Goal: Task Accomplishment & Management: Manage account settings

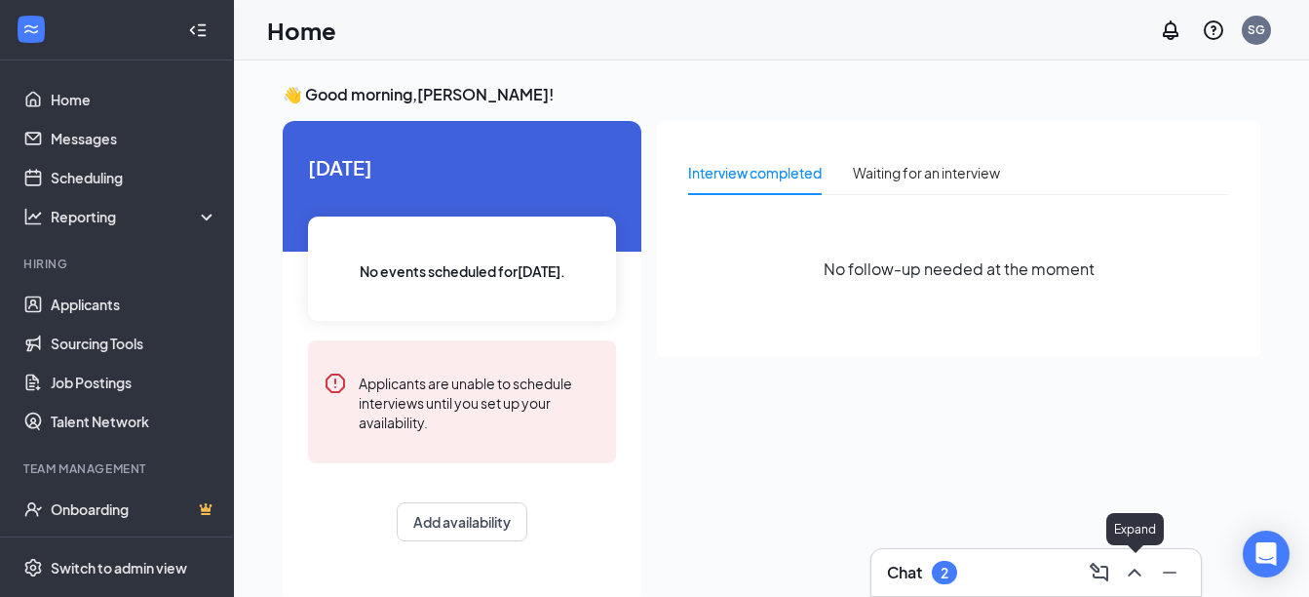
click at [1131, 567] on icon "ChevronUp" at bounding box center [1134, 572] width 23 height 23
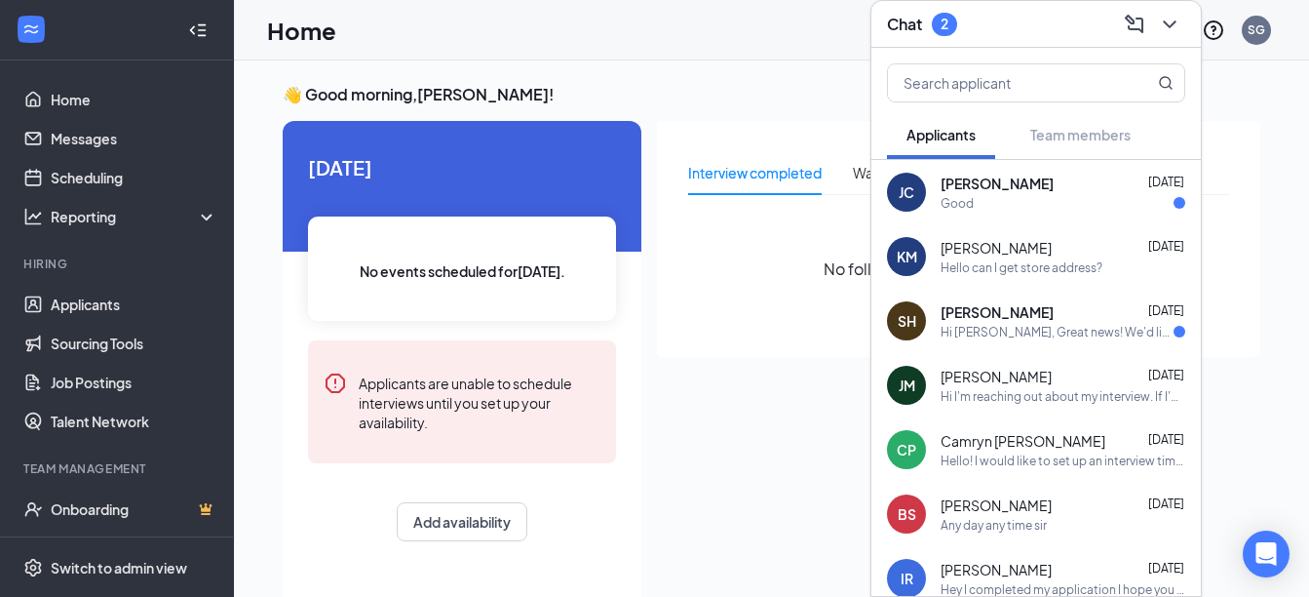
click at [957, 196] on div "Good" at bounding box center [957, 203] width 33 height 17
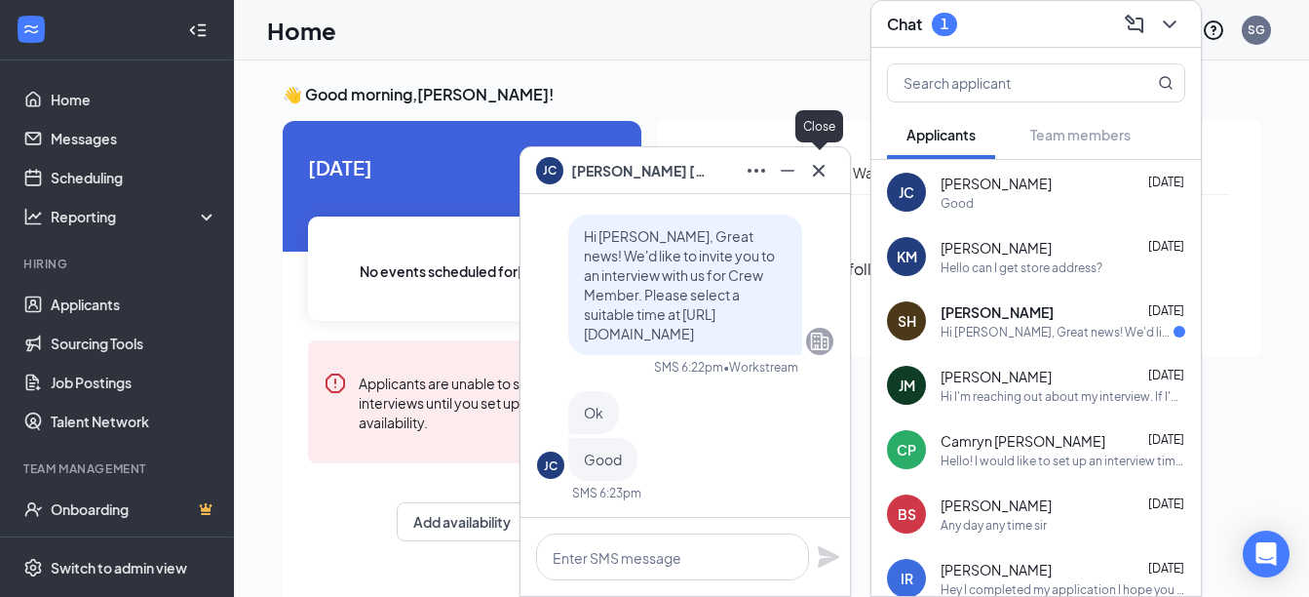
click at [818, 173] on icon "Cross" at bounding box center [818, 170] width 23 height 23
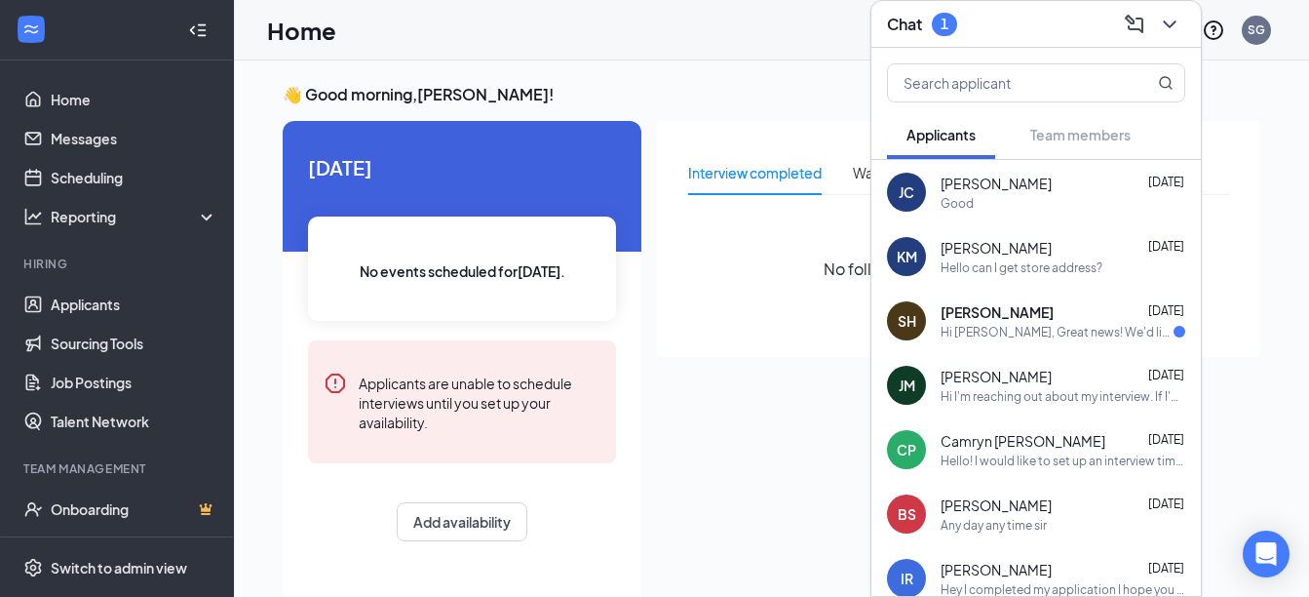
click at [1016, 324] on div "Hi [PERSON_NAME], Great news! We'd like to invite you to an interview with us f…" at bounding box center [1057, 332] width 233 height 17
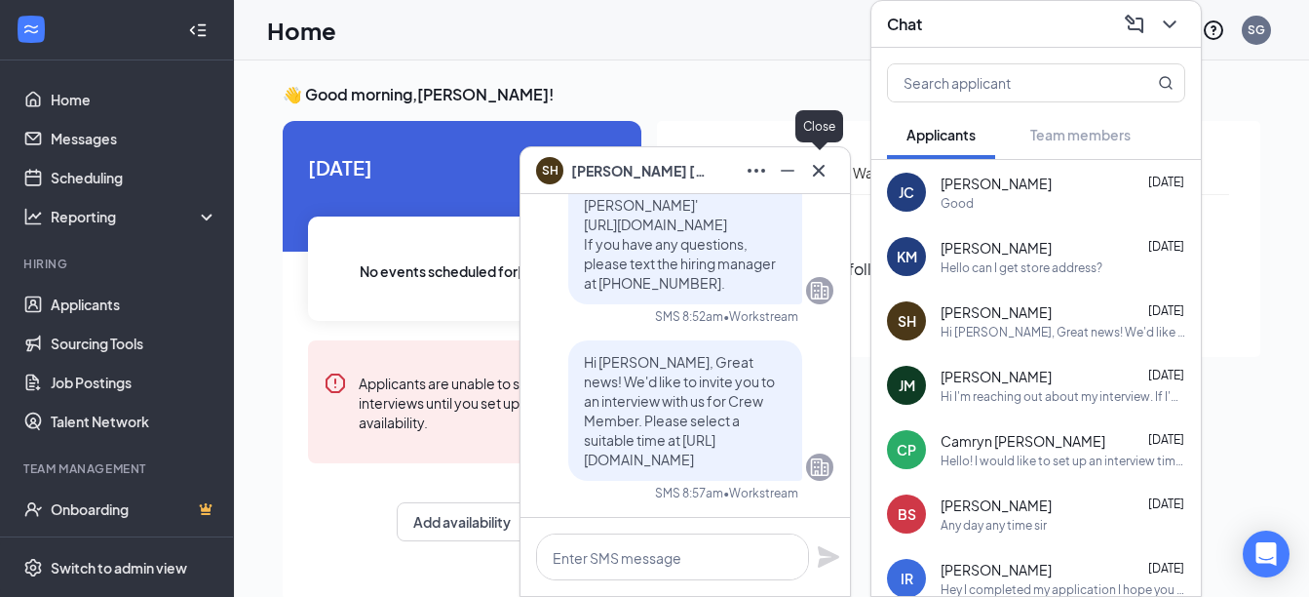
click at [822, 164] on icon "Cross" at bounding box center [818, 170] width 23 height 23
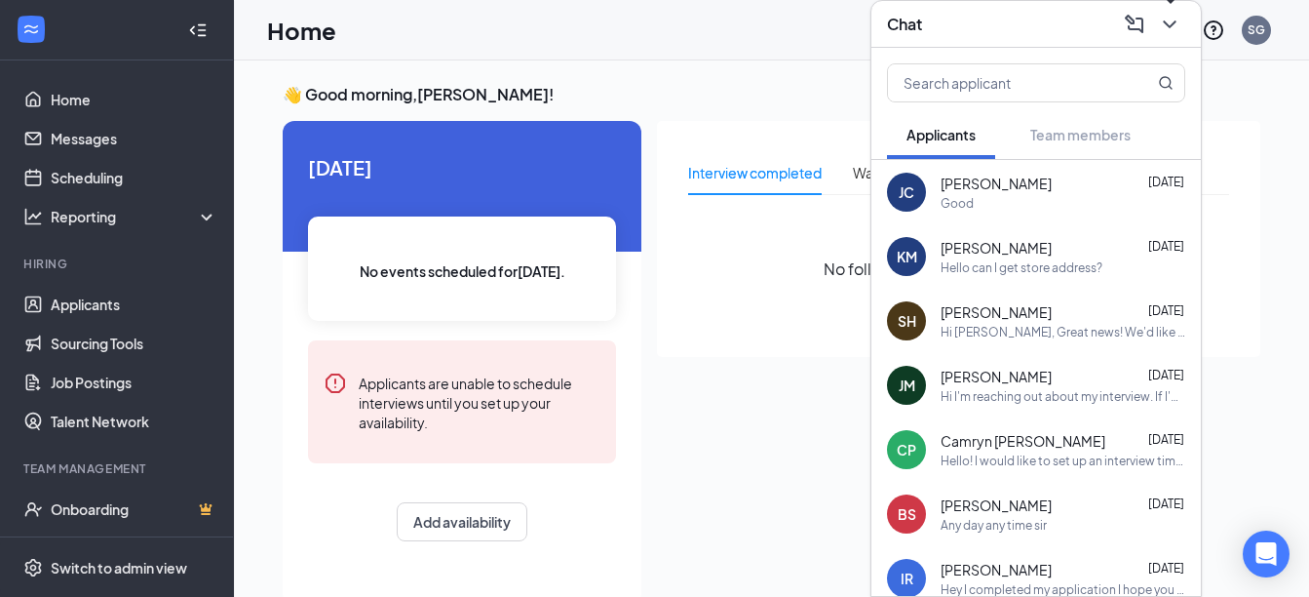
click at [1165, 36] on button at bounding box center [1169, 24] width 31 height 31
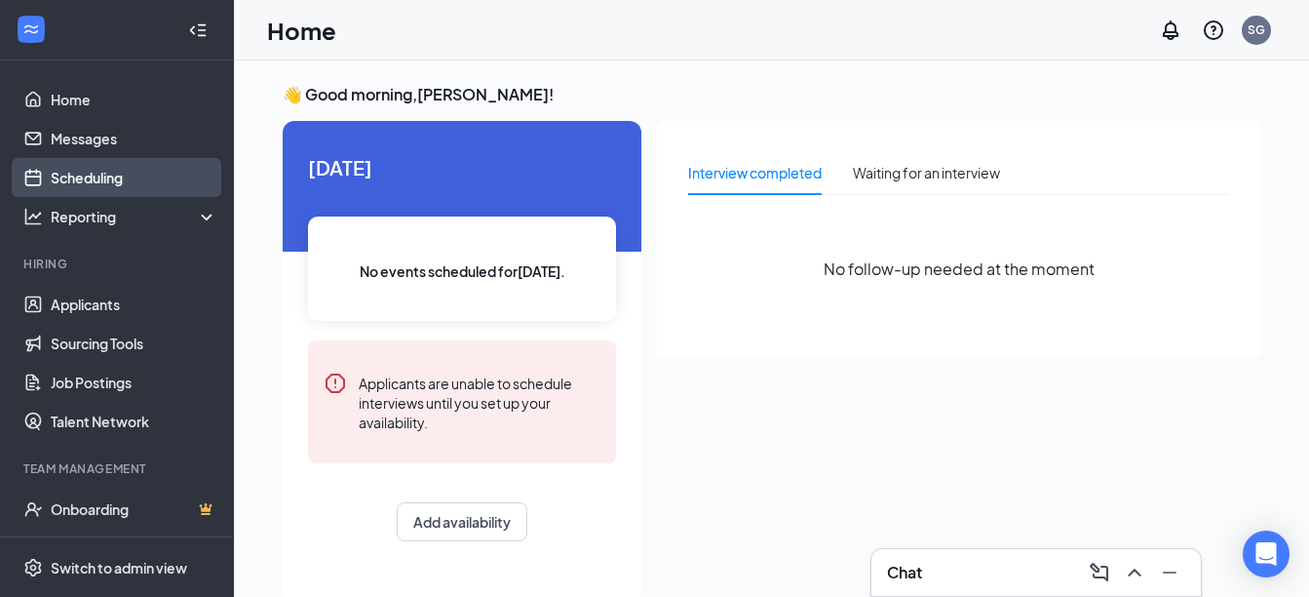
click at [99, 185] on link "Scheduling" at bounding box center [134, 177] width 167 height 39
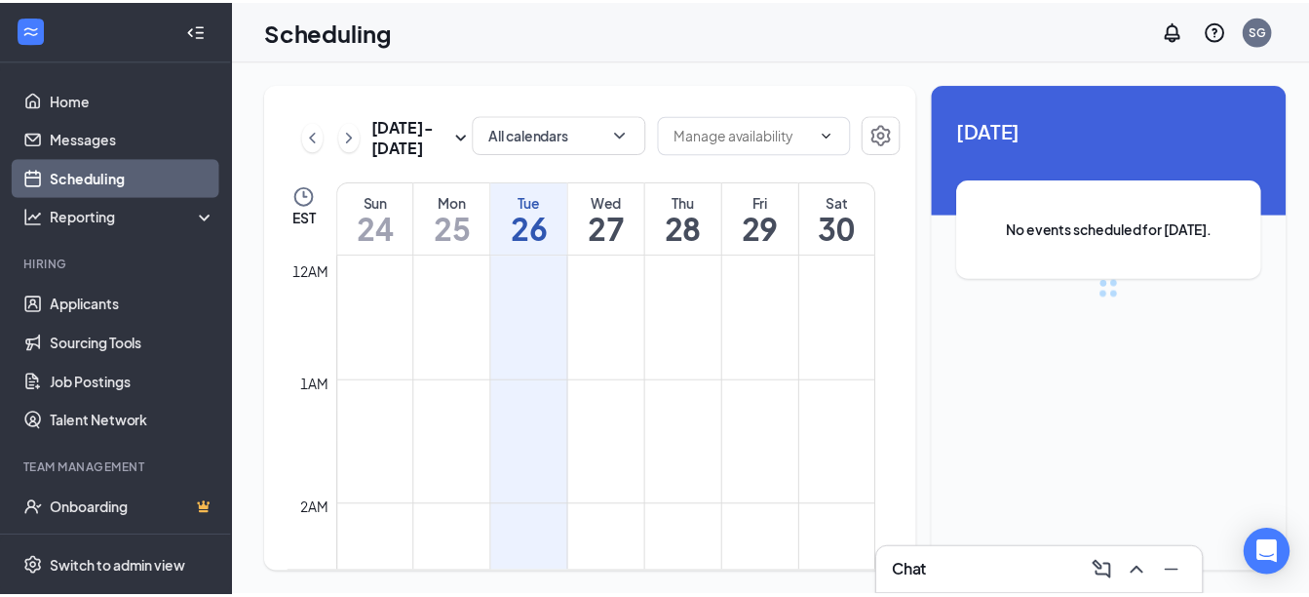
scroll to position [958, 0]
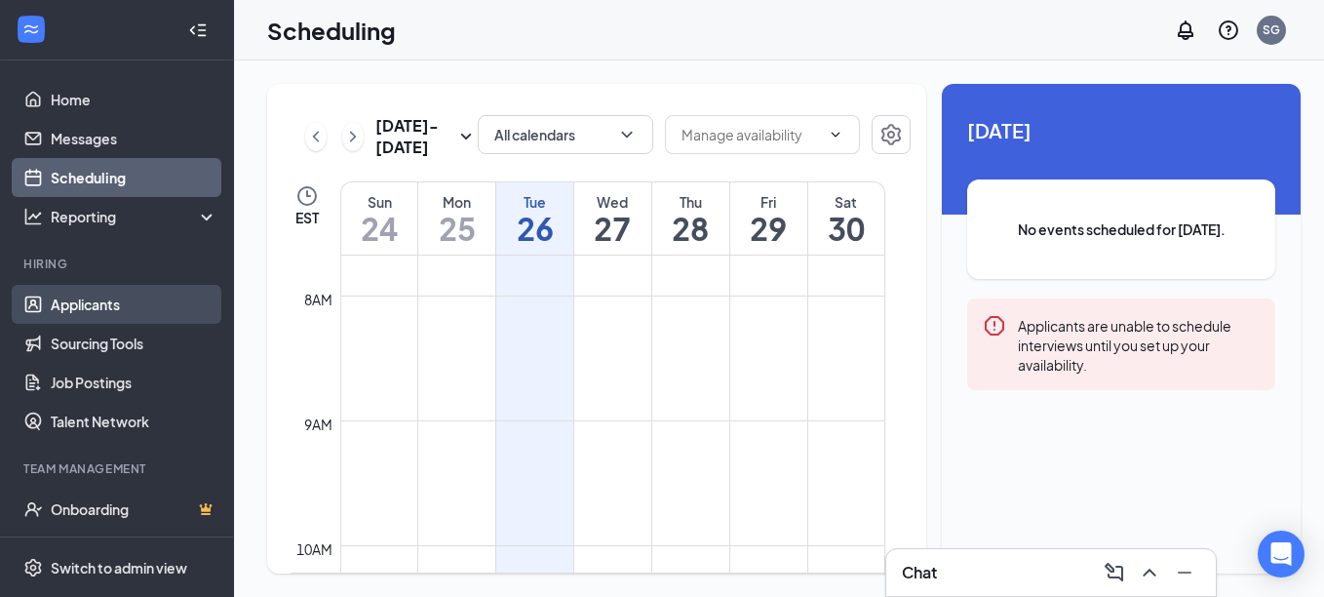
click at [96, 304] on link "Applicants" at bounding box center [134, 304] width 167 height 39
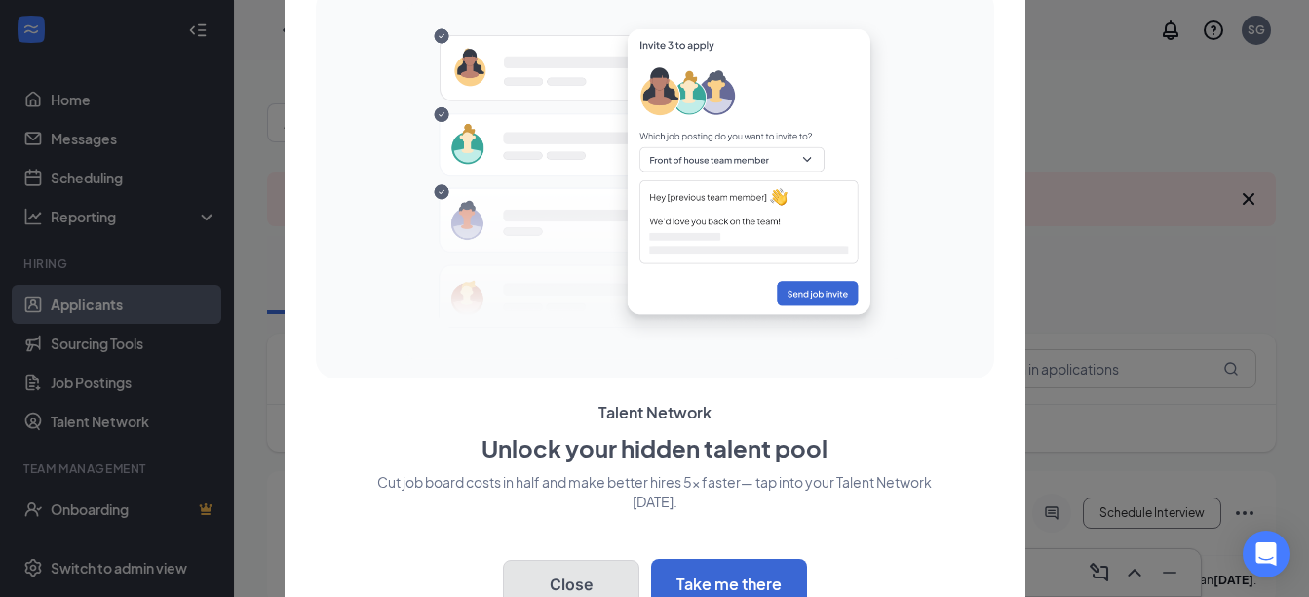
click at [581, 589] on button "Close" at bounding box center [571, 584] width 136 height 49
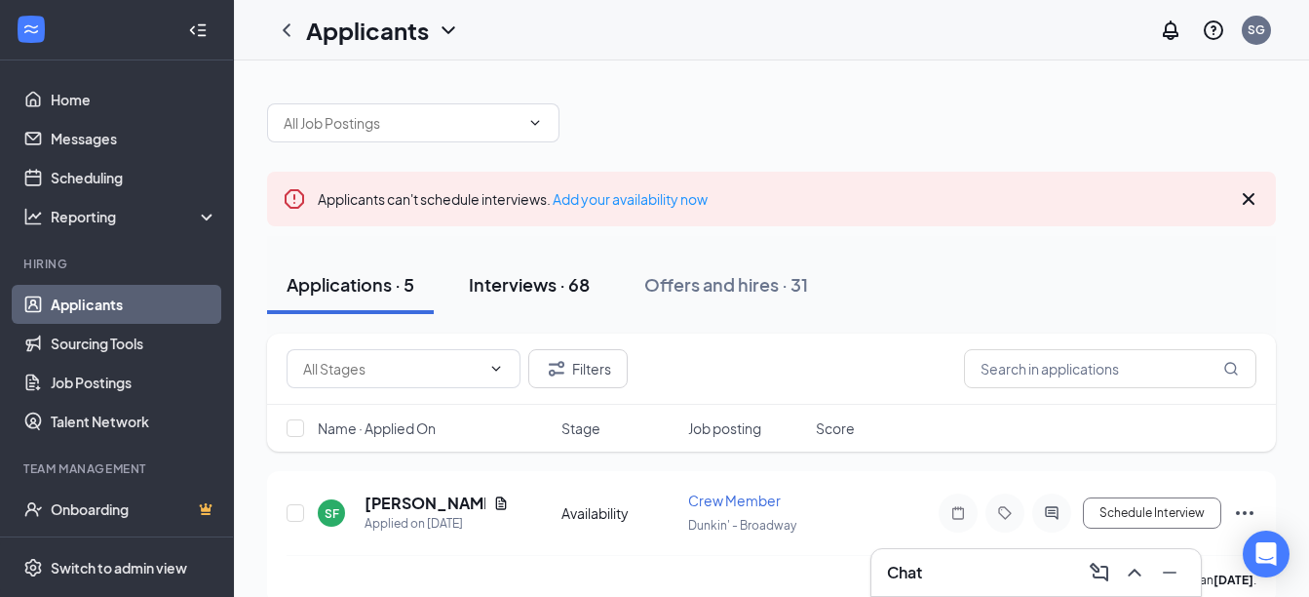
click at [533, 288] on div "Interviews · 68" at bounding box center [529, 284] width 121 height 24
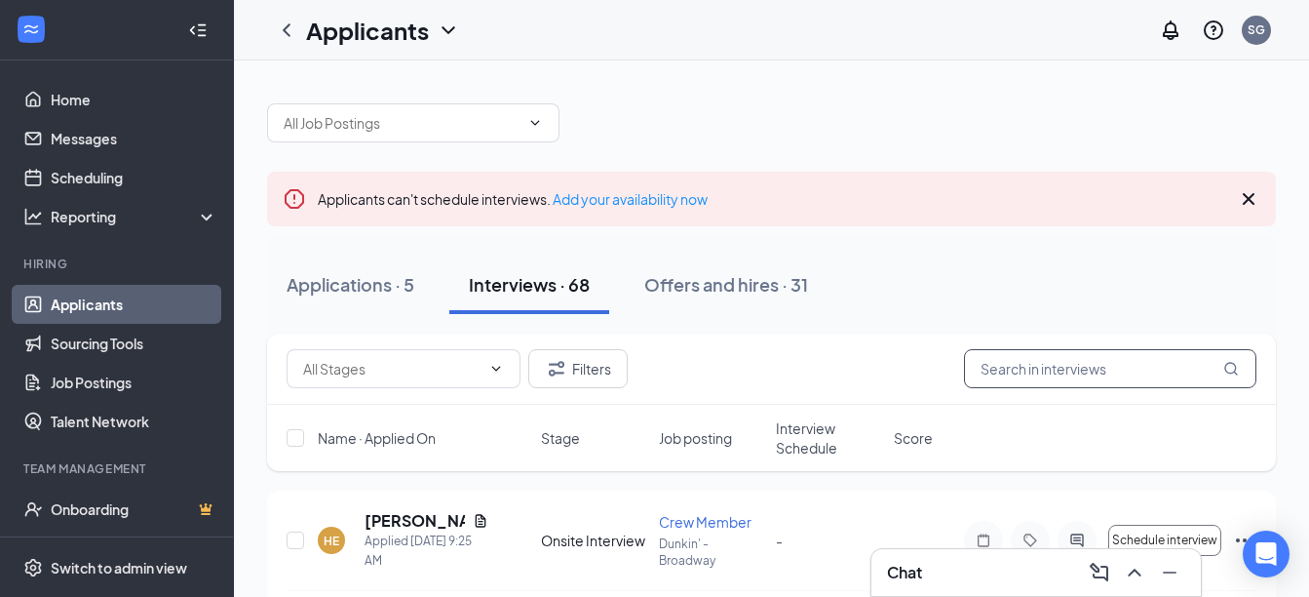
click at [1062, 369] on input "text" at bounding box center [1110, 368] width 292 height 39
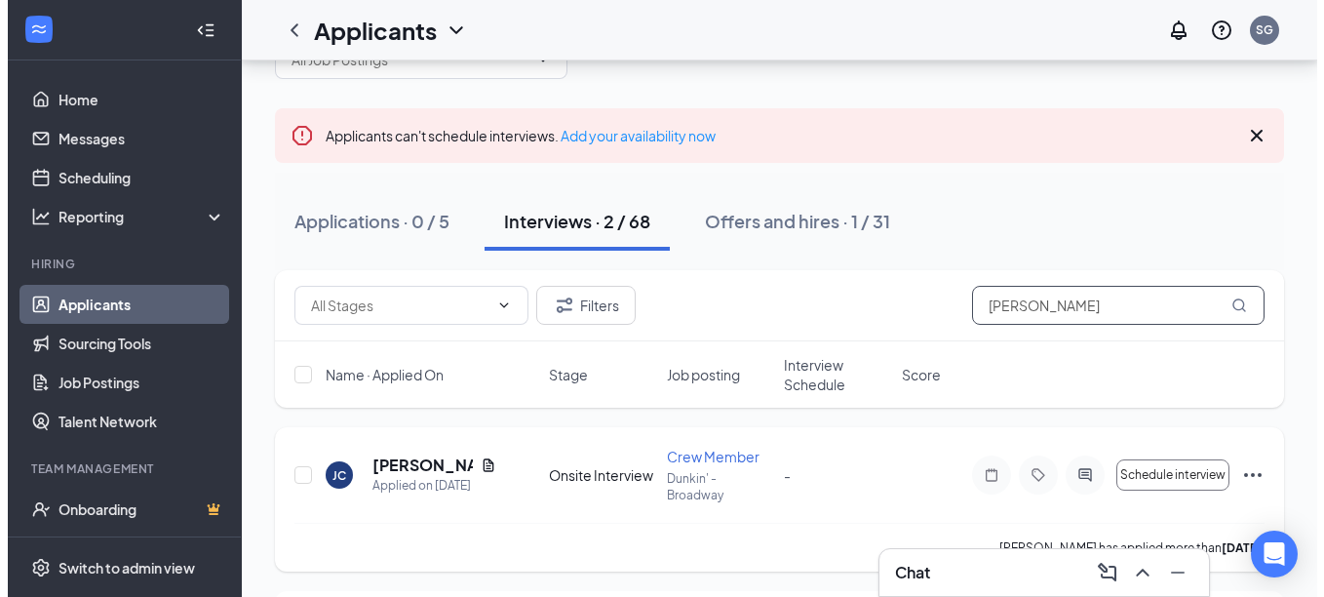
scroll to position [97, 0]
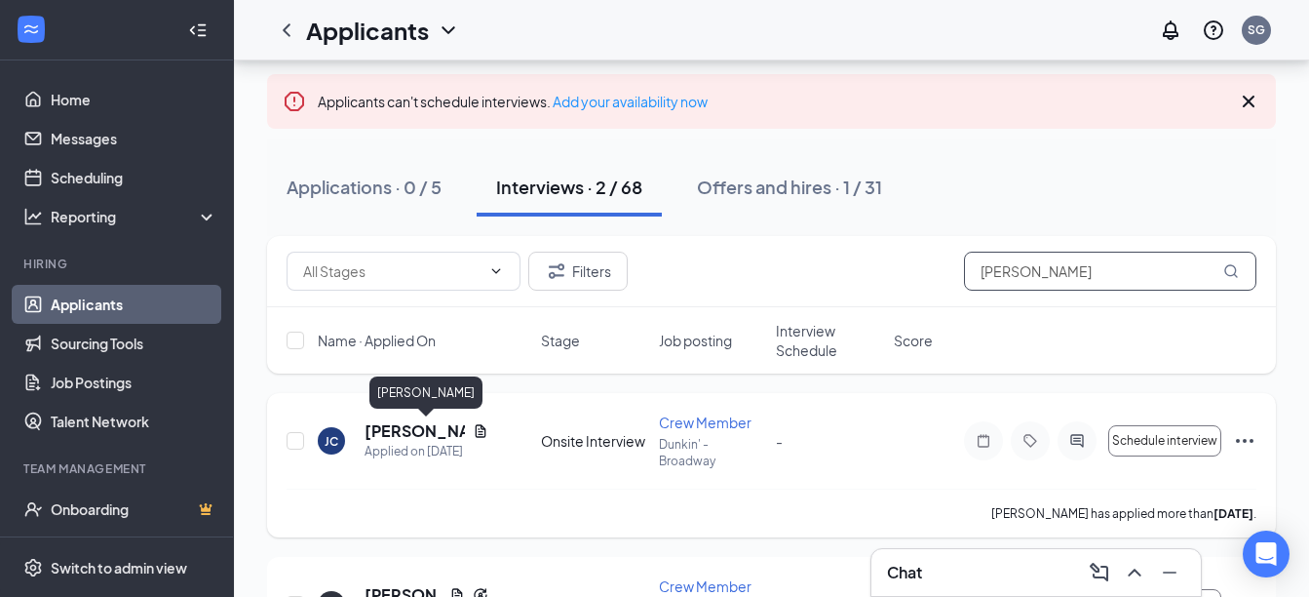
type input "[PERSON_NAME]"
click at [418, 429] on h5 "[PERSON_NAME]" at bounding box center [415, 430] width 100 height 21
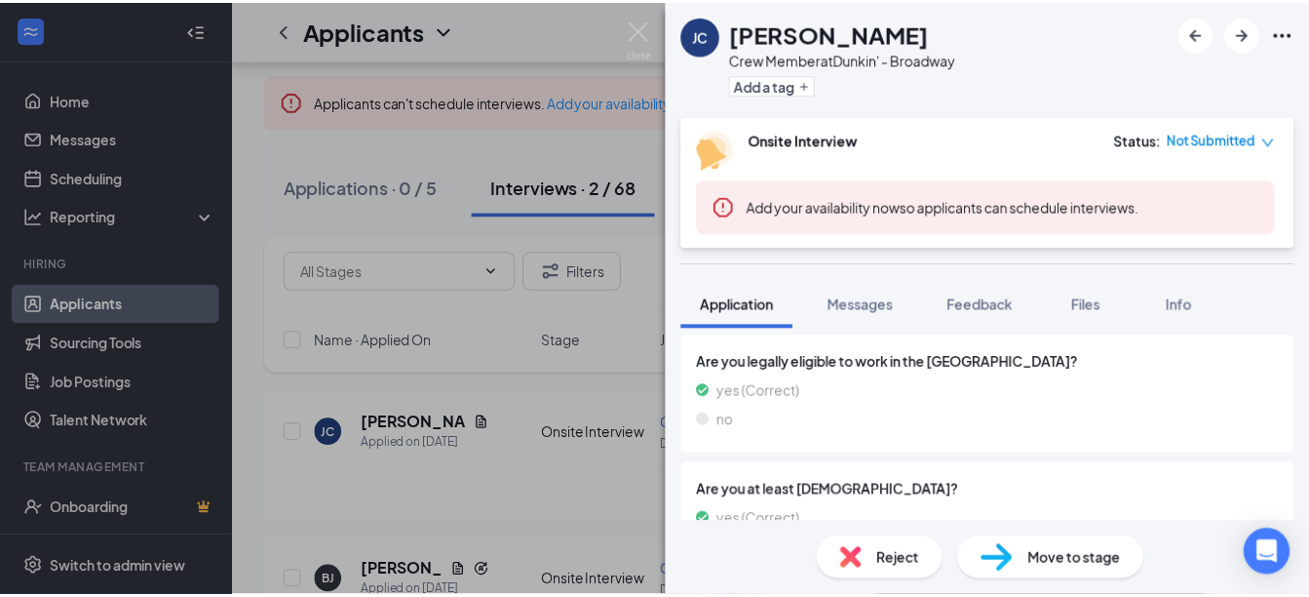
scroll to position [860, 0]
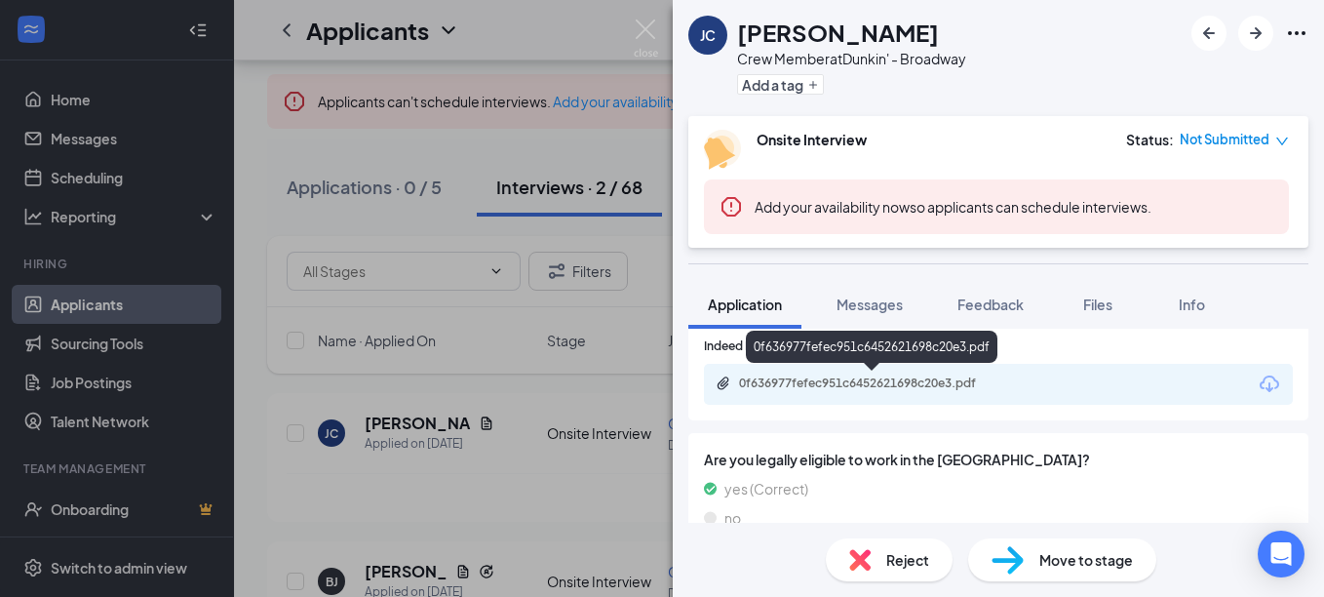
click at [828, 387] on div "0f636977fefec951c6452621698c20e3.pdf" at bounding box center [875, 383] width 273 height 16
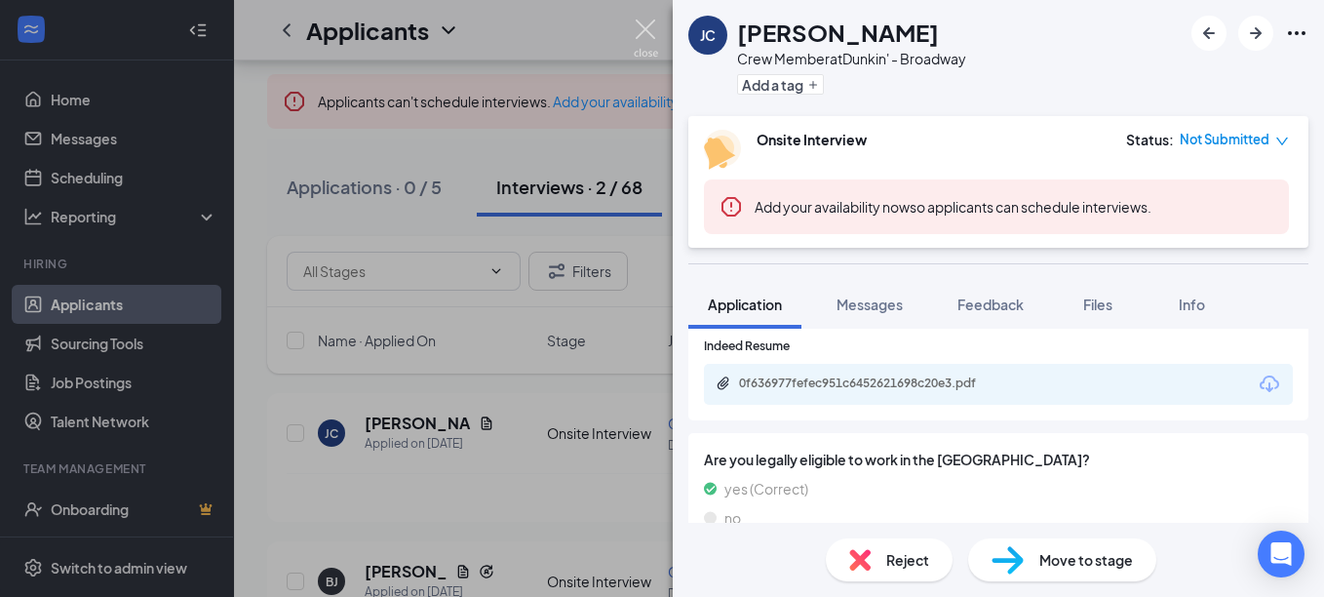
click at [638, 36] on img at bounding box center [646, 38] width 24 height 38
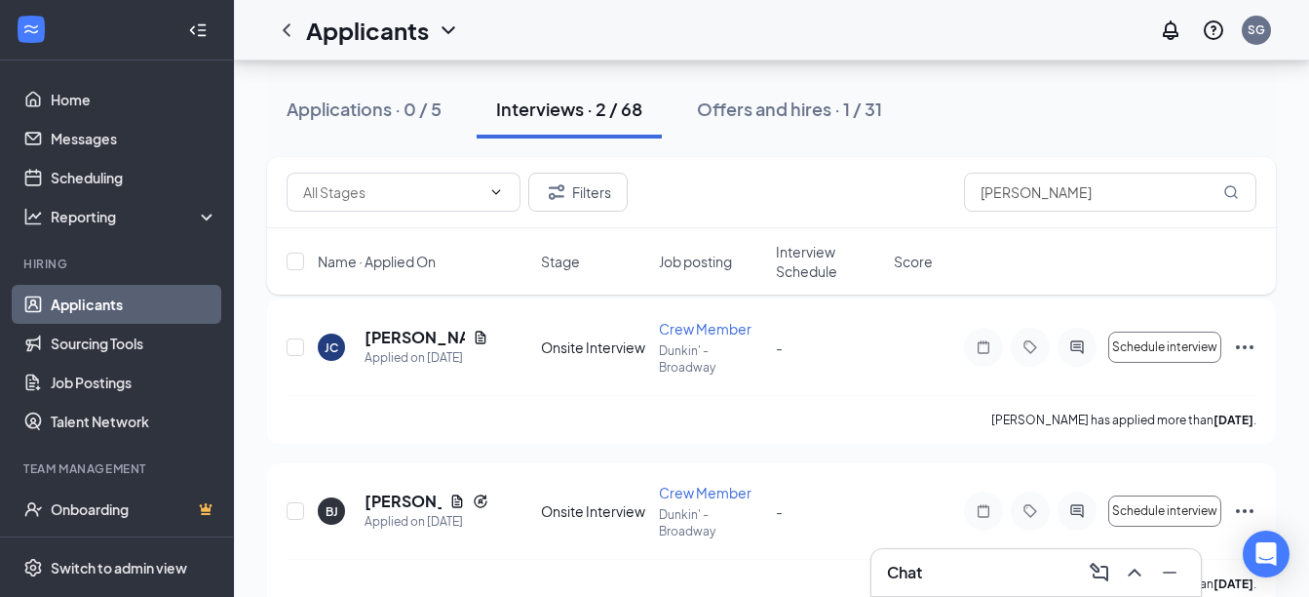
scroll to position [225, 0]
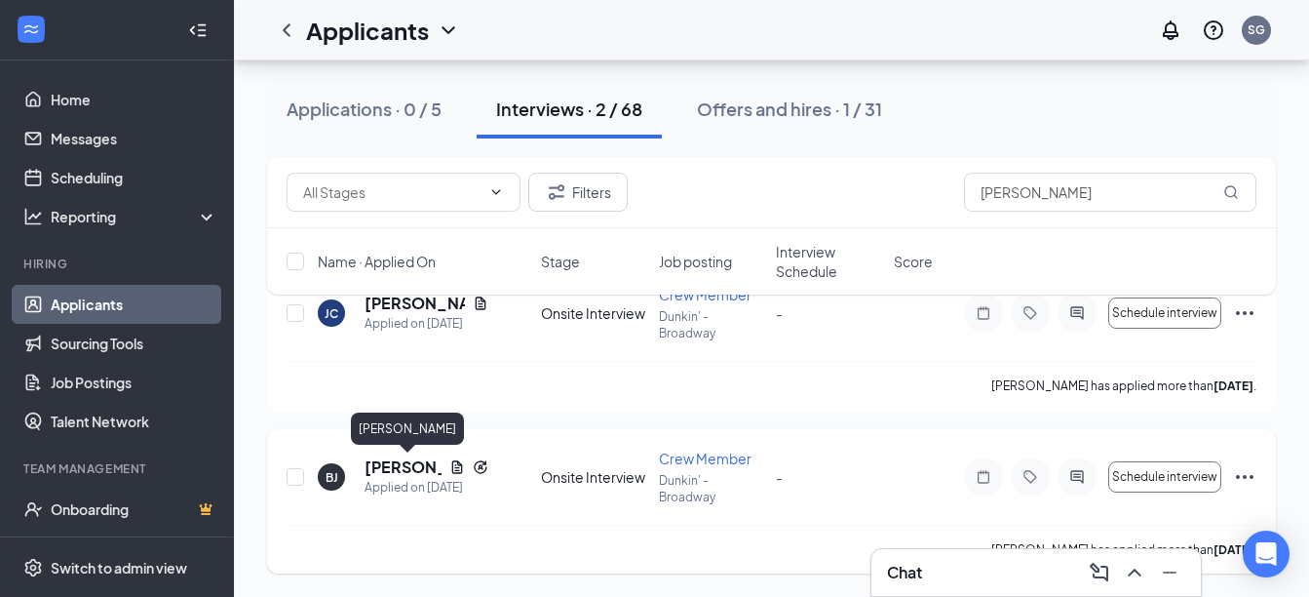
click at [402, 464] on h5 "[PERSON_NAME]" at bounding box center [403, 466] width 77 height 21
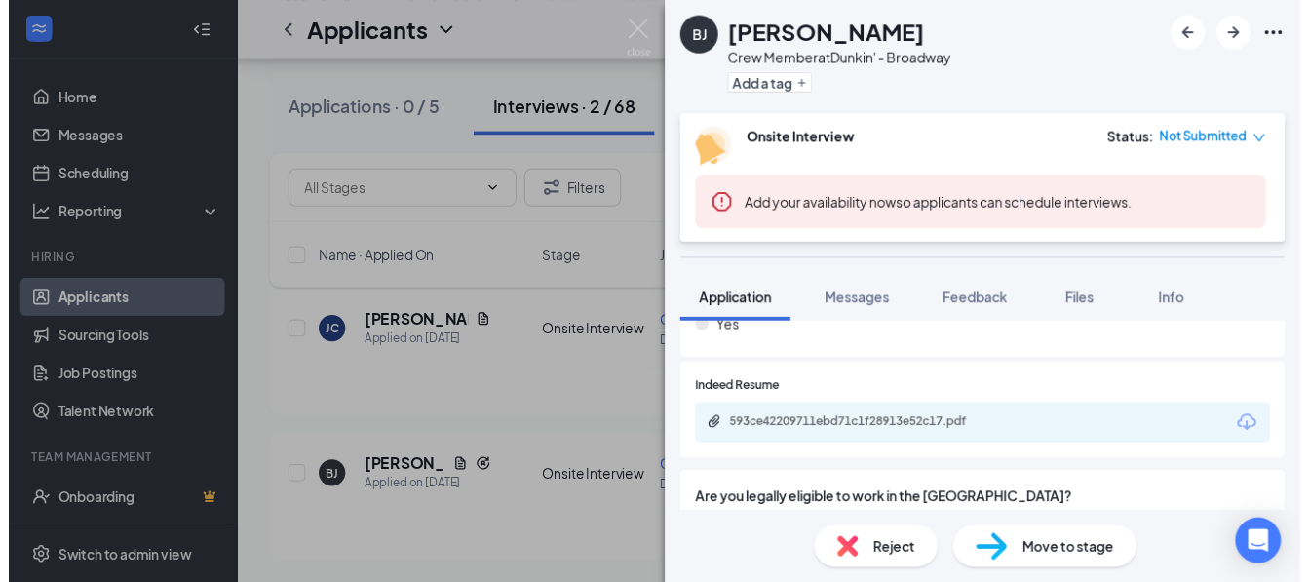
scroll to position [817, 0]
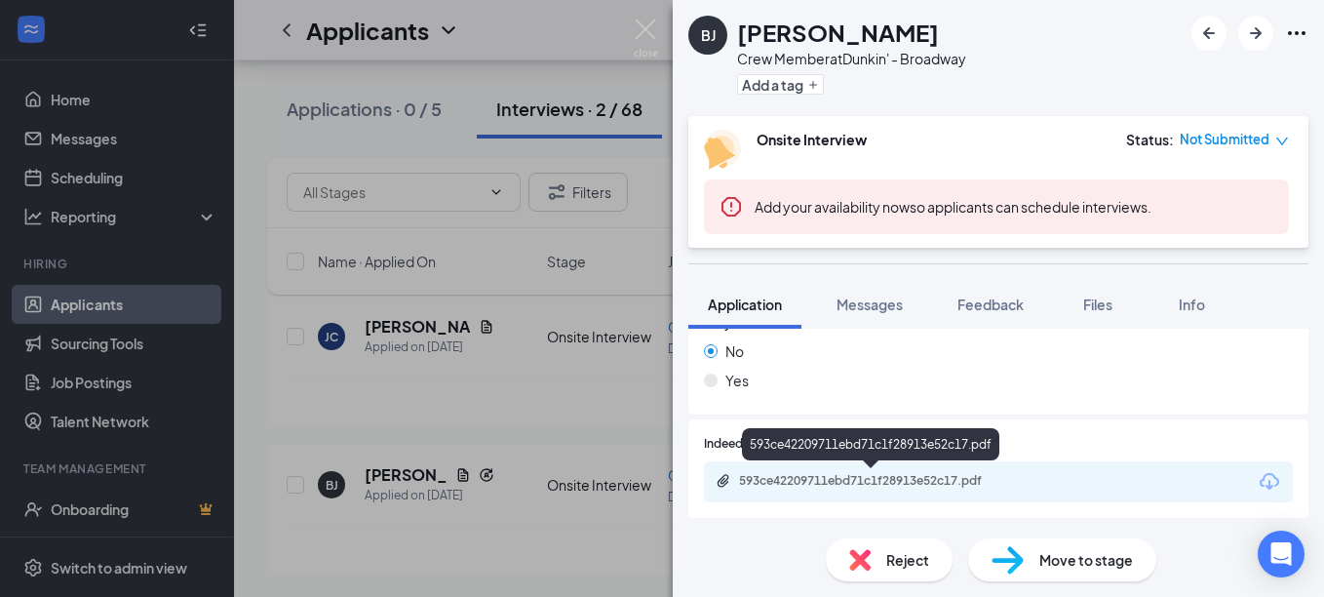
click at [899, 485] on div "593ce42209711ebd71c1f28913e52c17.pdf" at bounding box center [875, 481] width 273 height 16
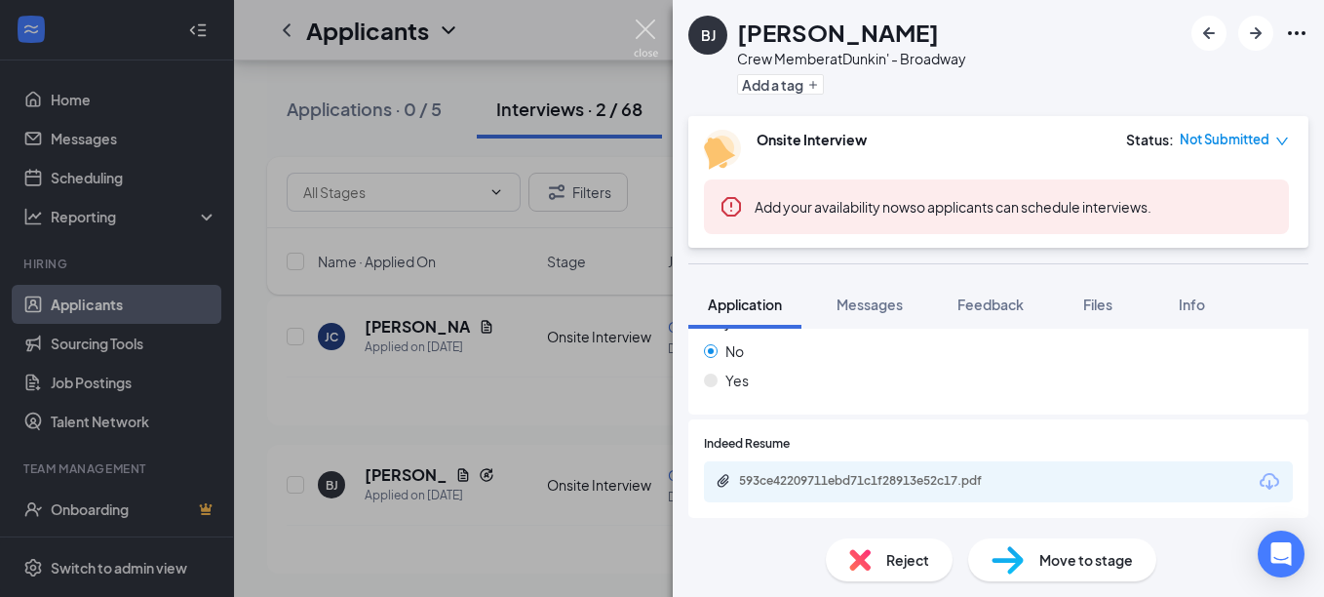
click at [641, 30] on img at bounding box center [646, 38] width 24 height 38
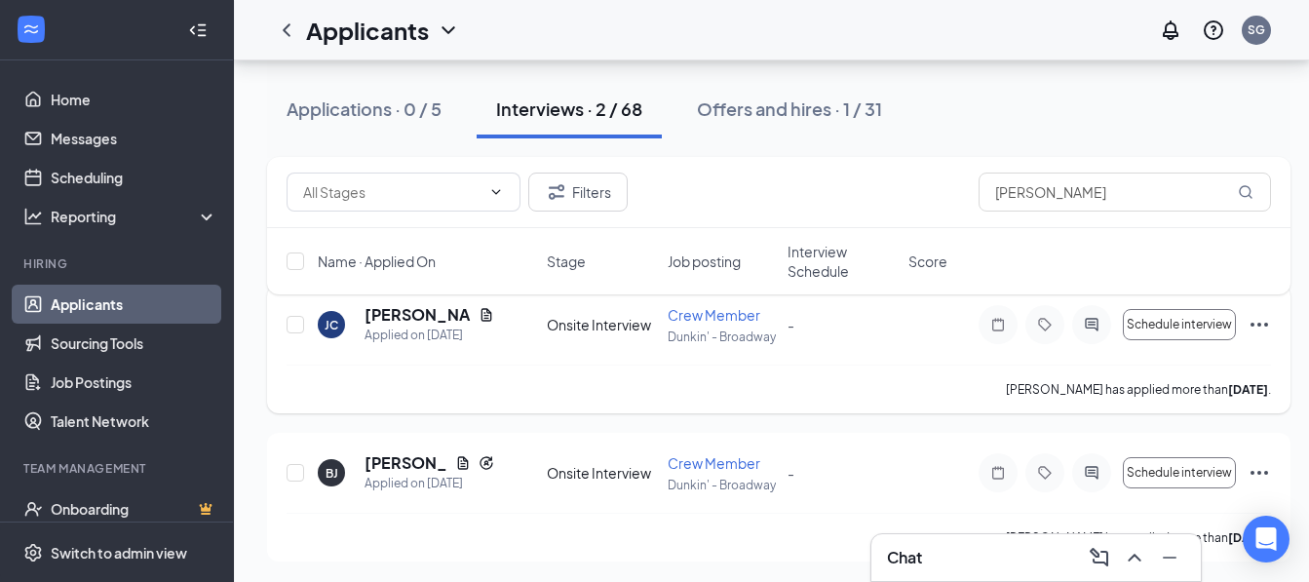
scroll to position [209, 0]
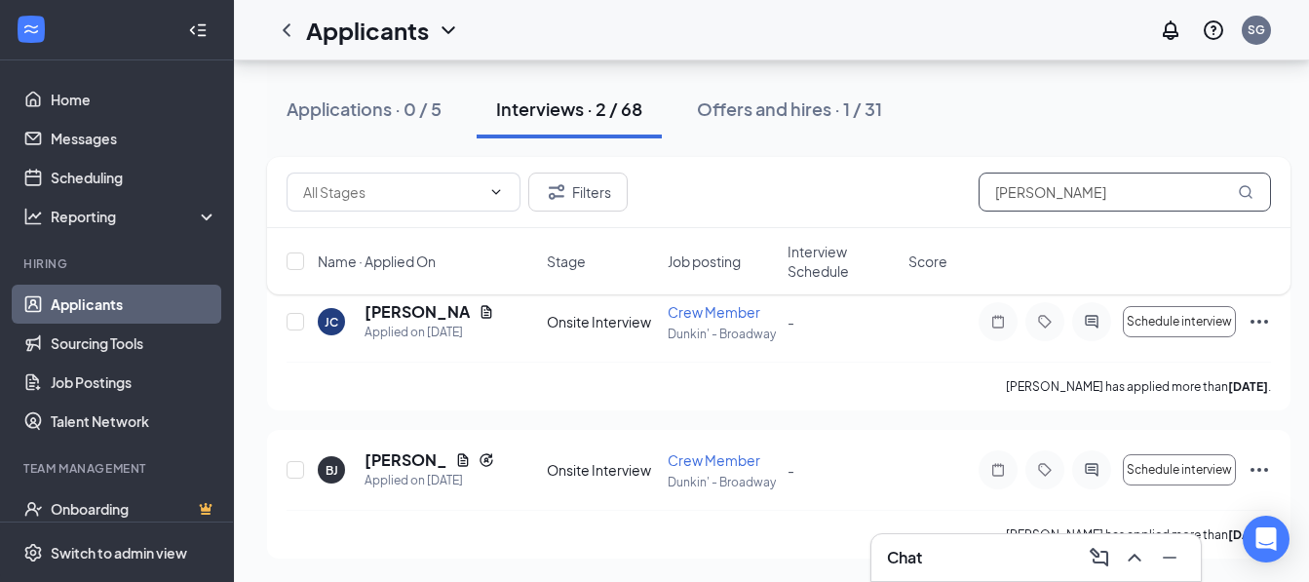
drag, startPoint x: 1038, startPoint y: 195, endPoint x: 930, endPoint y: 195, distance: 108.2
click at [930, 195] on div "Filters [PERSON_NAME]" at bounding box center [779, 192] width 985 height 39
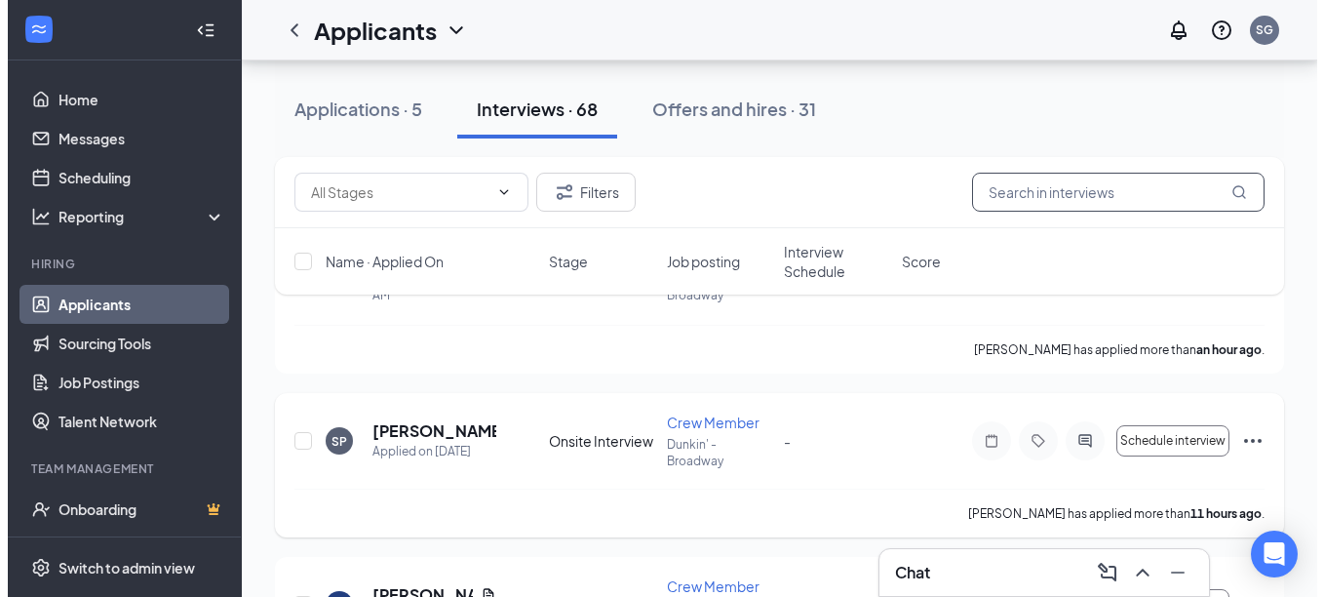
scroll to position [309, 0]
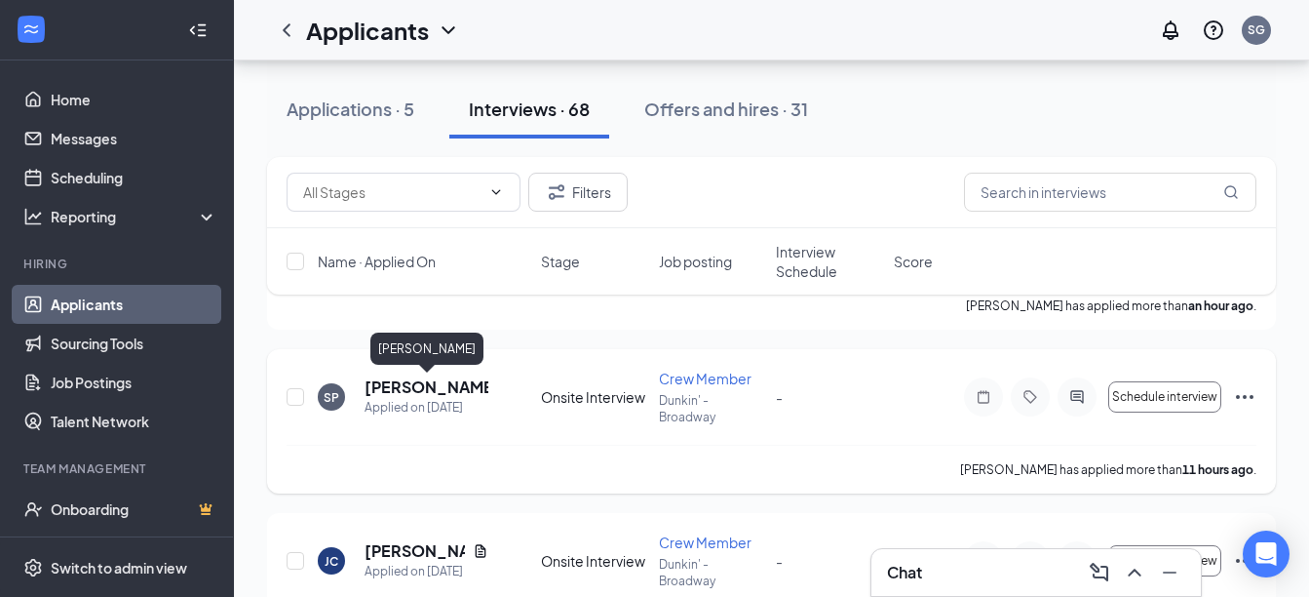
click at [416, 391] on h5 "[PERSON_NAME]" at bounding box center [427, 386] width 124 height 21
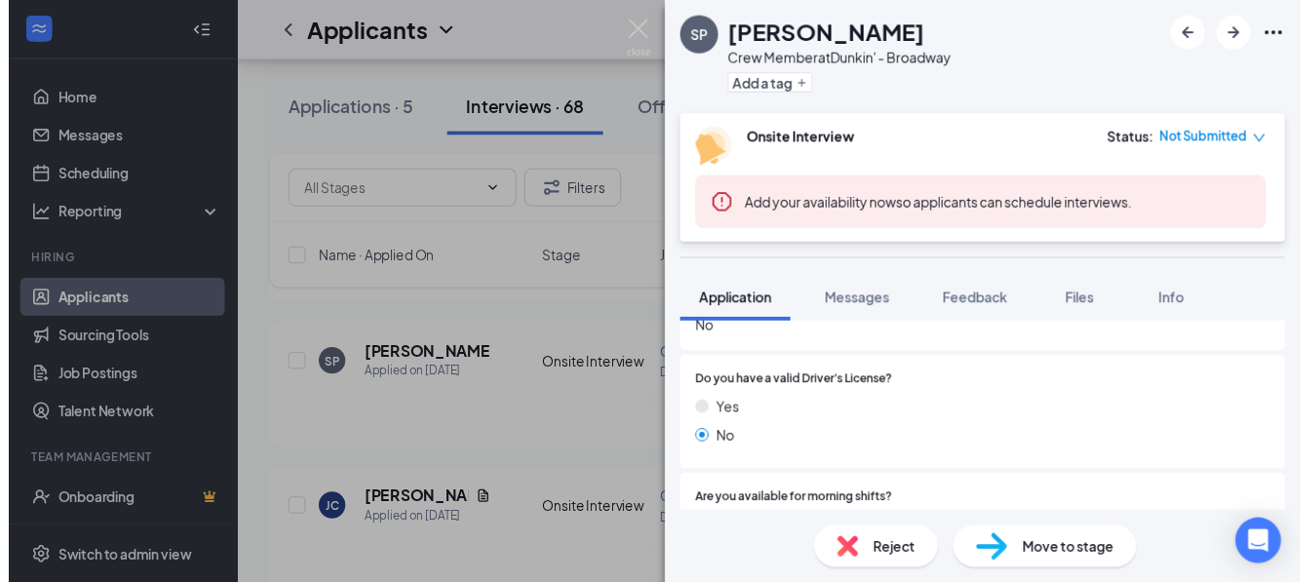
scroll to position [487, 0]
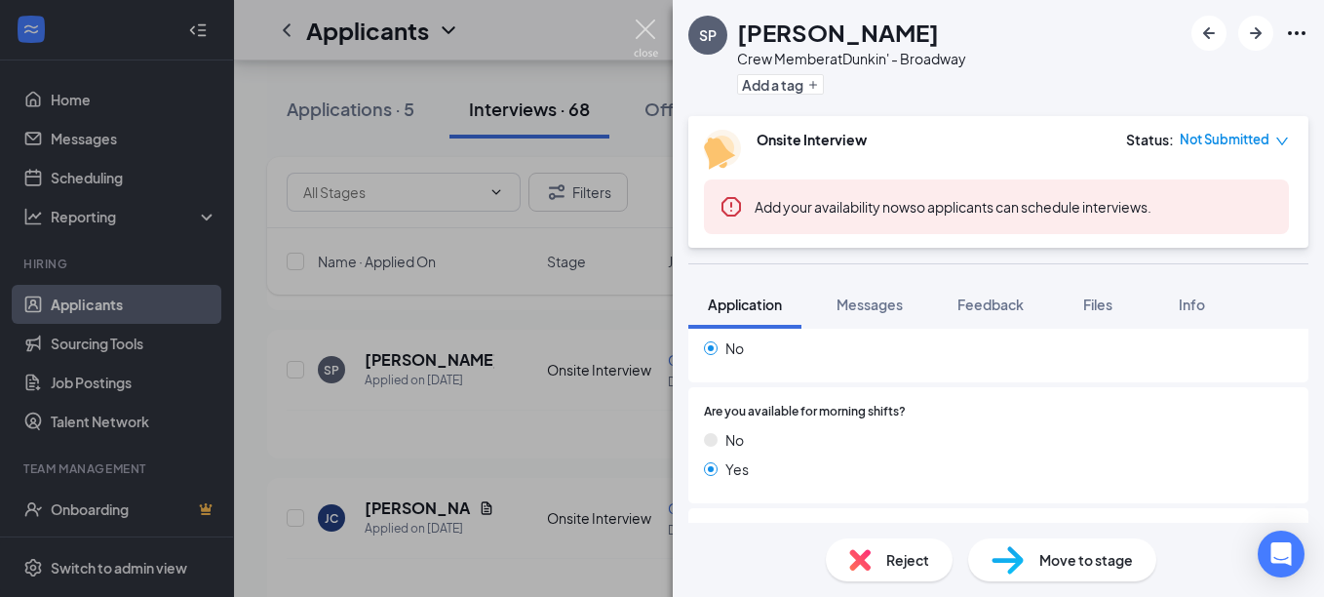
click at [647, 23] on img at bounding box center [646, 38] width 24 height 38
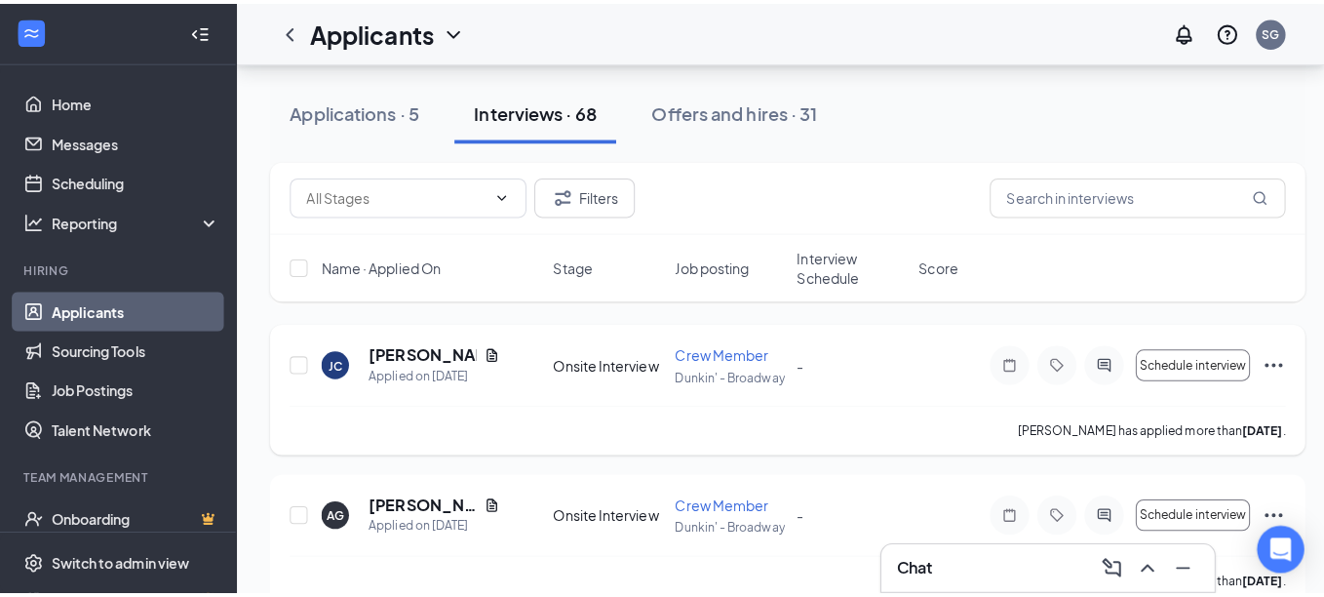
scroll to position [504, 0]
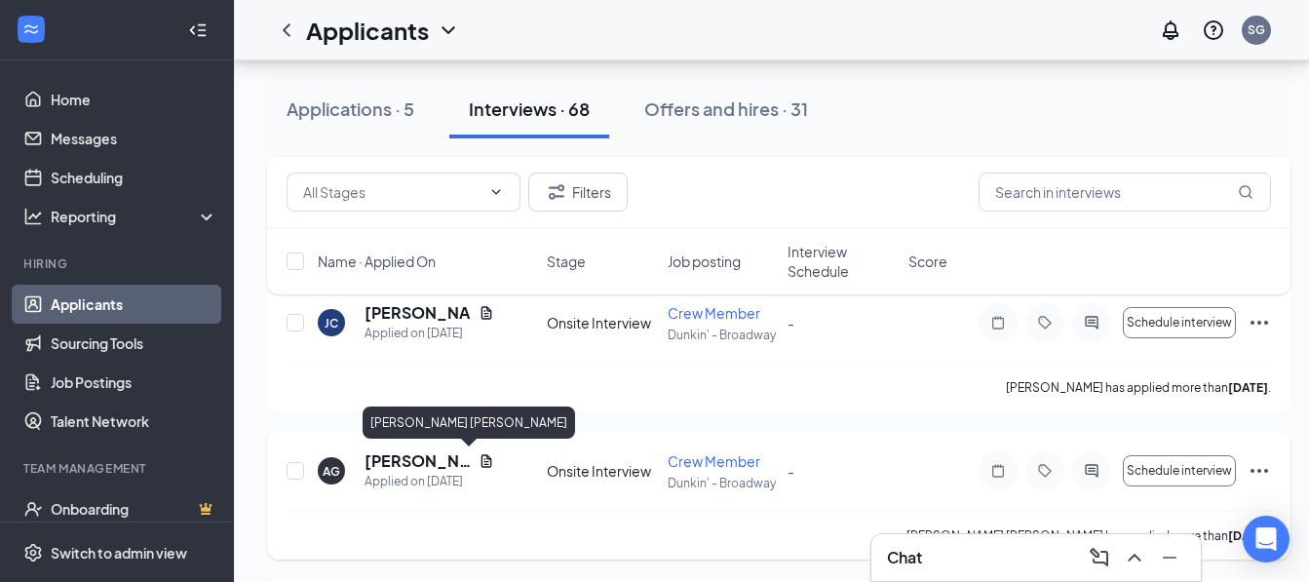
click at [410, 463] on h5 "[PERSON_NAME] [PERSON_NAME]" at bounding box center [418, 460] width 106 height 21
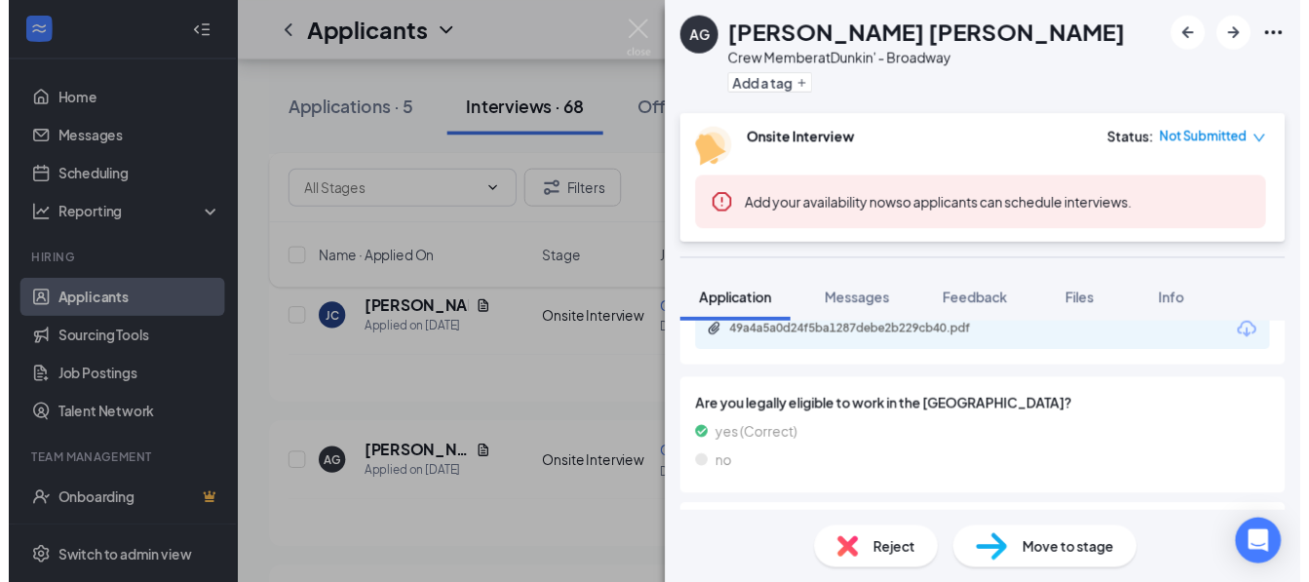
scroll to position [860, 0]
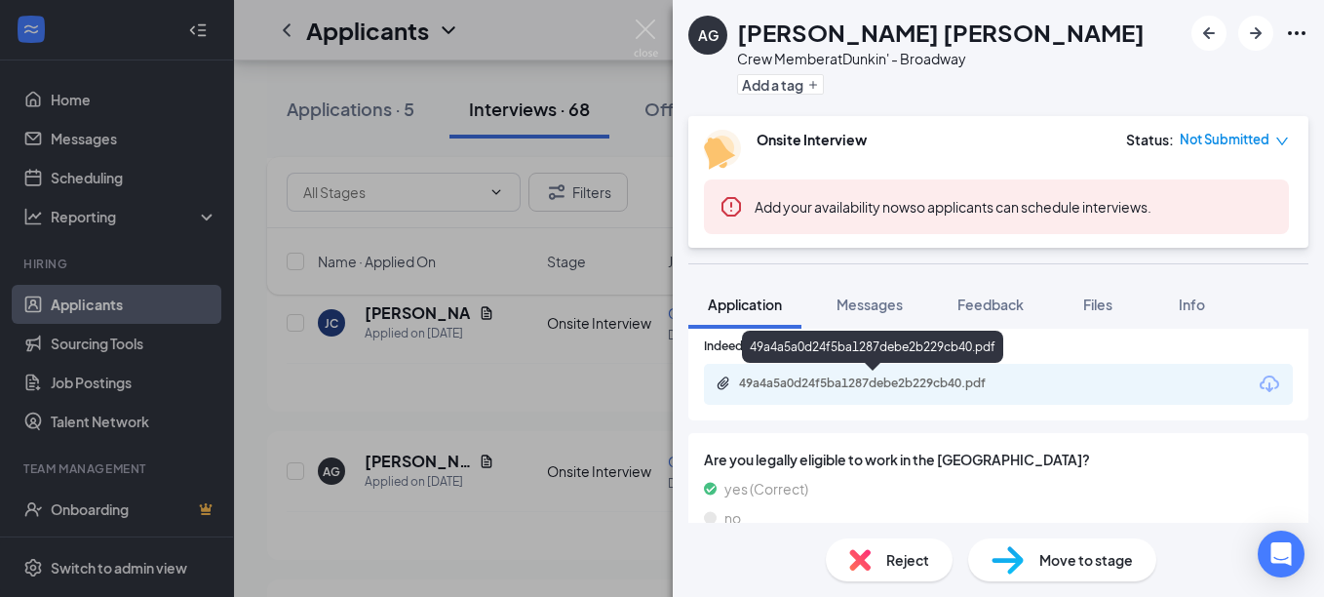
click at [819, 385] on div "49a4a5a0d24f5ba1287debe2b229cb40.pdf" at bounding box center [875, 383] width 273 height 16
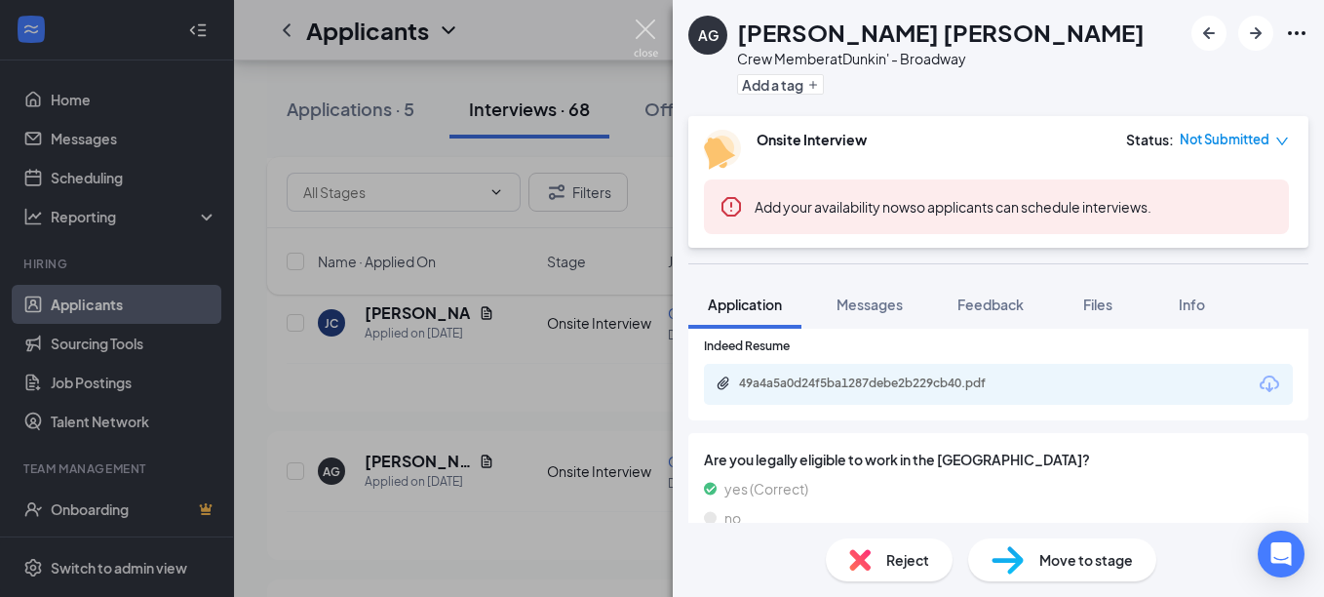
click at [644, 21] on img at bounding box center [646, 38] width 24 height 38
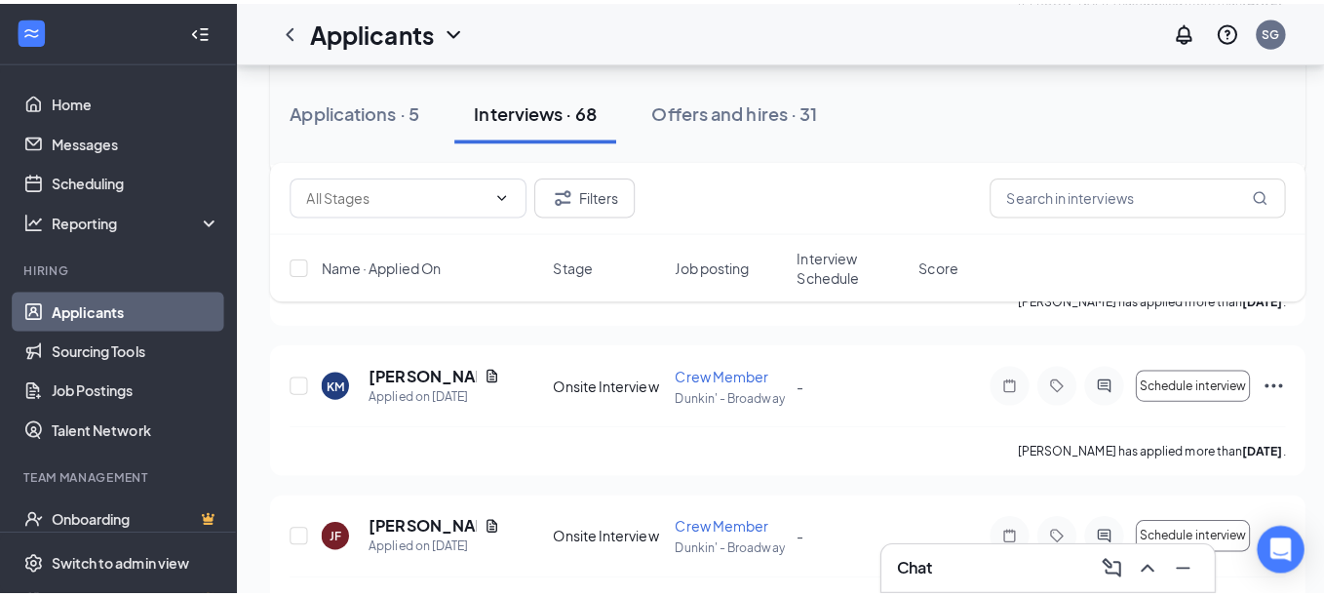
scroll to position [991, 0]
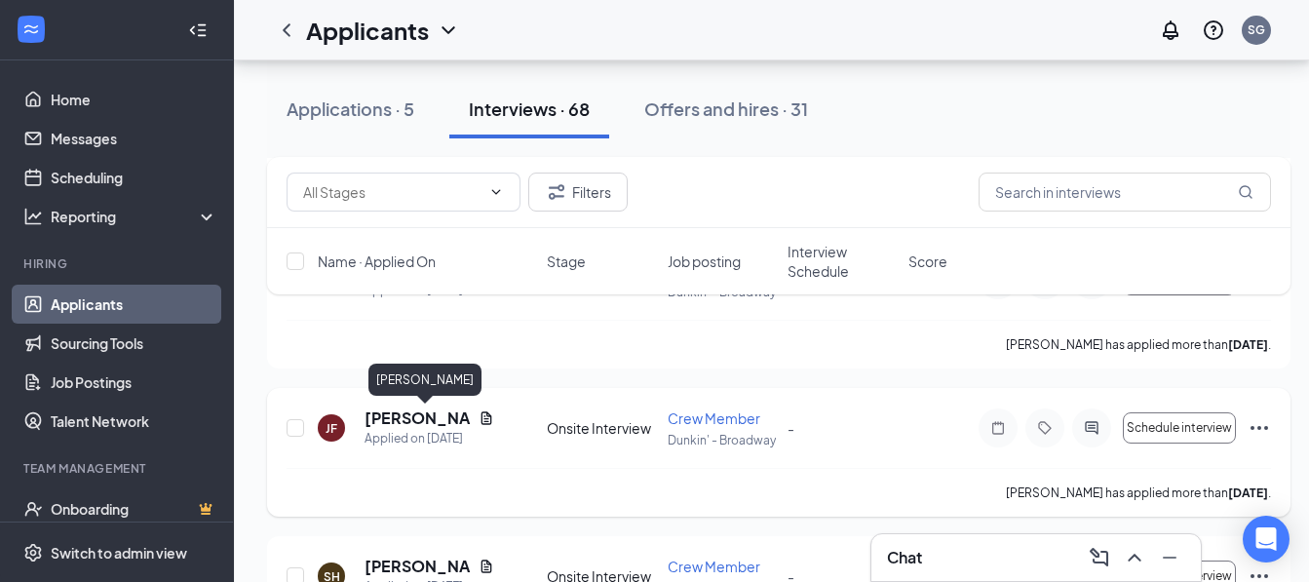
click at [412, 421] on h5 "[PERSON_NAME]" at bounding box center [418, 417] width 106 height 21
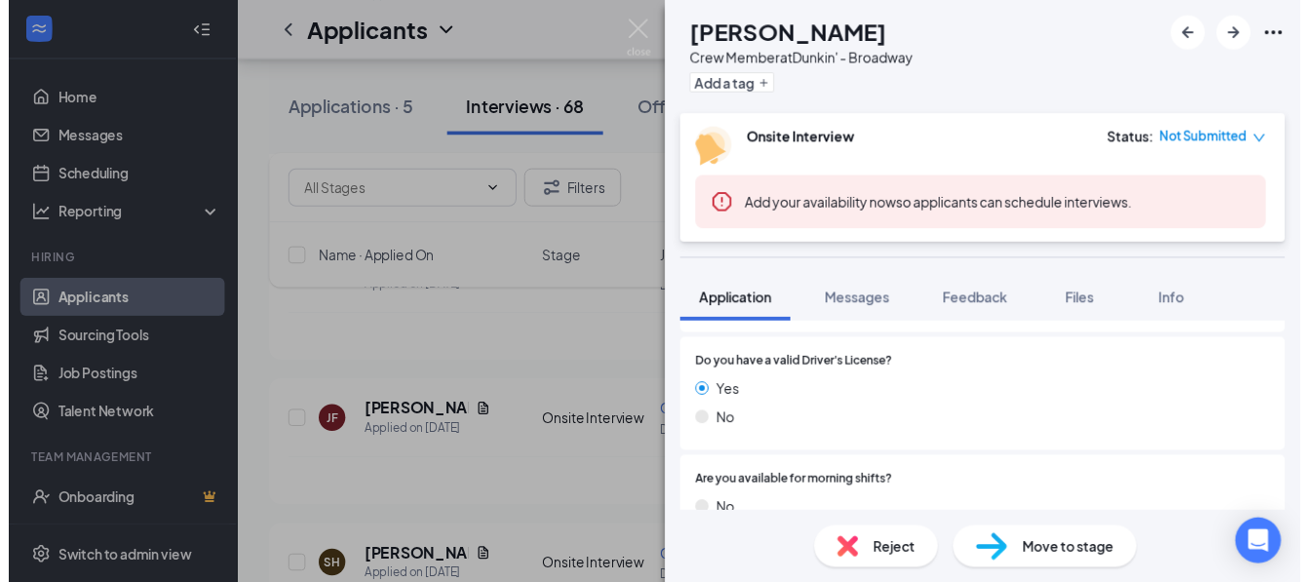
scroll to position [292, 0]
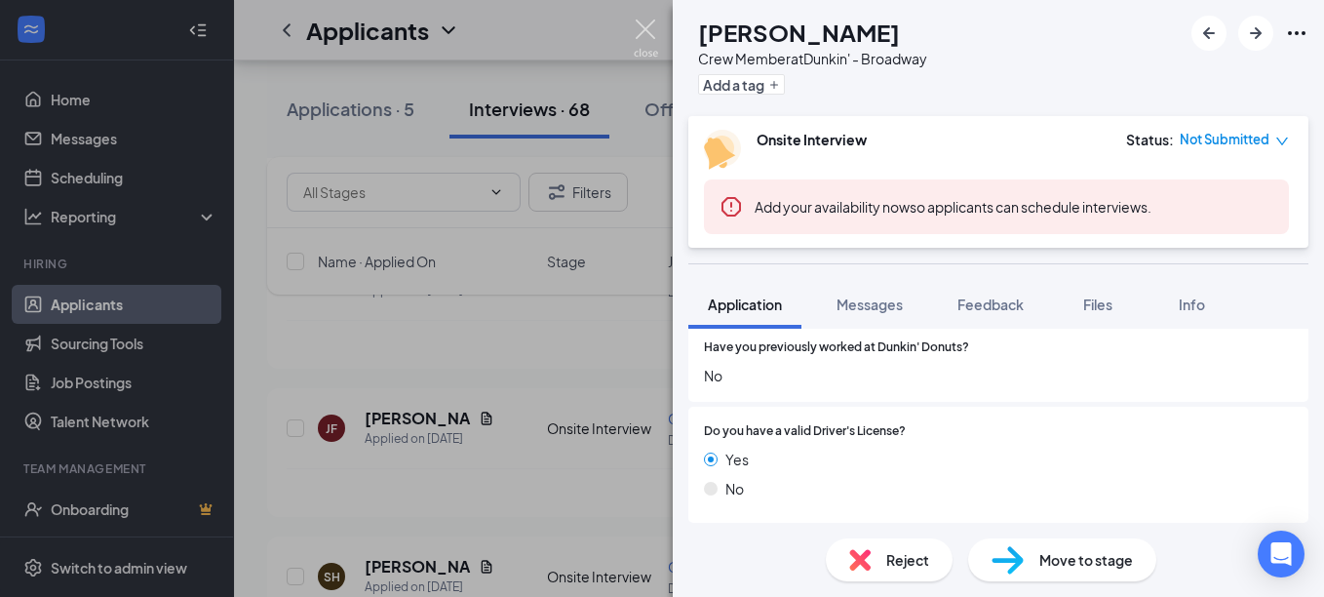
click at [645, 29] on img at bounding box center [646, 38] width 24 height 38
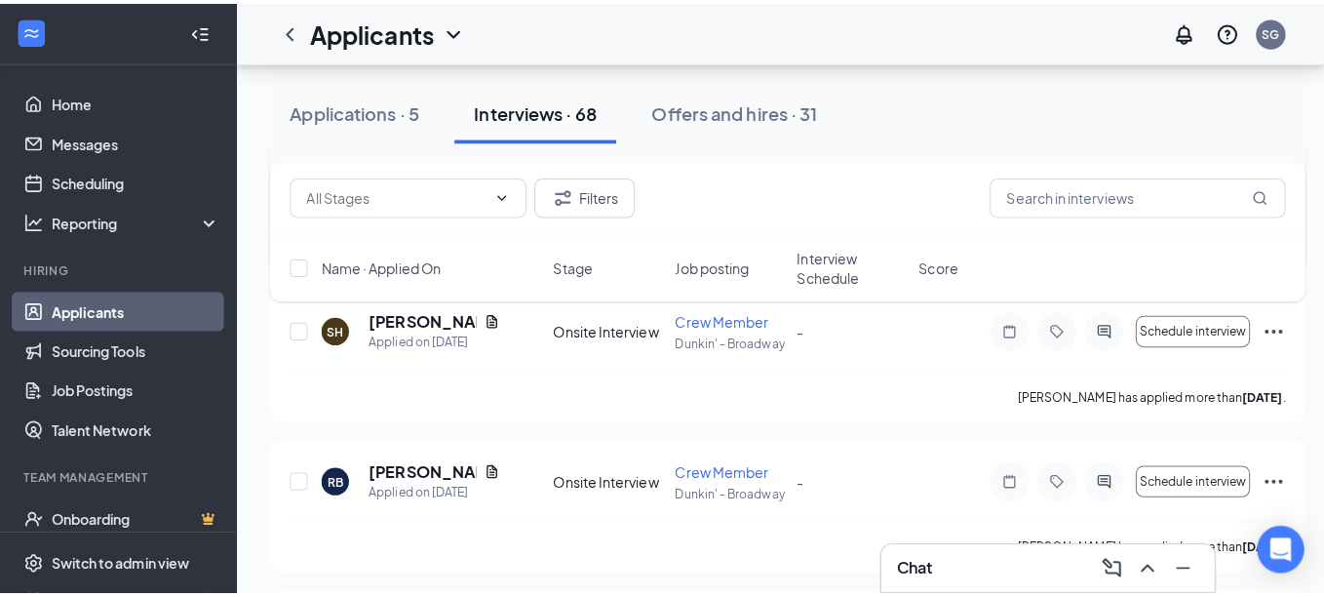
scroll to position [1284, 0]
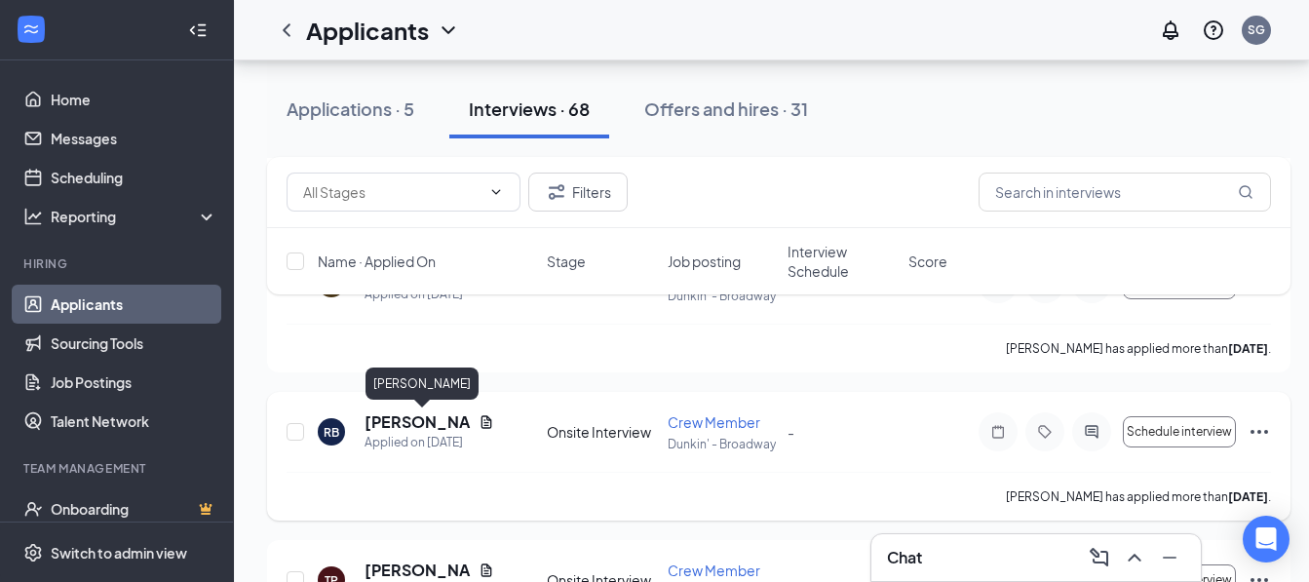
click at [408, 432] on h5 "[PERSON_NAME]" at bounding box center [418, 421] width 106 height 21
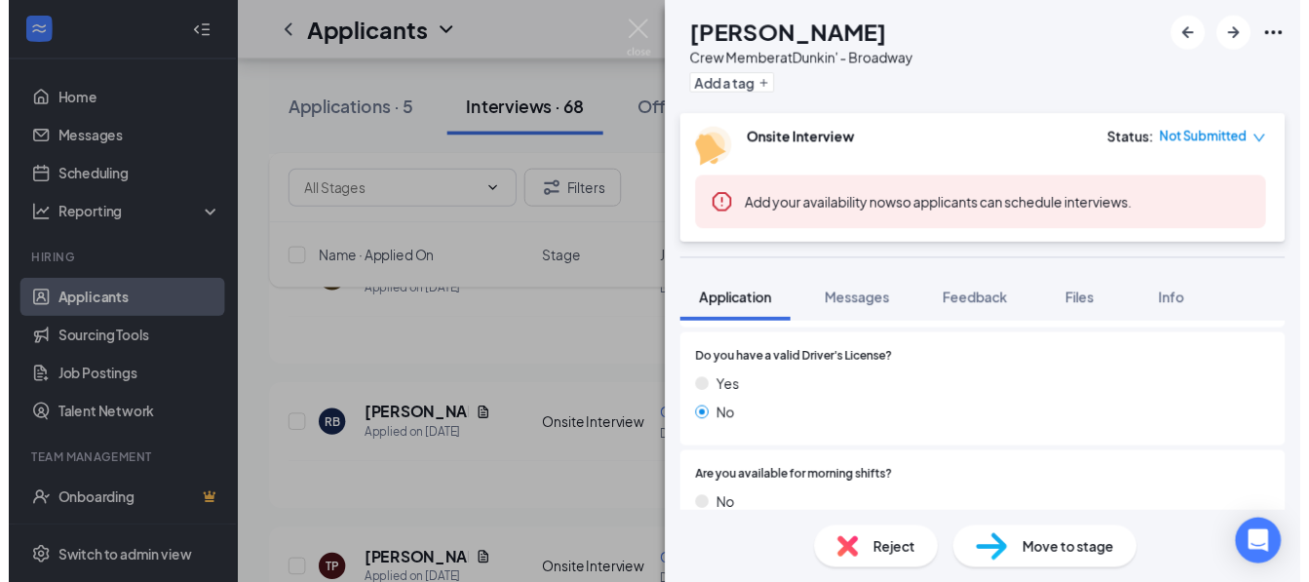
scroll to position [390, 0]
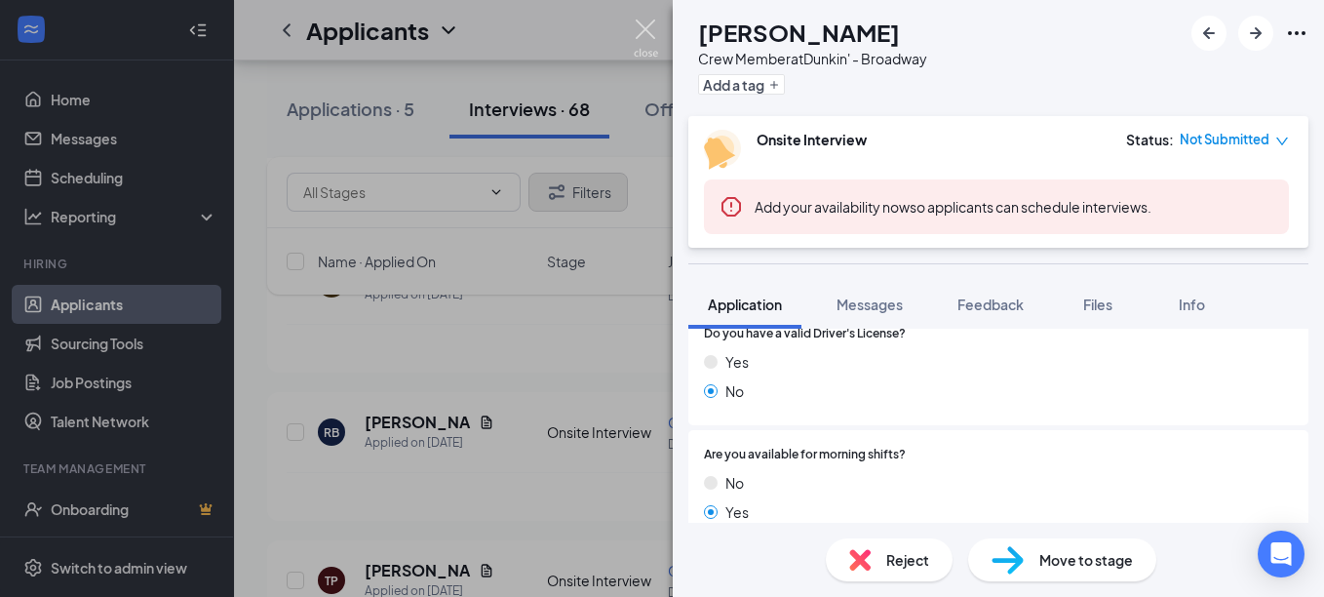
drag, startPoint x: 646, startPoint y: 22, endPoint x: 550, endPoint y: 180, distance: 185.1
click at [647, 21] on img at bounding box center [646, 38] width 24 height 38
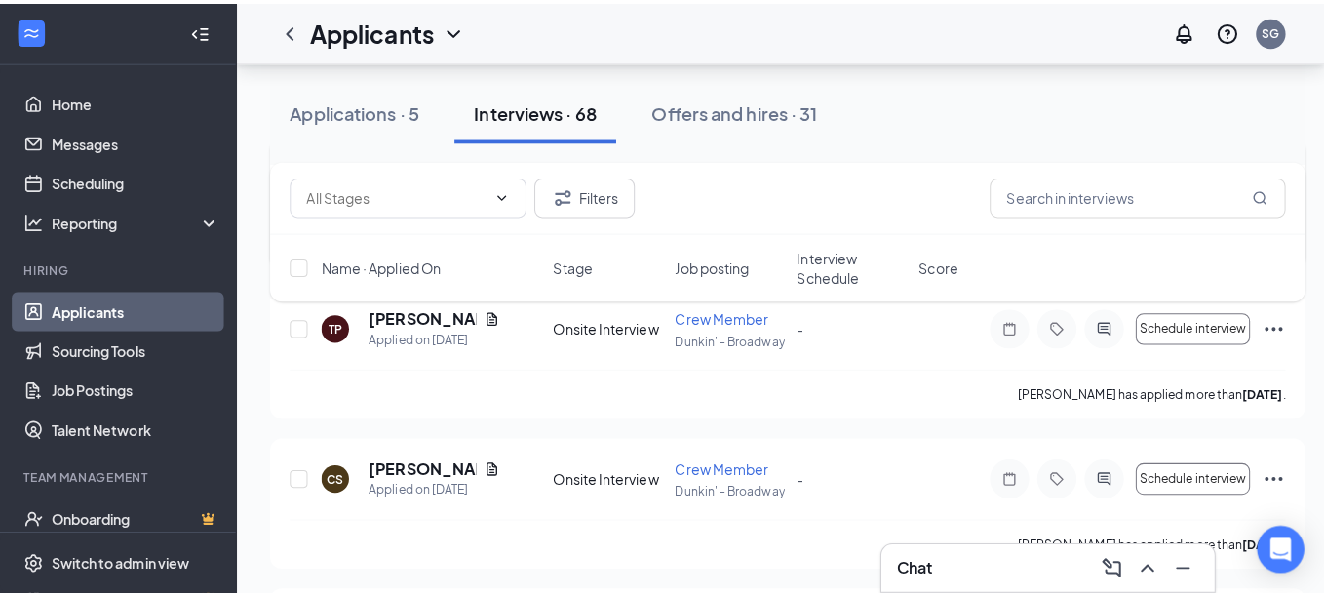
scroll to position [1576, 0]
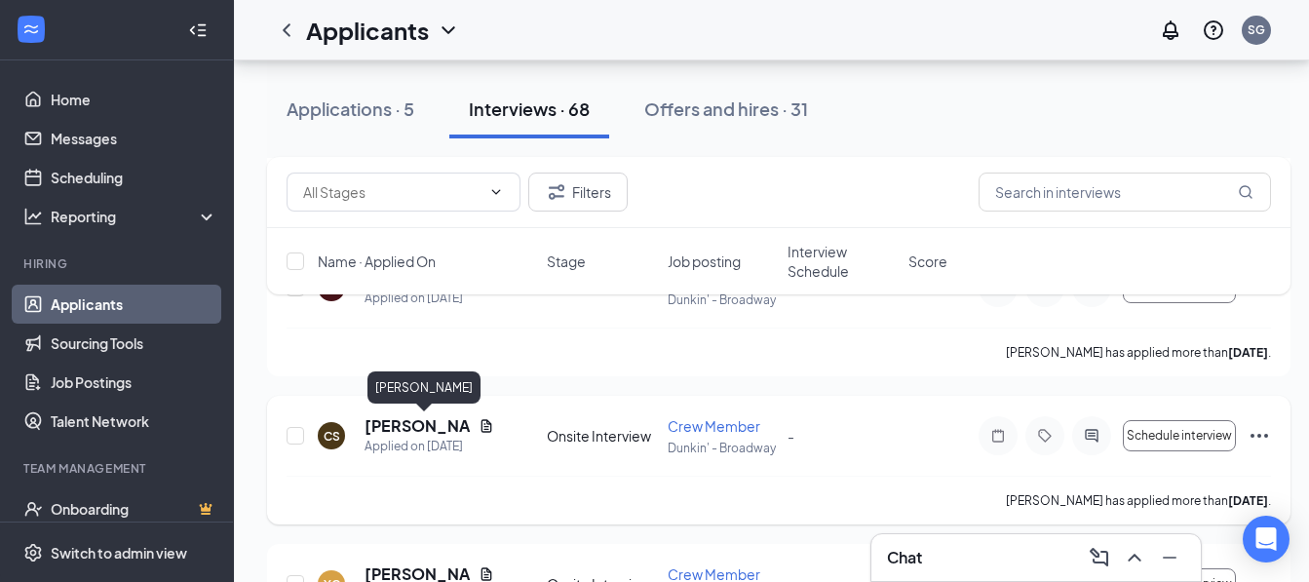
click at [400, 432] on h5 "[PERSON_NAME]" at bounding box center [418, 425] width 106 height 21
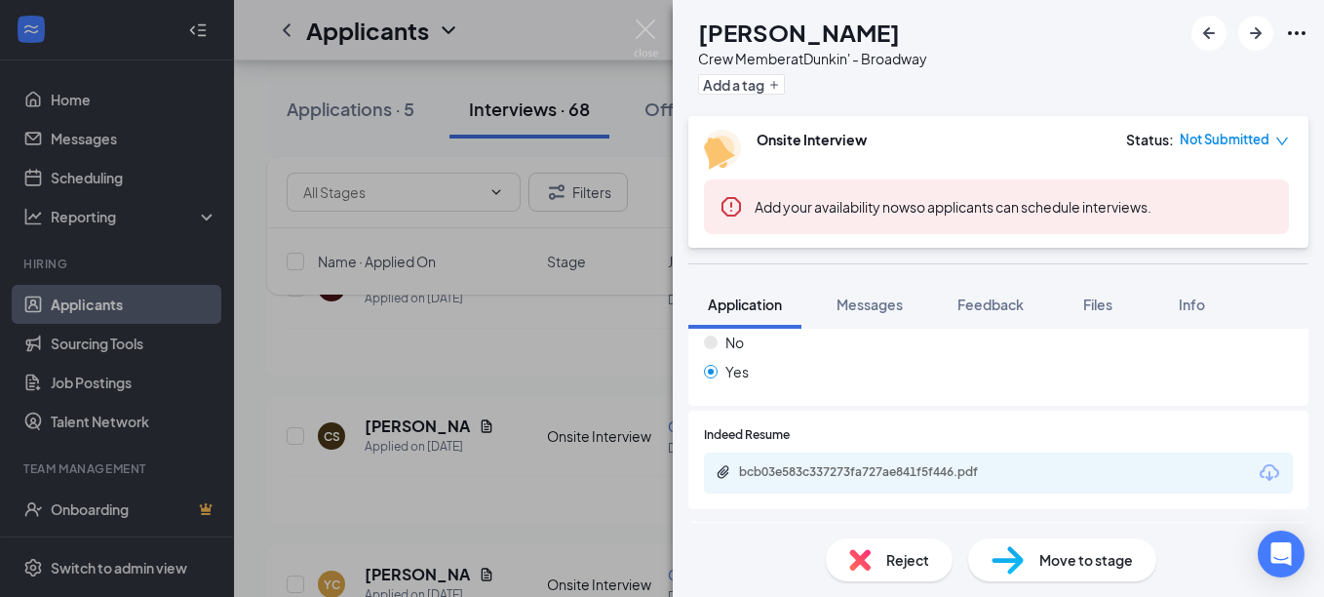
scroll to position [762, 0]
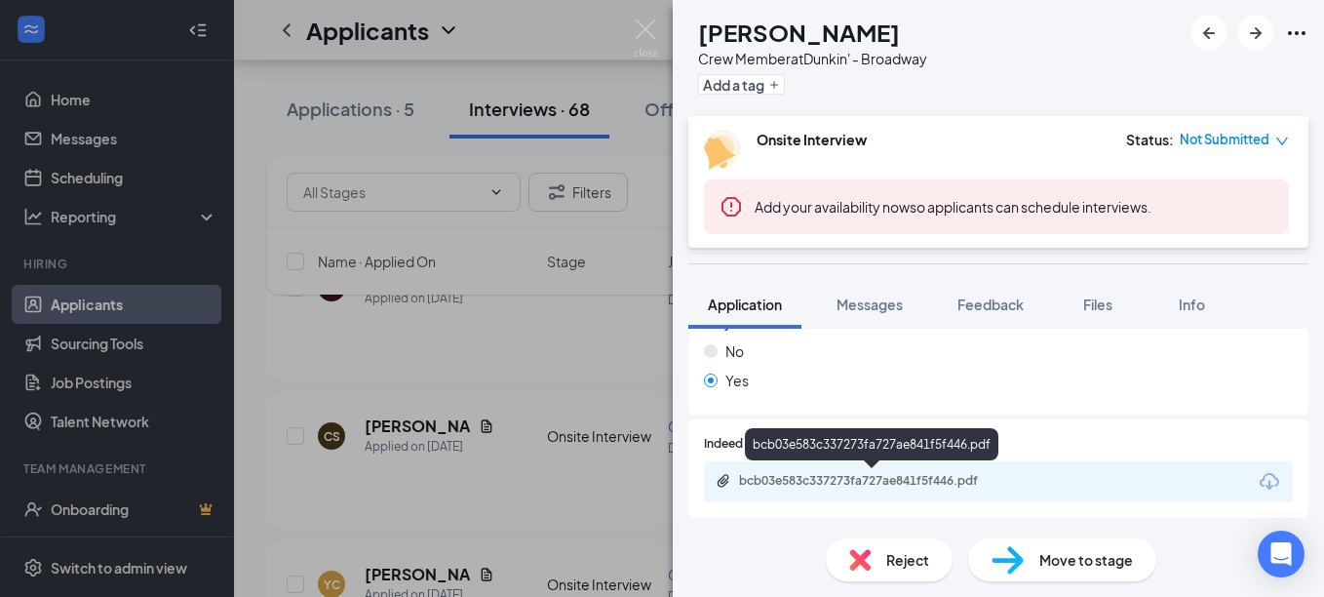
click at [887, 479] on div "bcb03e583c337273fa727ae841f5f446.pdf" at bounding box center [875, 481] width 273 height 16
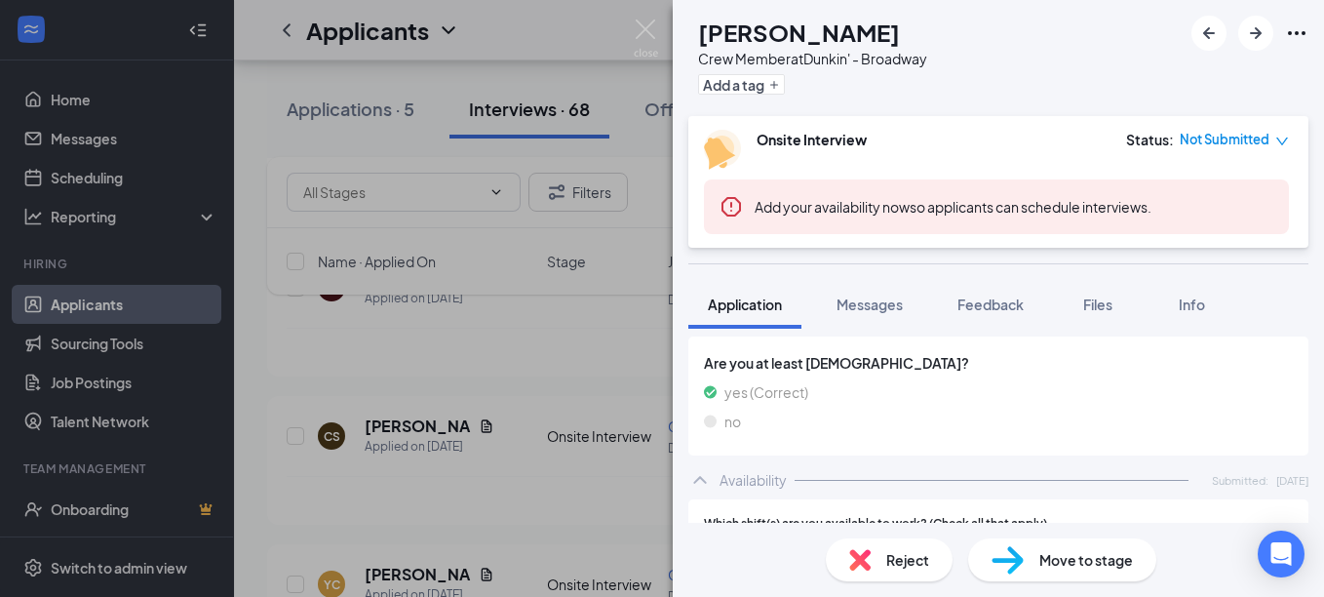
scroll to position [1170, 0]
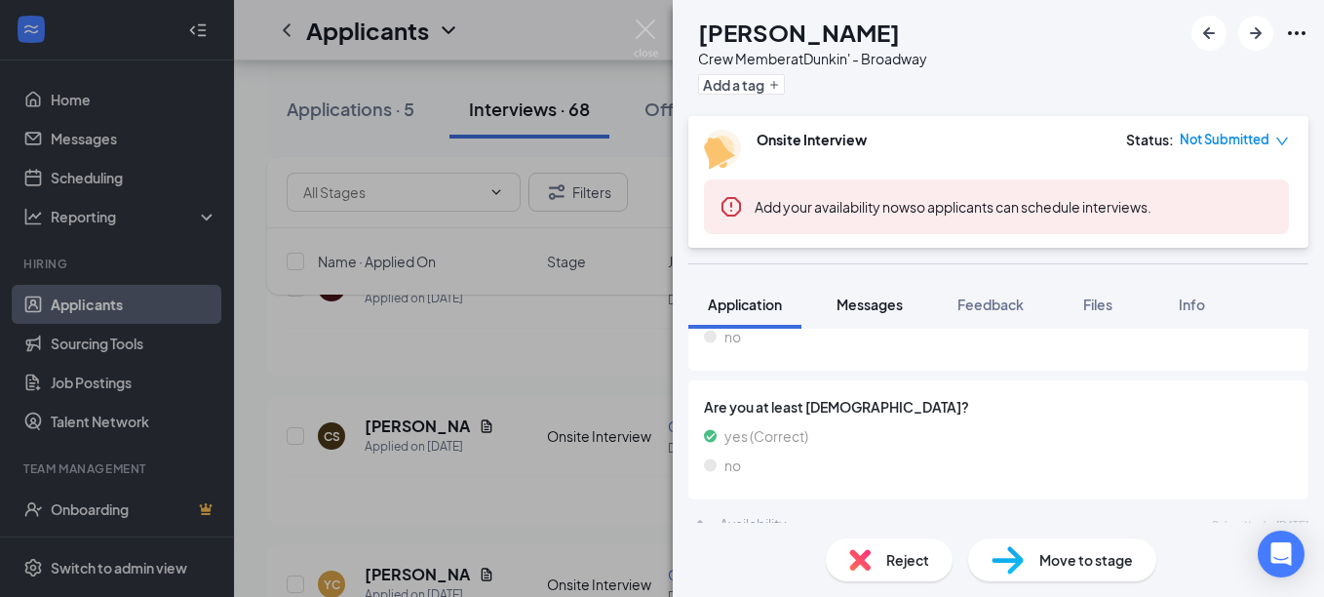
click at [857, 301] on span "Messages" at bounding box center [869, 304] width 66 height 18
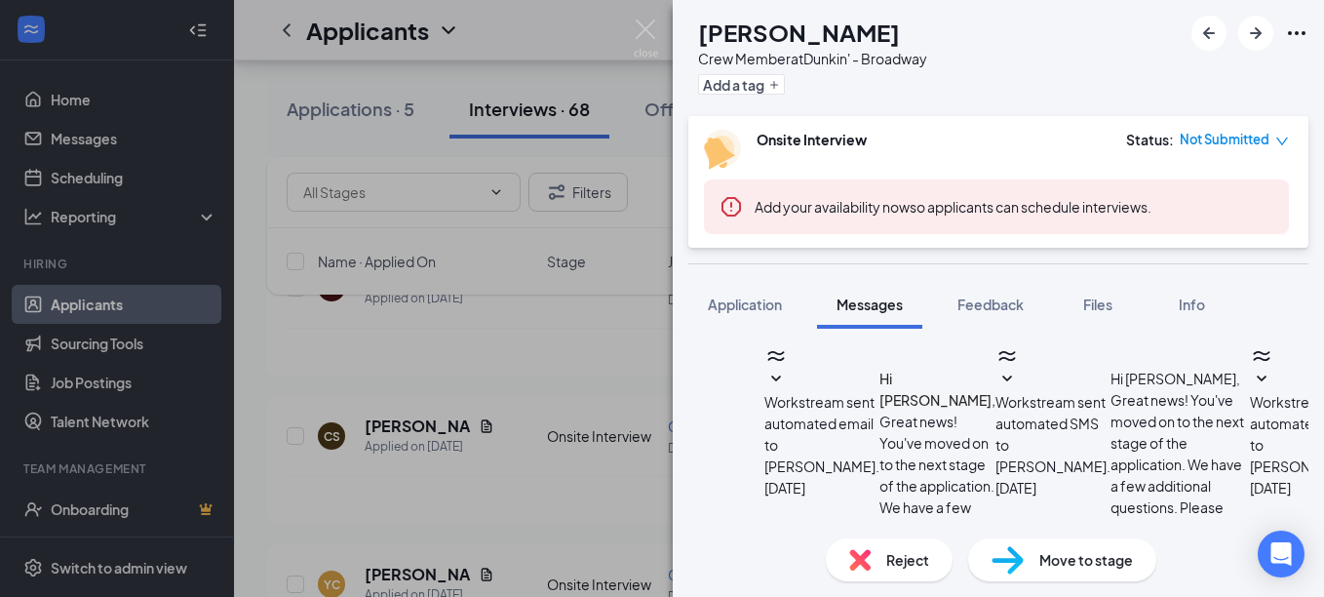
type textarea "Good Morning [PERSON_NAME], M name is [PERSON_NAME]. You applied online at [STR…"
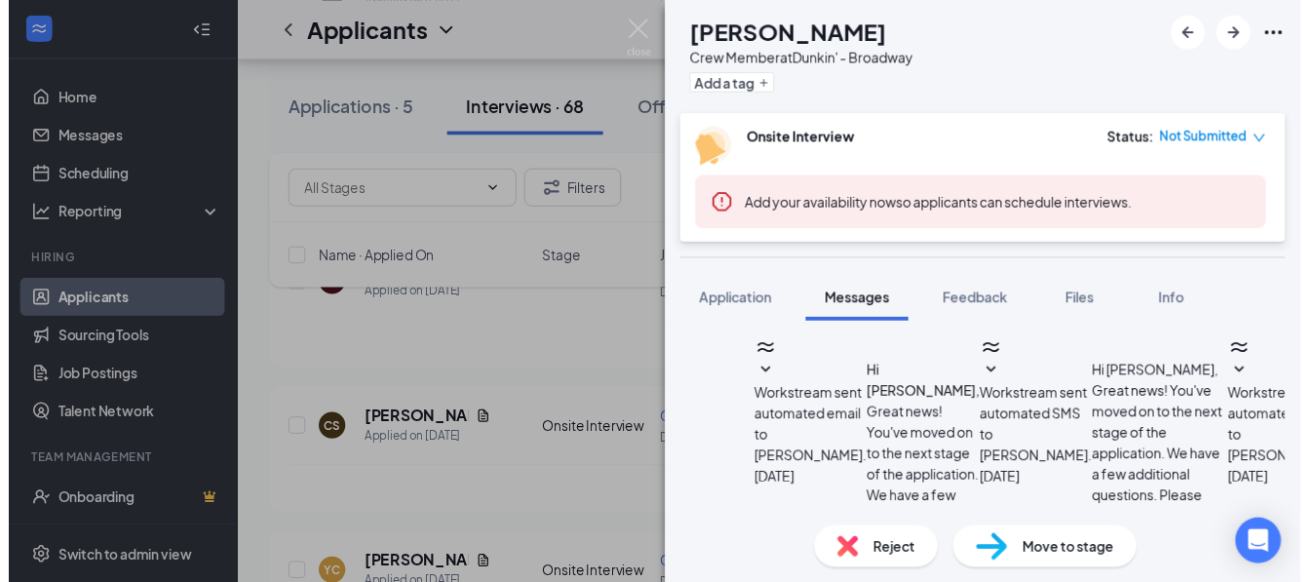
scroll to position [1055, 0]
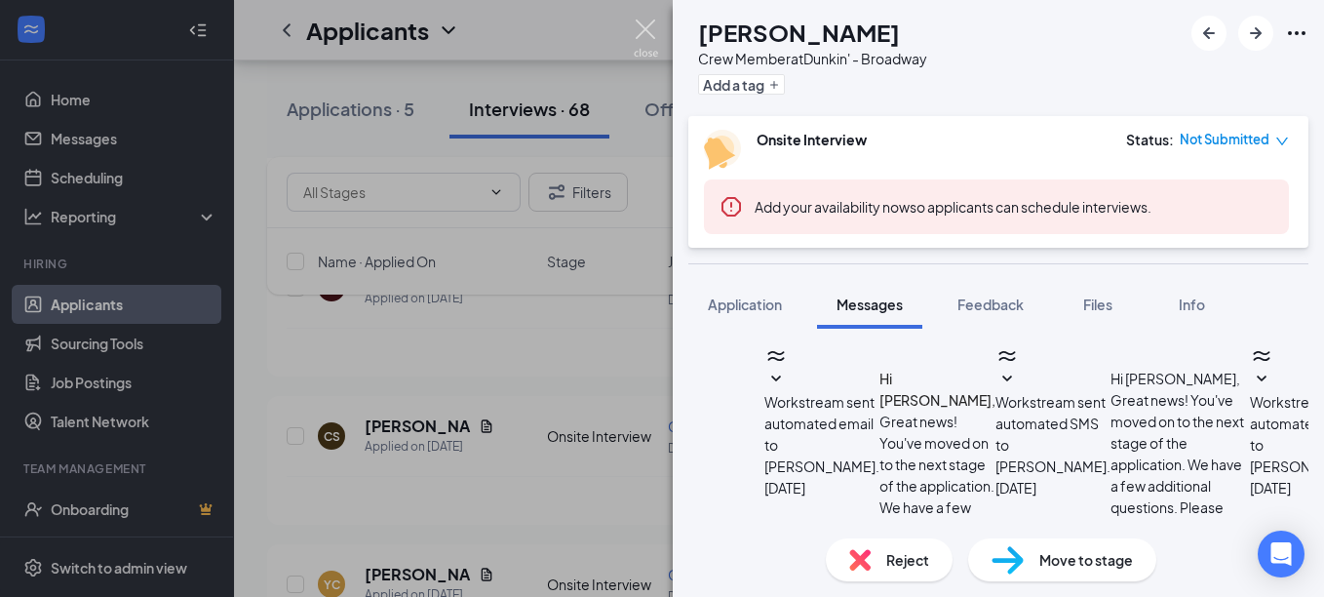
click at [643, 32] on img at bounding box center [646, 38] width 24 height 38
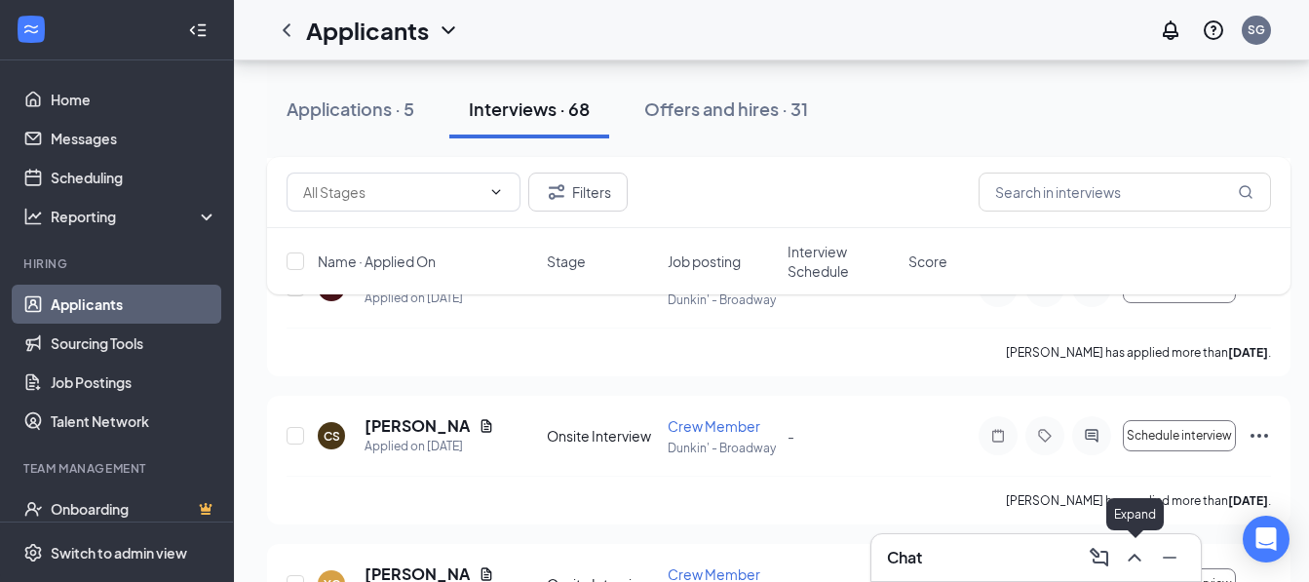
click at [1135, 555] on icon "ChevronUp" at bounding box center [1134, 558] width 13 height 8
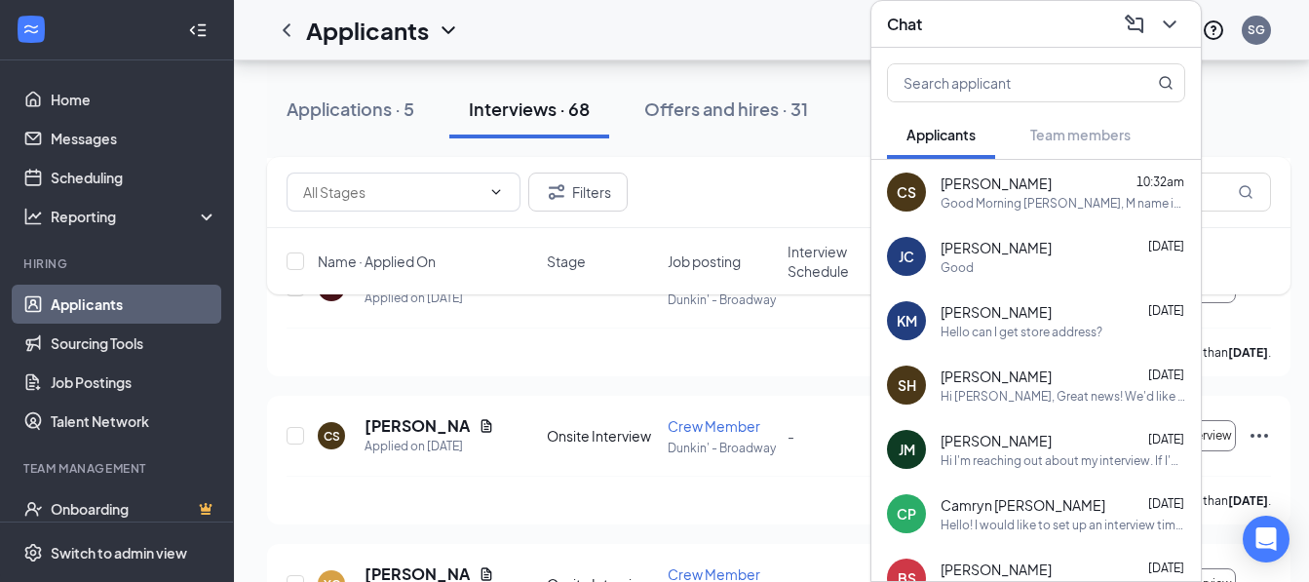
click at [1164, 13] on icon "ChevronDown" at bounding box center [1169, 24] width 23 height 23
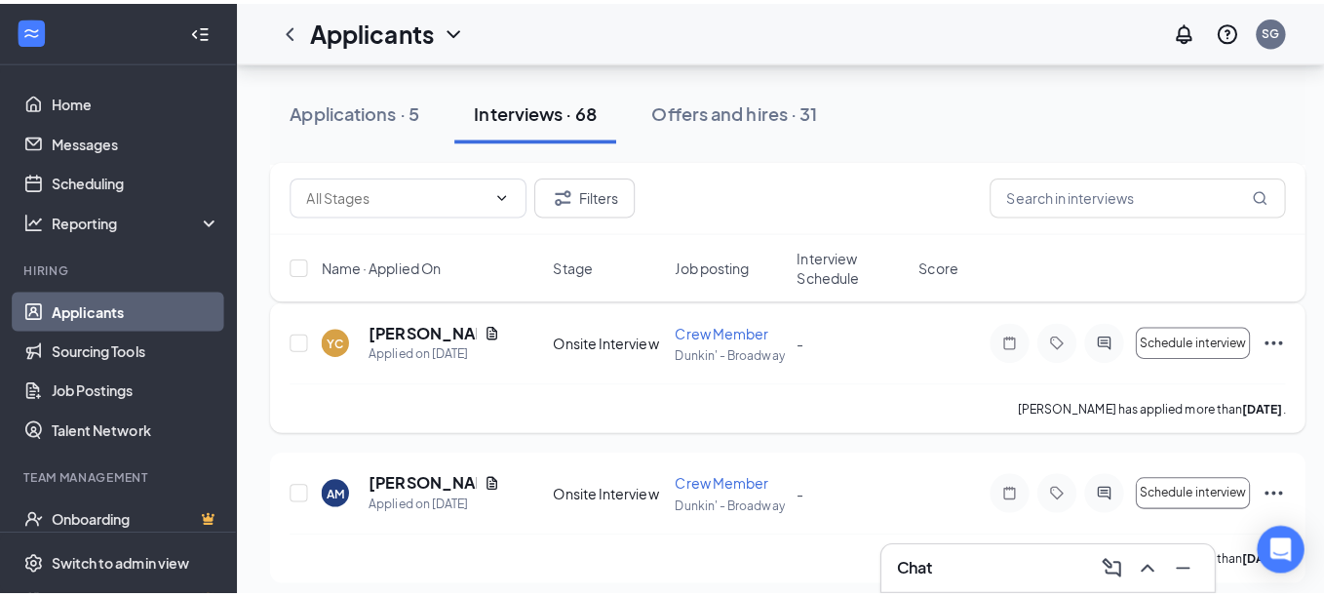
scroll to position [1869, 0]
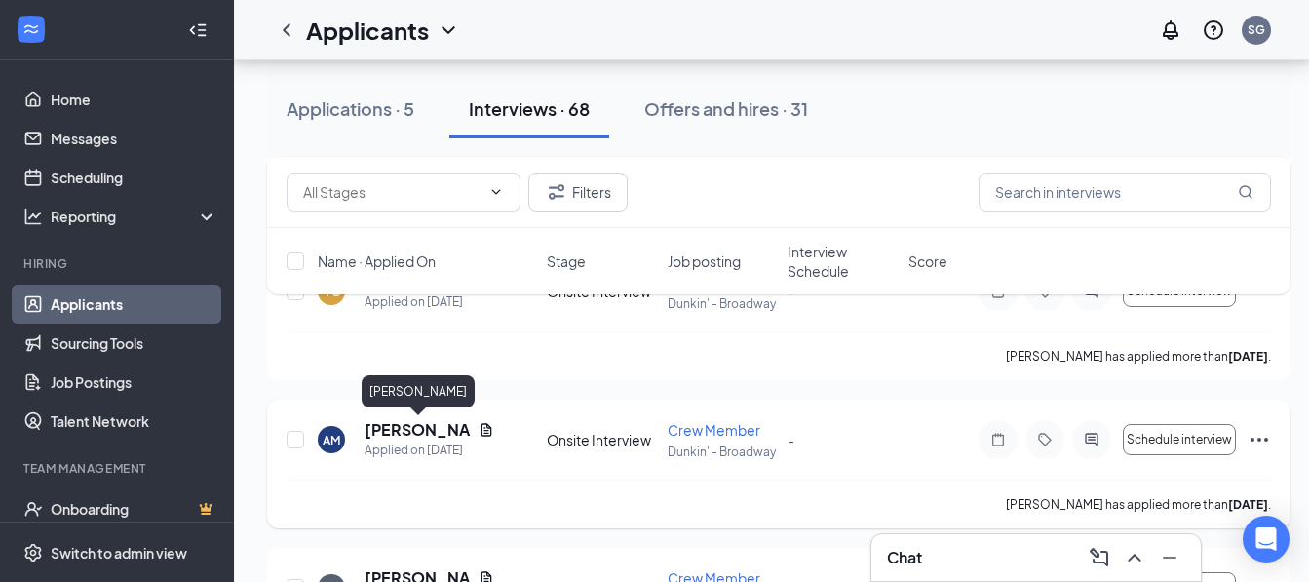
click at [384, 427] on h5 "[PERSON_NAME]" at bounding box center [418, 429] width 106 height 21
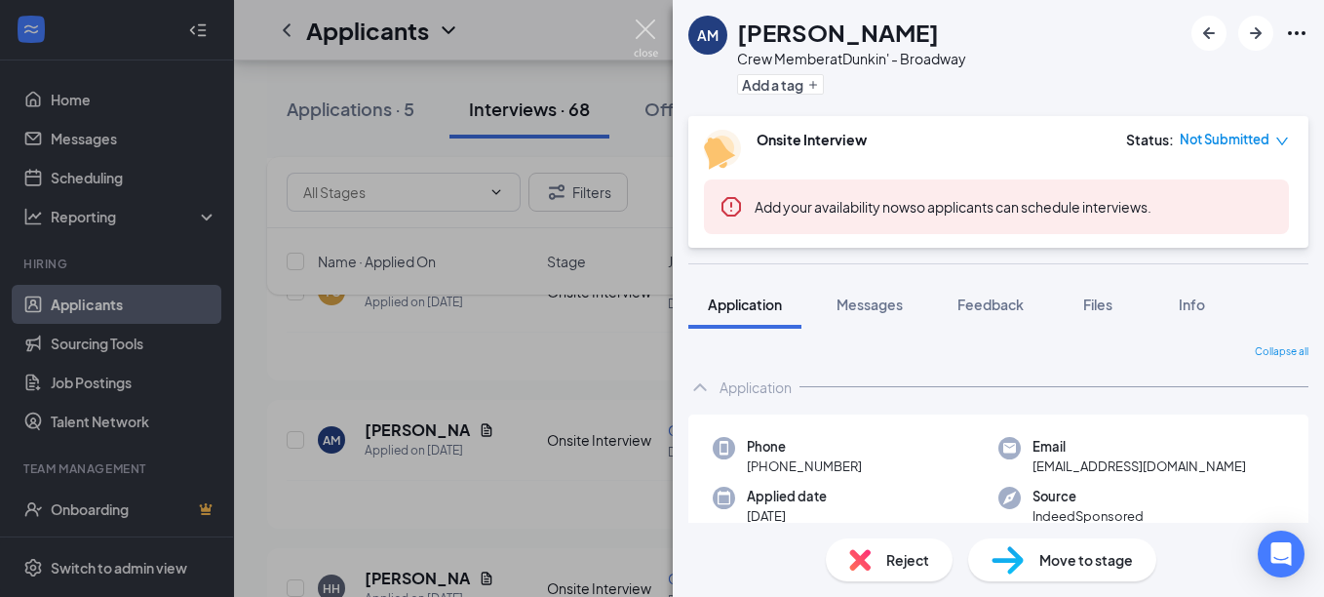
click at [644, 26] on img at bounding box center [646, 38] width 24 height 38
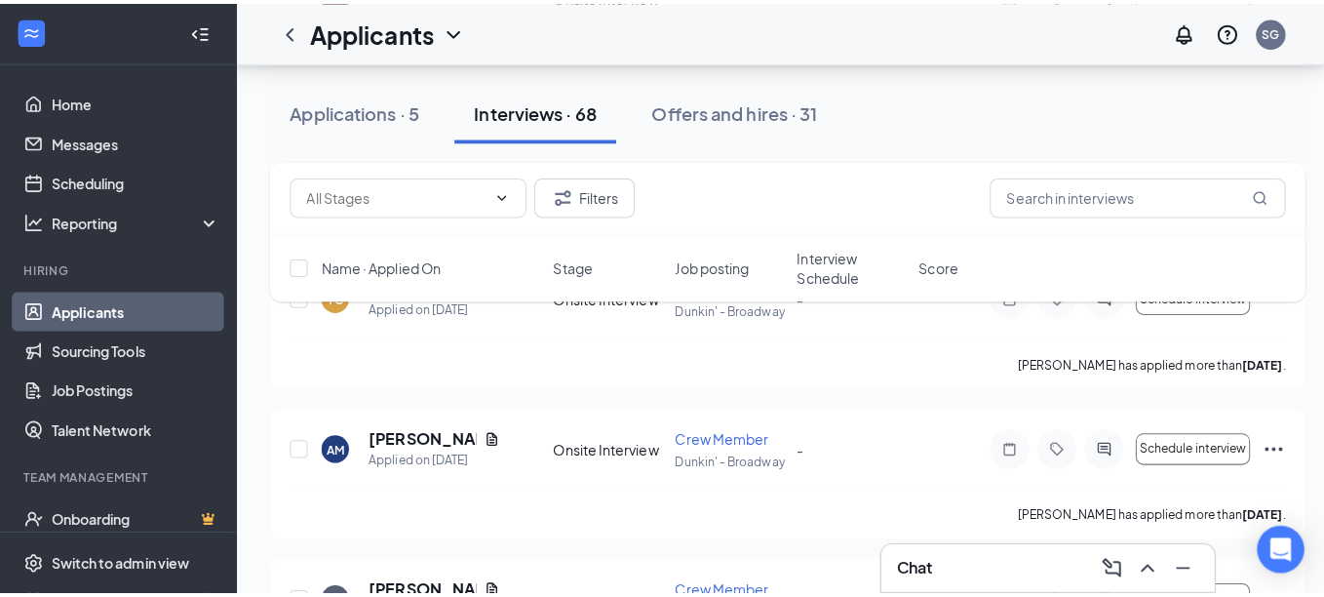
scroll to position [2378, 0]
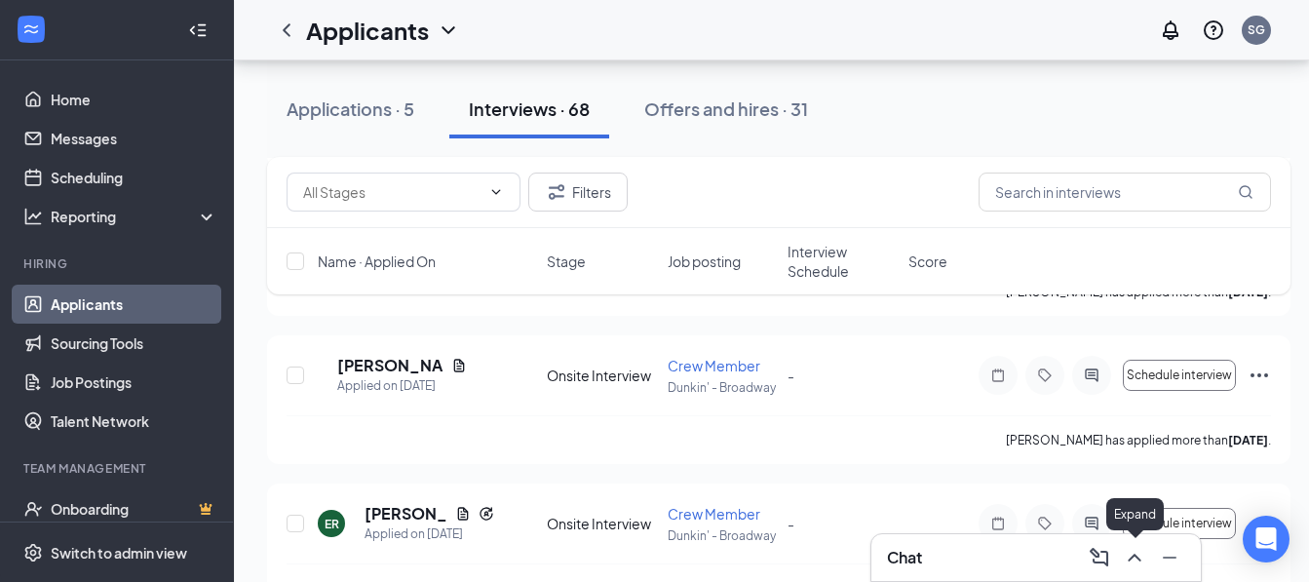
click at [1135, 555] on icon "ChevronUp" at bounding box center [1134, 558] width 13 height 8
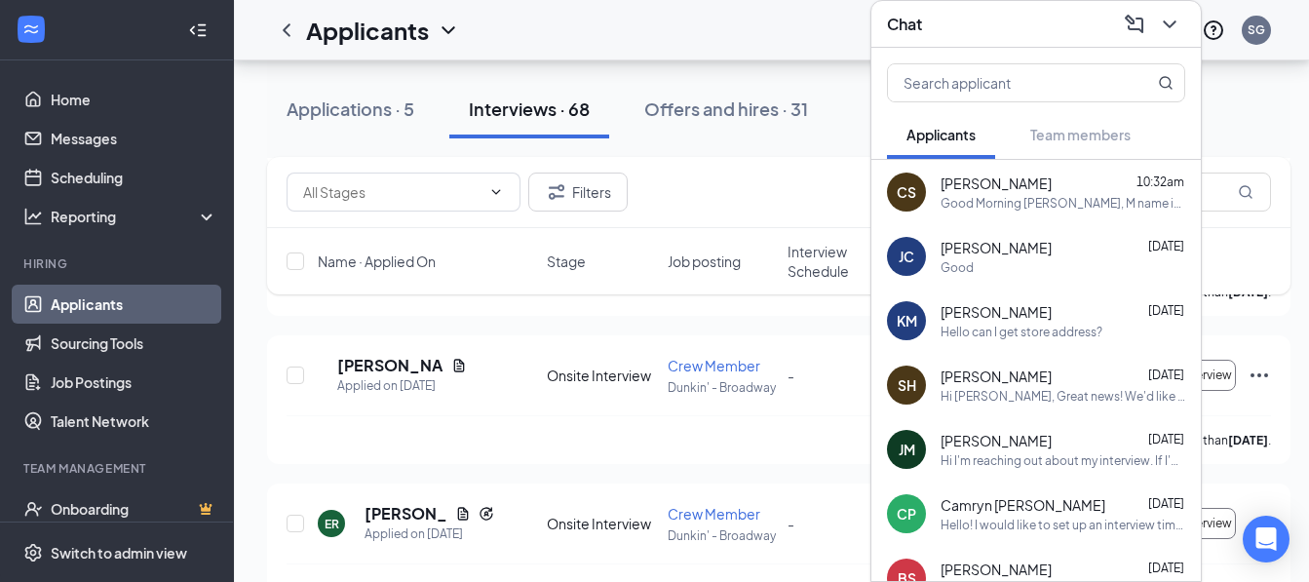
click at [1175, 13] on icon "ChevronDown" at bounding box center [1169, 24] width 23 height 23
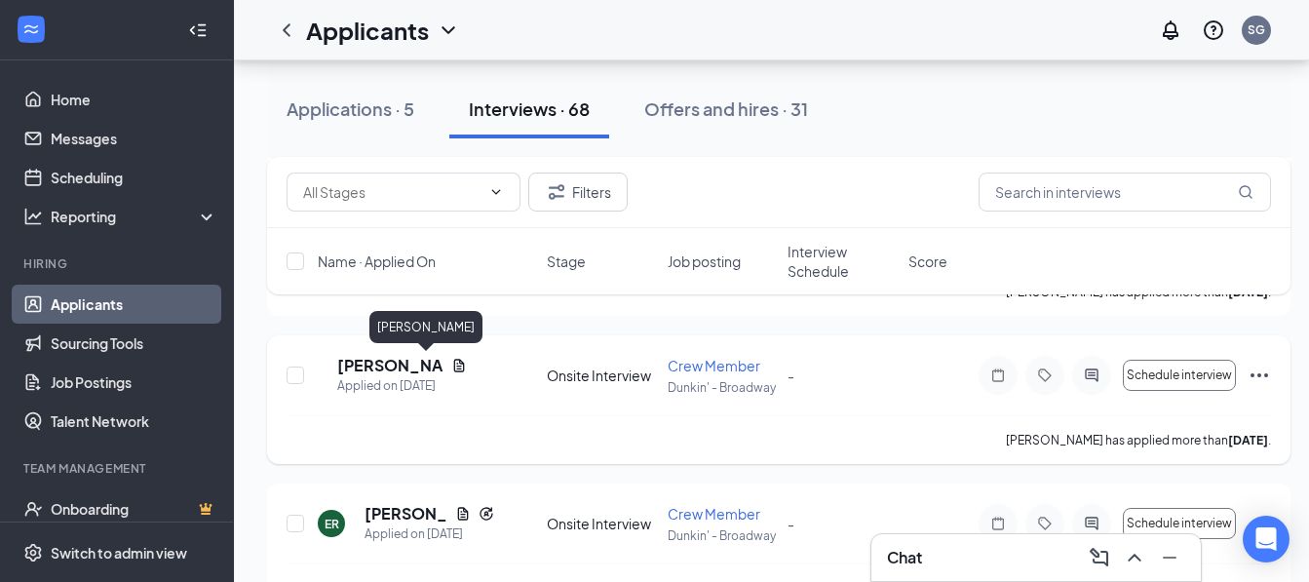
click at [383, 366] on h5 "[PERSON_NAME]" at bounding box center [390, 365] width 106 height 21
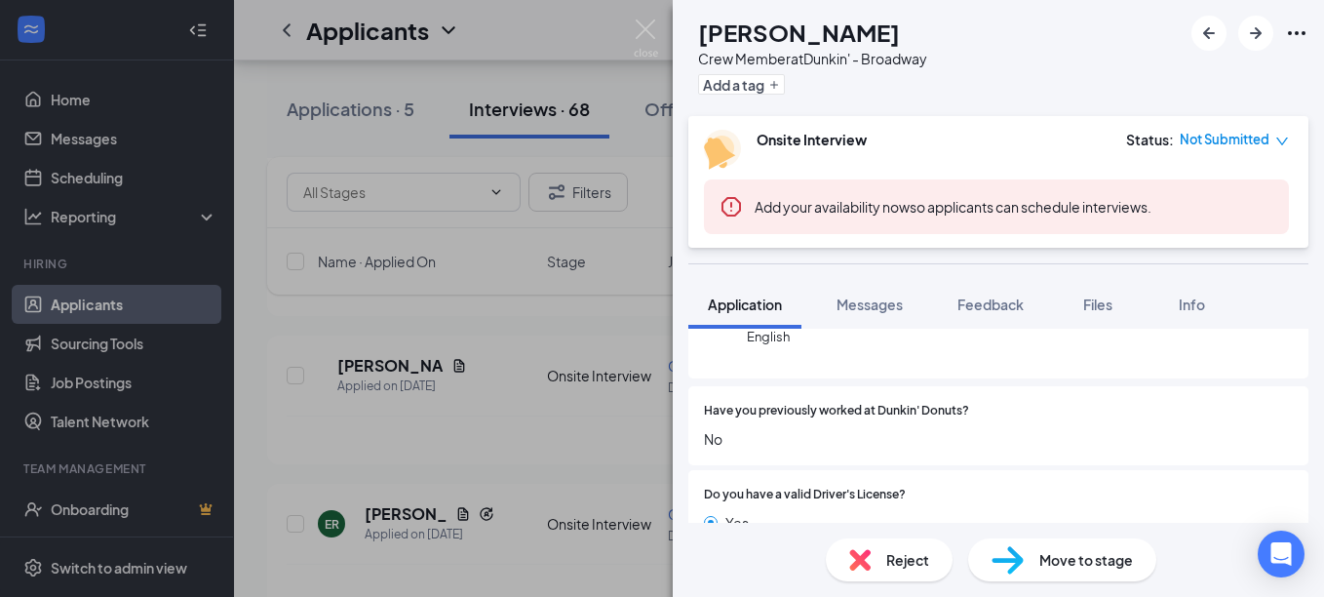
scroll to position [195, 0]
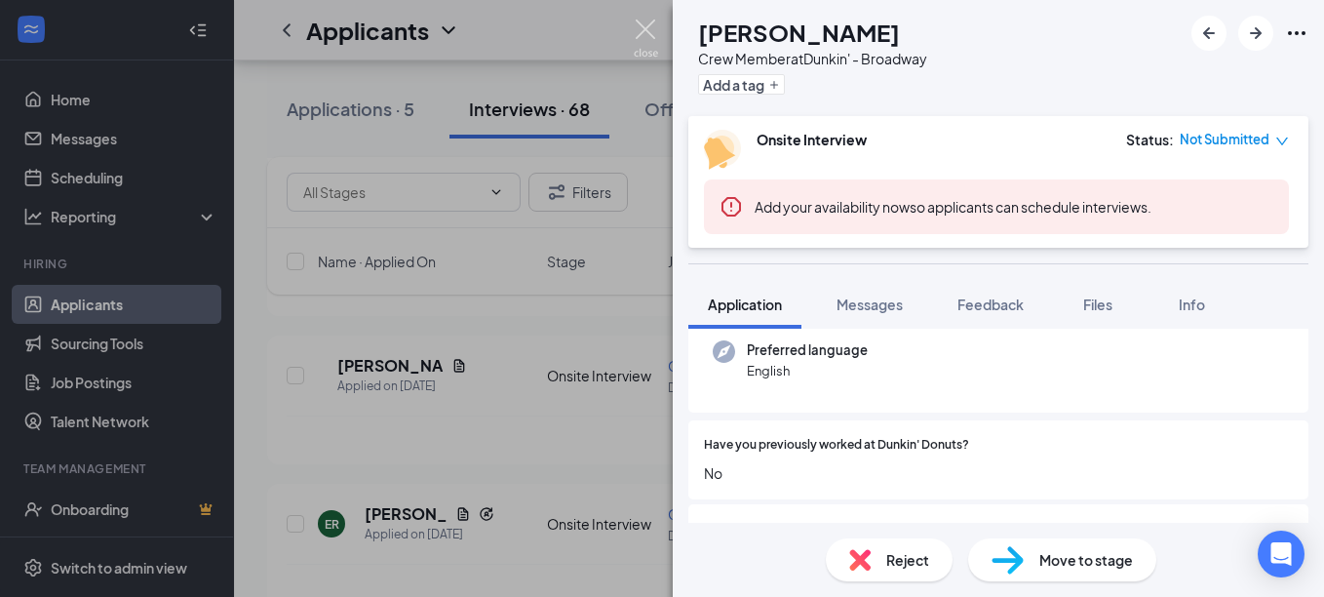
drag, startPoint x: 640, startPoint y: 31, endPoint x: 330, endPoint y: 592, distance: 640.6
click at [639, 31] on img at bounding box center [646, 38] width 24 height 38
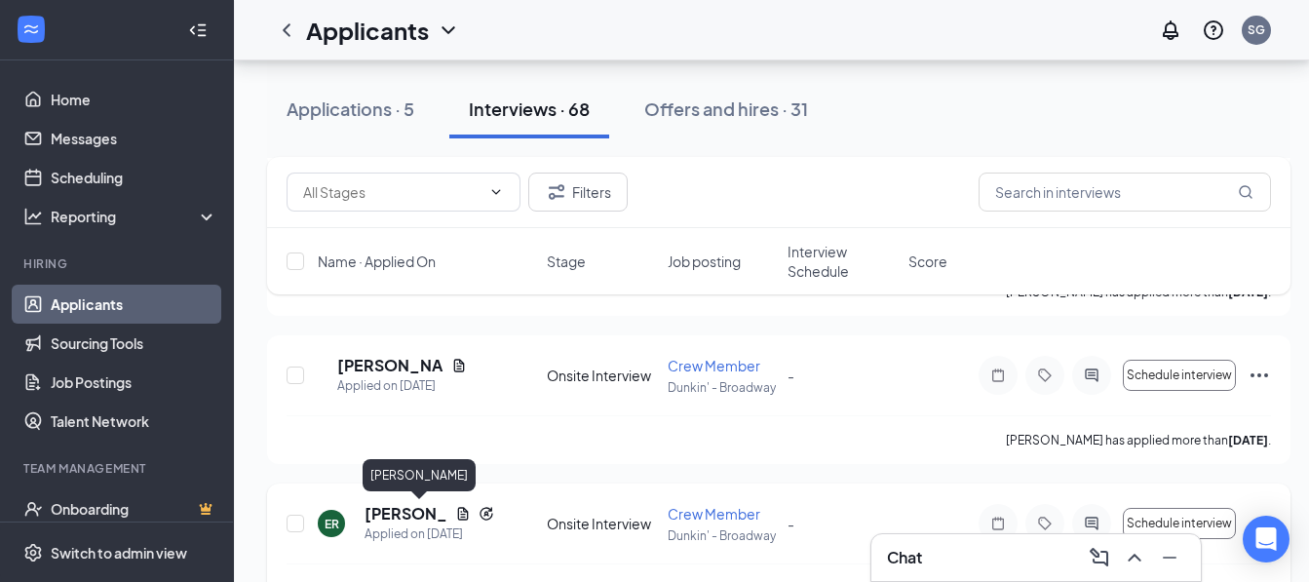
click at [392, 512] on h5 "[PERSON_NAME]" at bounding box center [406, 513] width 83 height 21
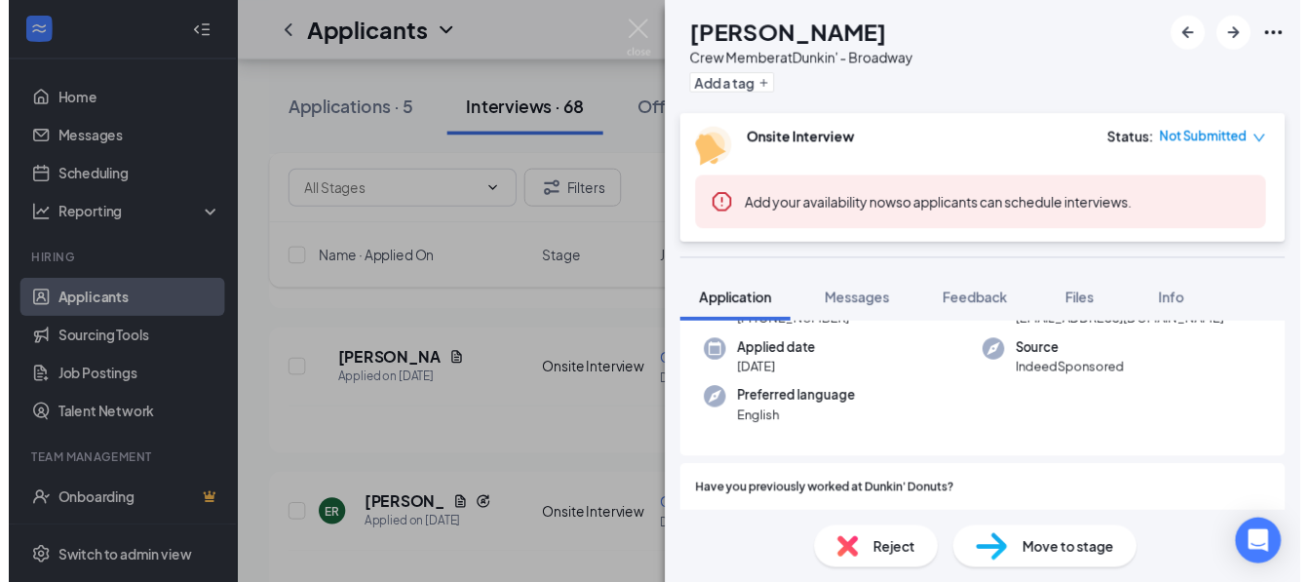
scroll to position [292, 0]
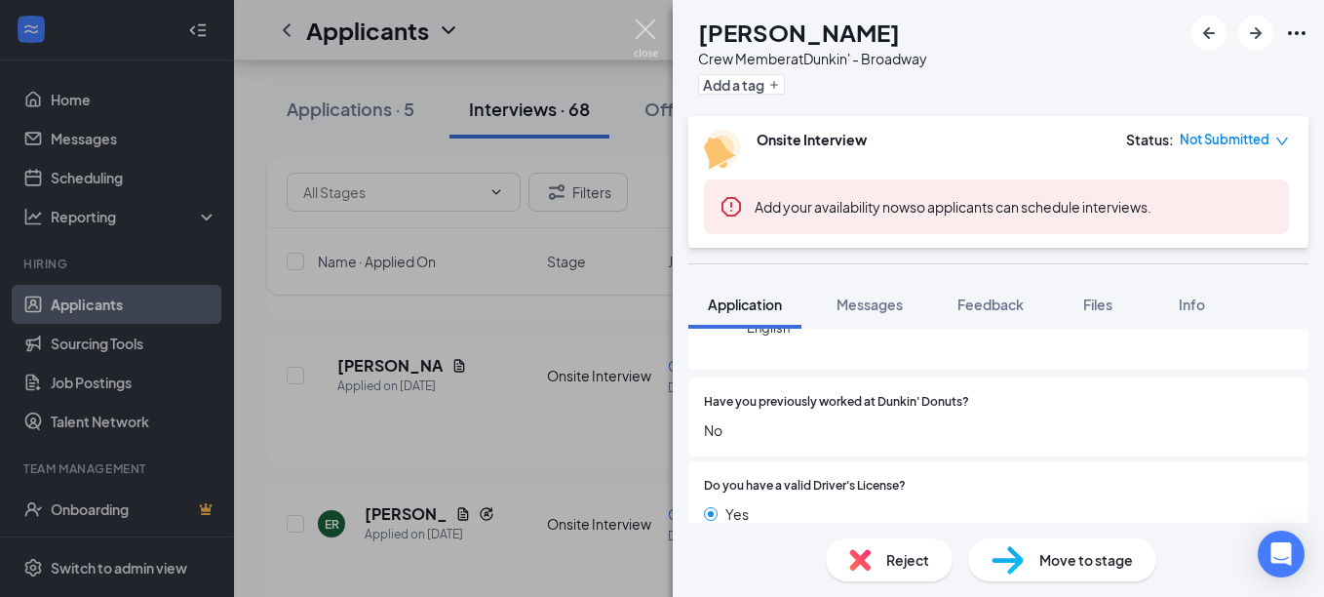
click at [644, 28] on img at bounding box center [646, 38] width 24 height 38
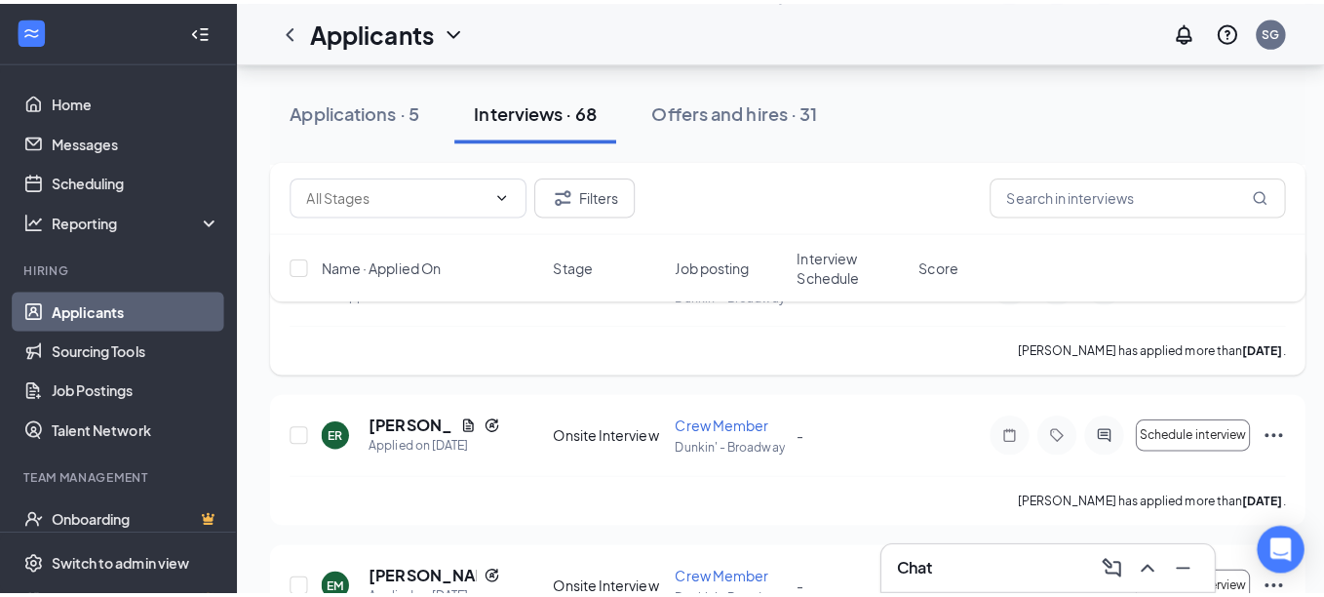
scroll to position [2573, 0]
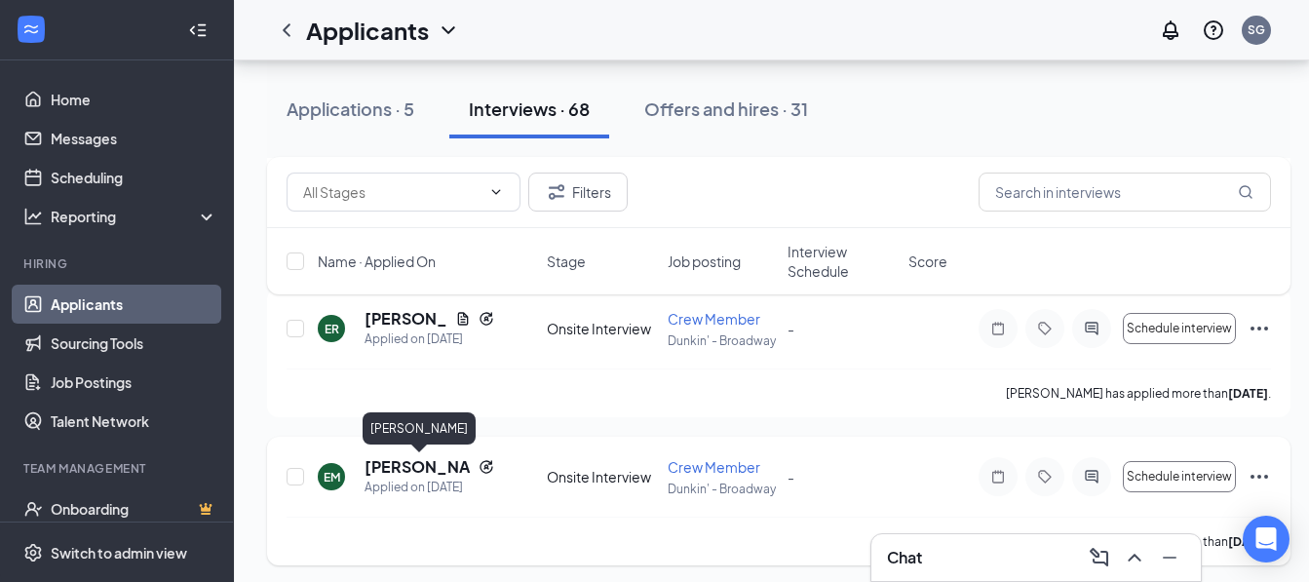
click at [370, 474] on h5 "[PERSON_NAME]" at bounding box center [418, 466] width 106 height 21
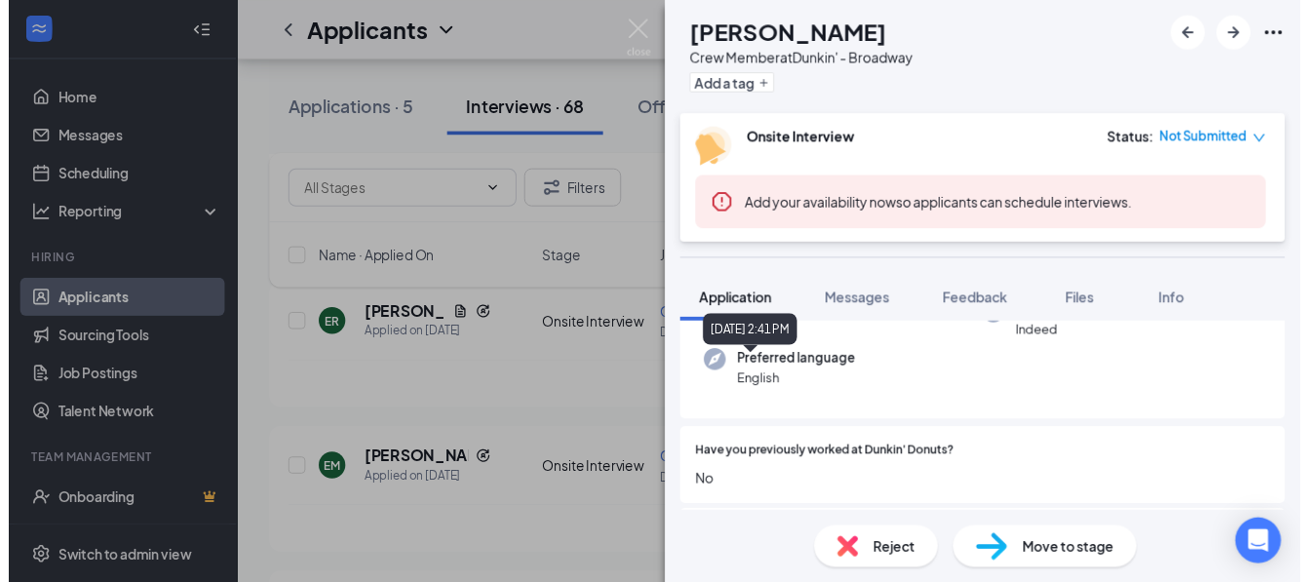
scroll to position [292, 0]
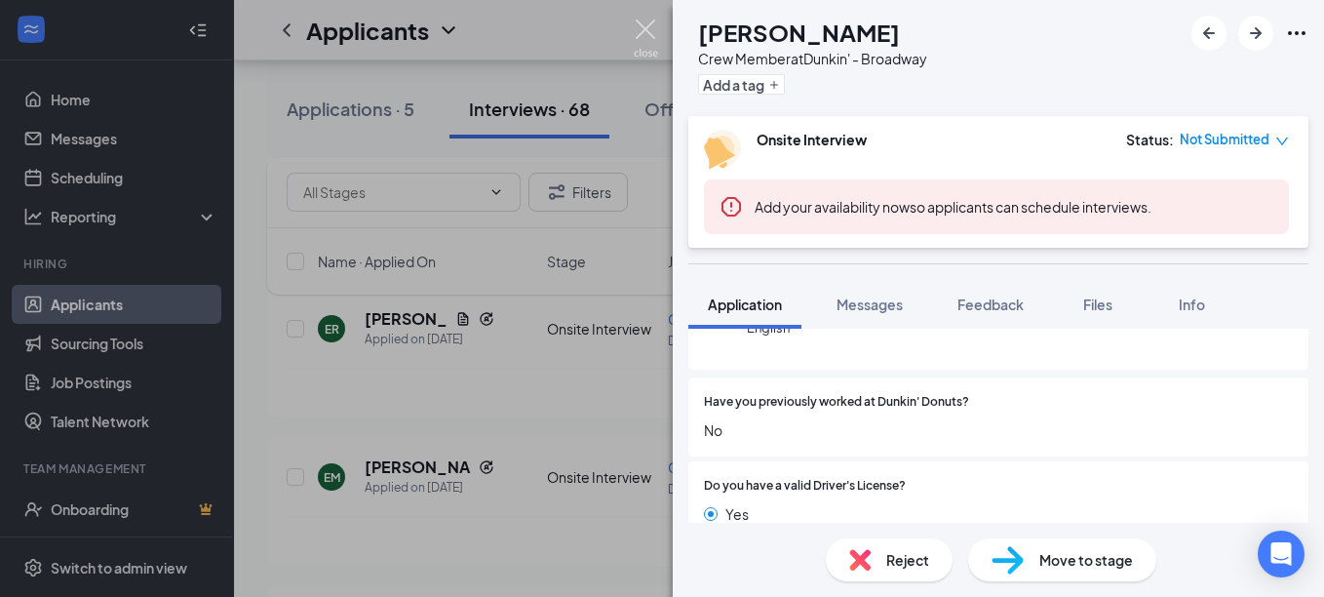
click at [649, 34] on img at bounding box center [646, 38] width 24 height 38
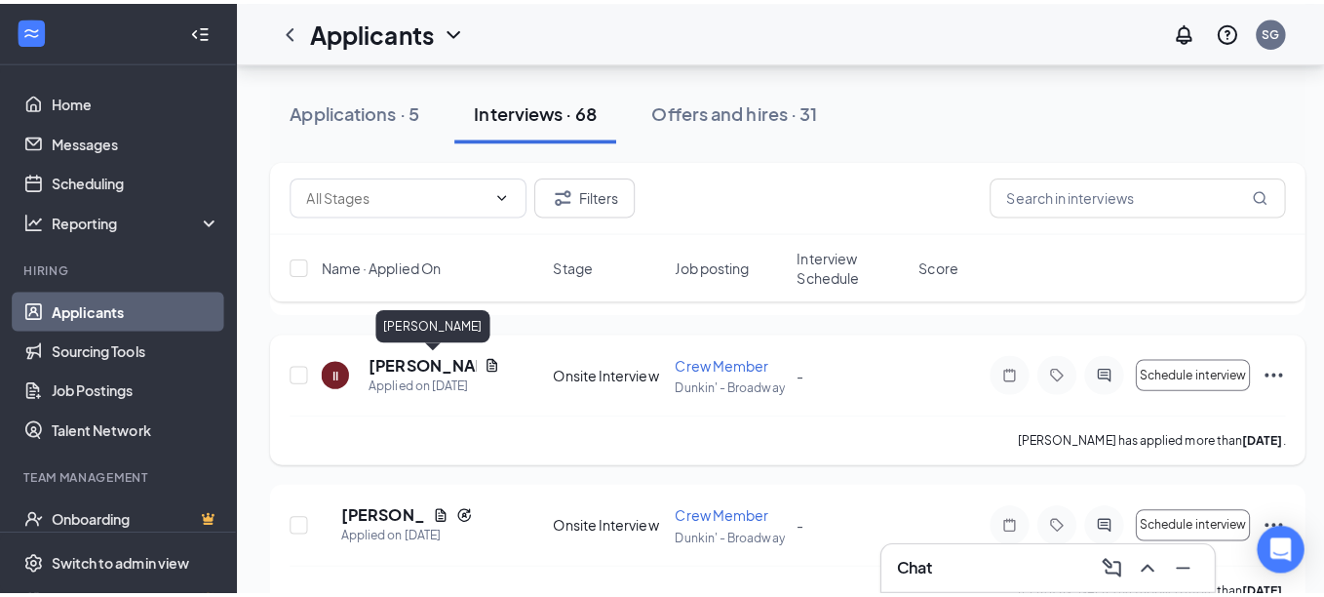
scroll to position [2865, 0]
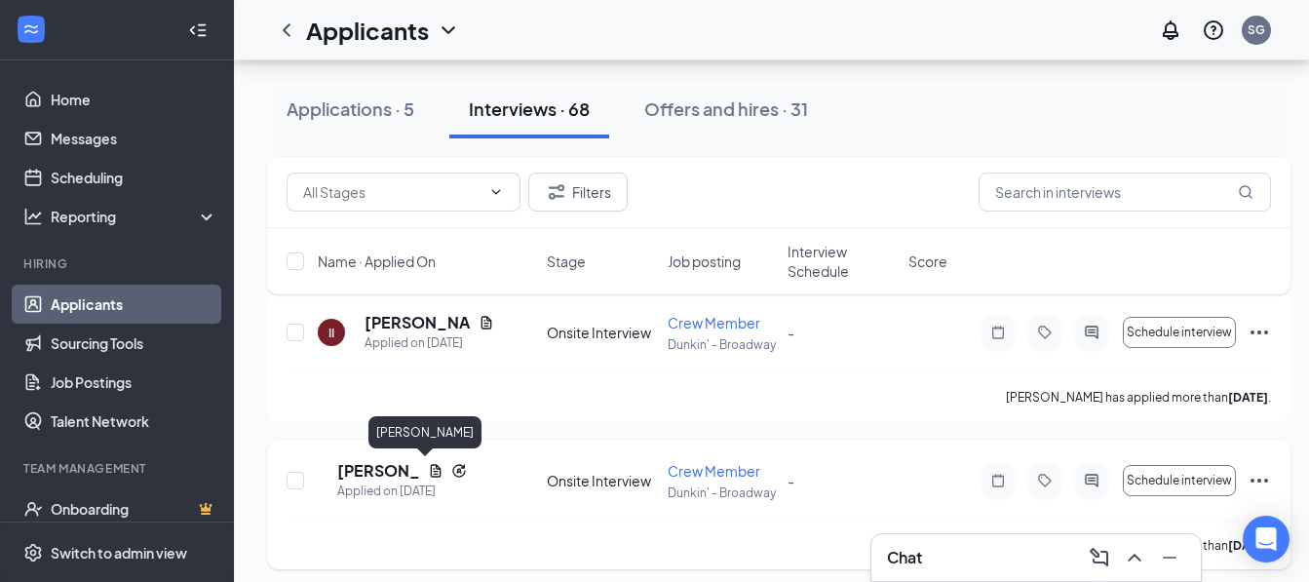
click at [406, 474] on h5 "[PERSON_NAME]" at bounding box center [378, 470] width 83 height 21
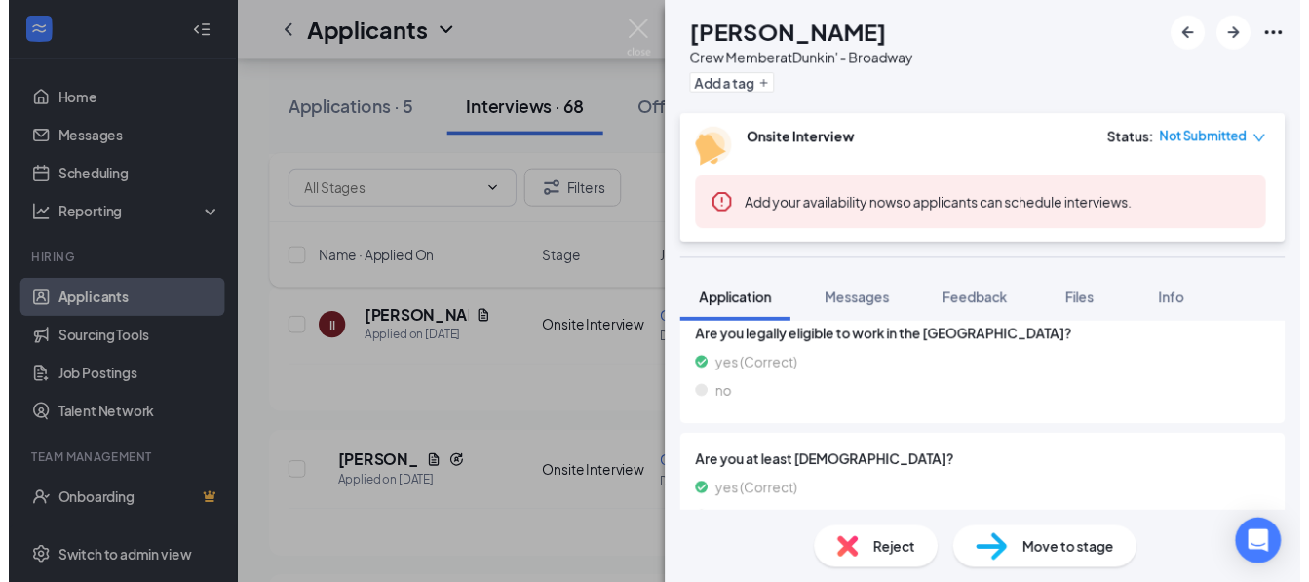
scroll to position [914, 0]
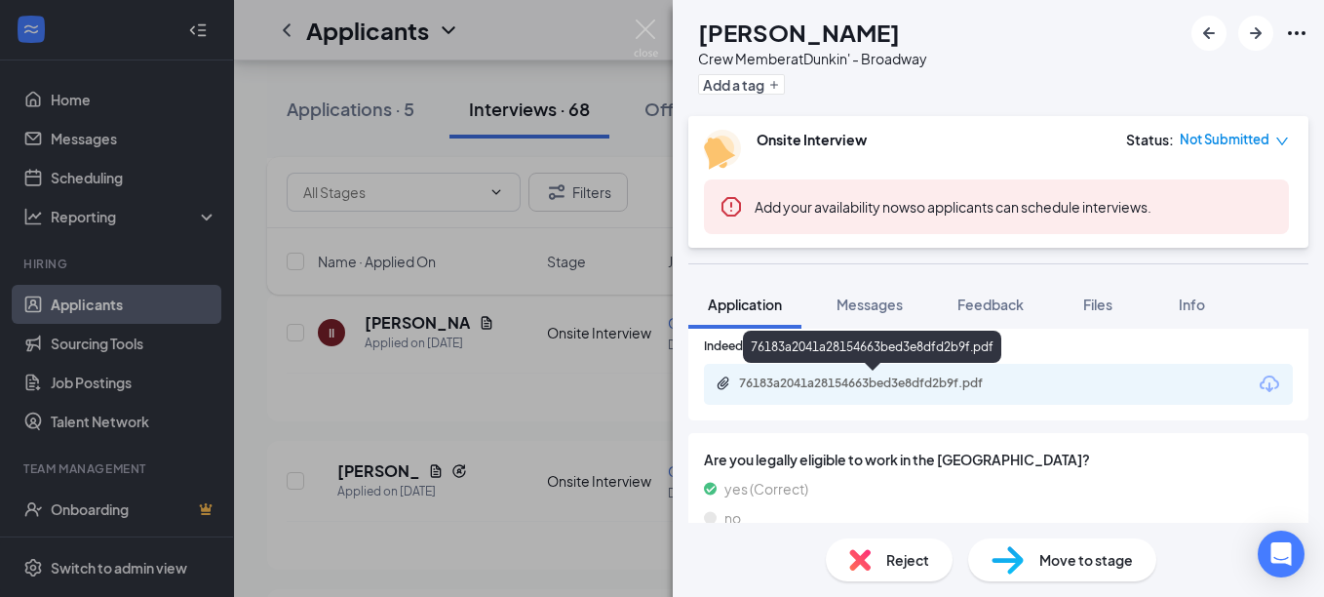
click at [844, 375] on div "76183a2041a28154663bed3e8dfd2b9f.pdf" at bounding box center [875, 383] width 273 height 16
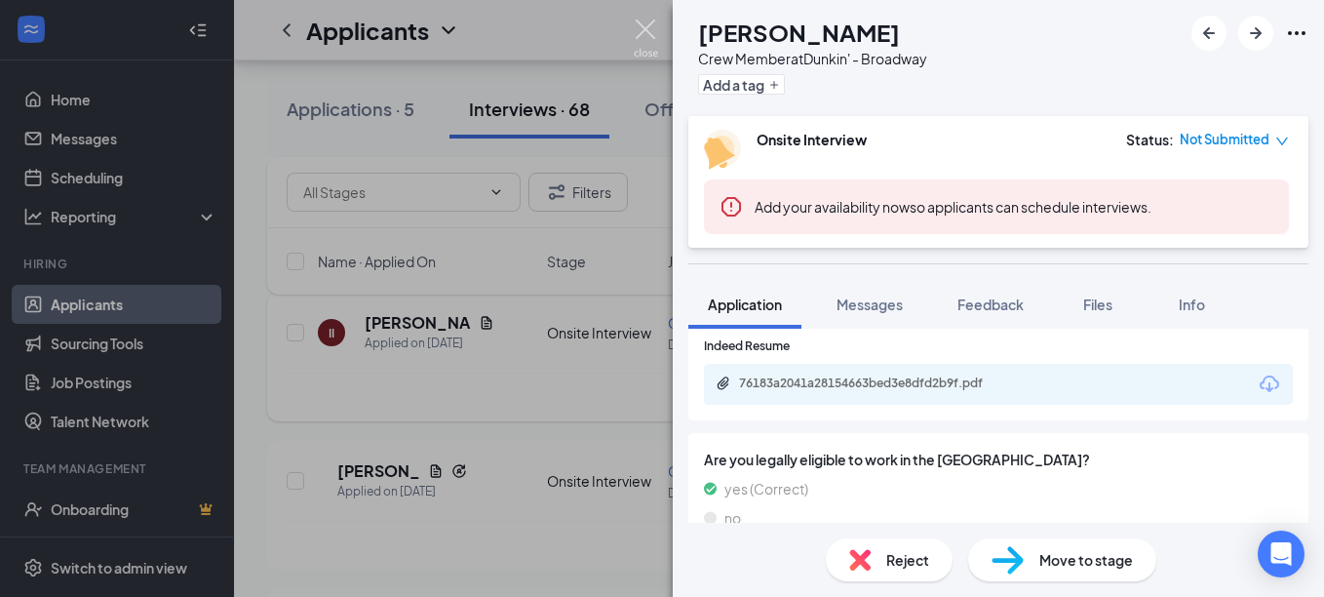
drag, startPoint x: 650, startPoint y: 38, endPoint x: 530, endPoint y: 321, distance: 307.1
click at [649, 36] on img at bounding box center [646, 38] width 24 height 38
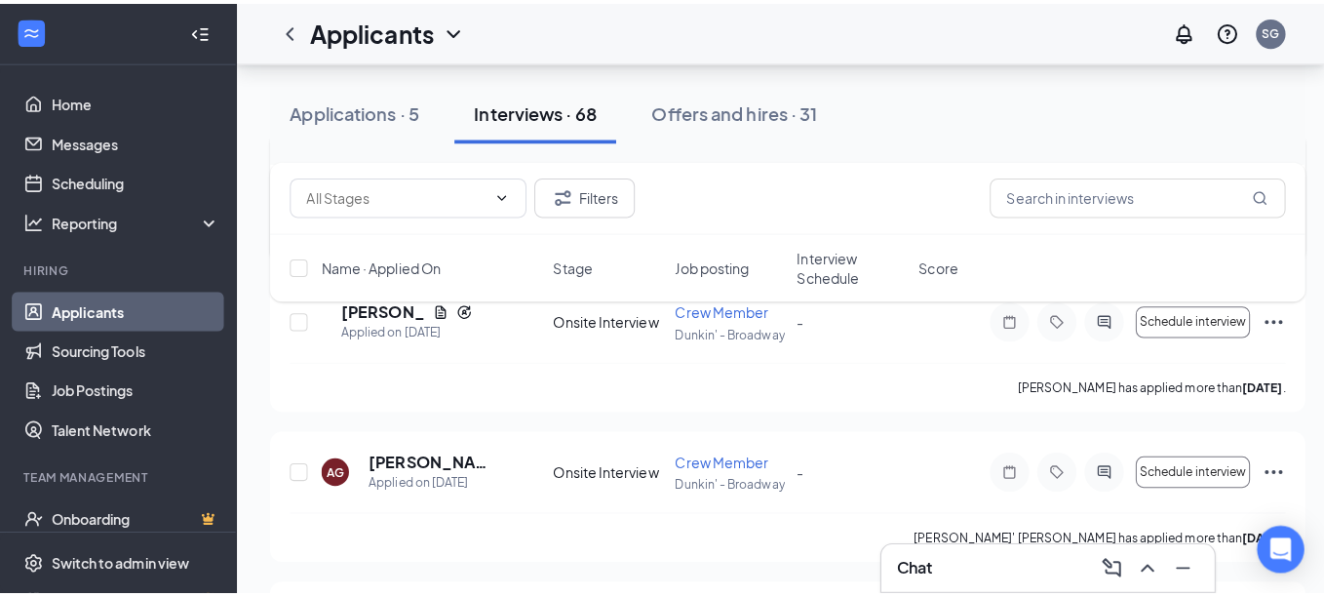
scroll to position [3060, 0]
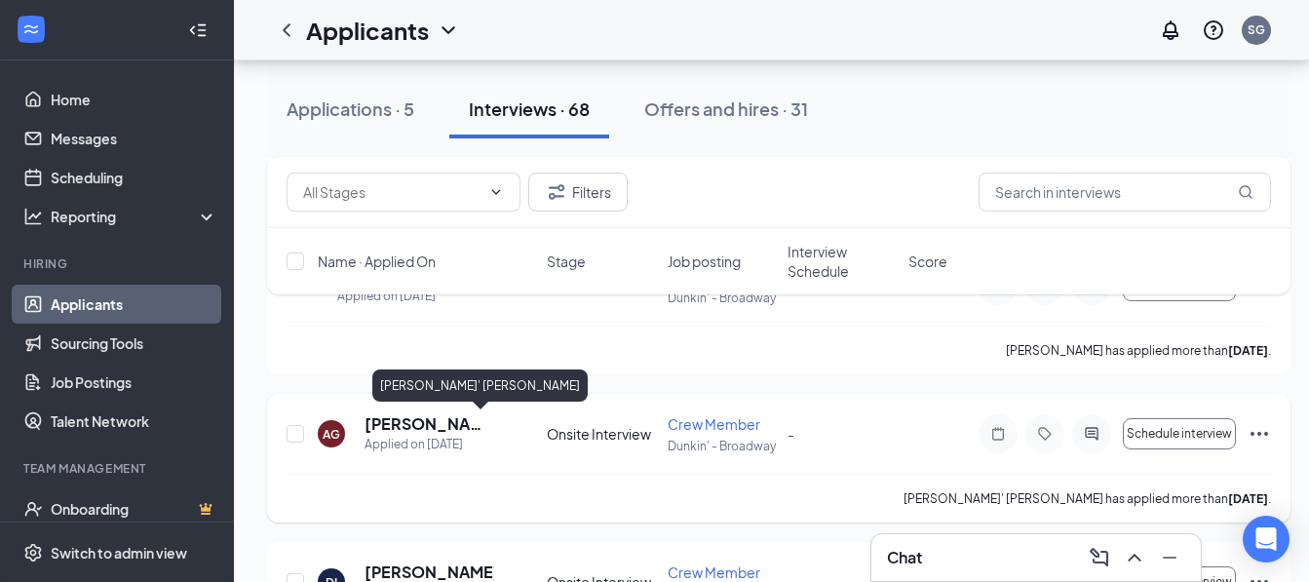
click at [401, 427] on h5 "[PERSON_NAME]' [PERSON_NAME]" at bounding box center [430, 423] width 130 height 21
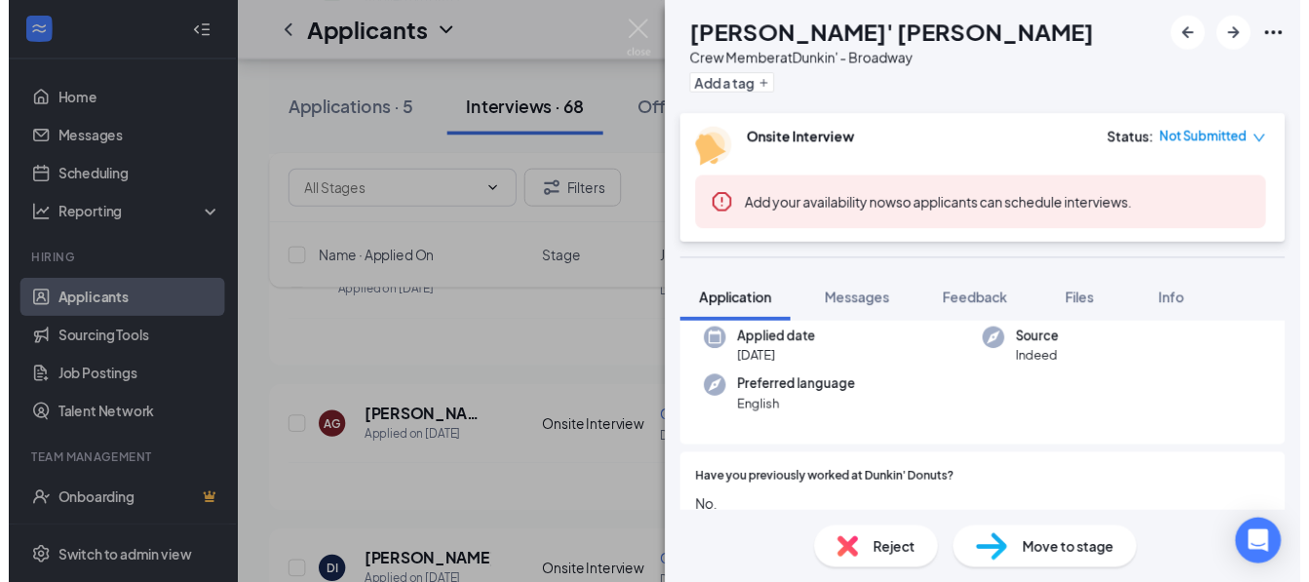
scroll to position [195, 0]
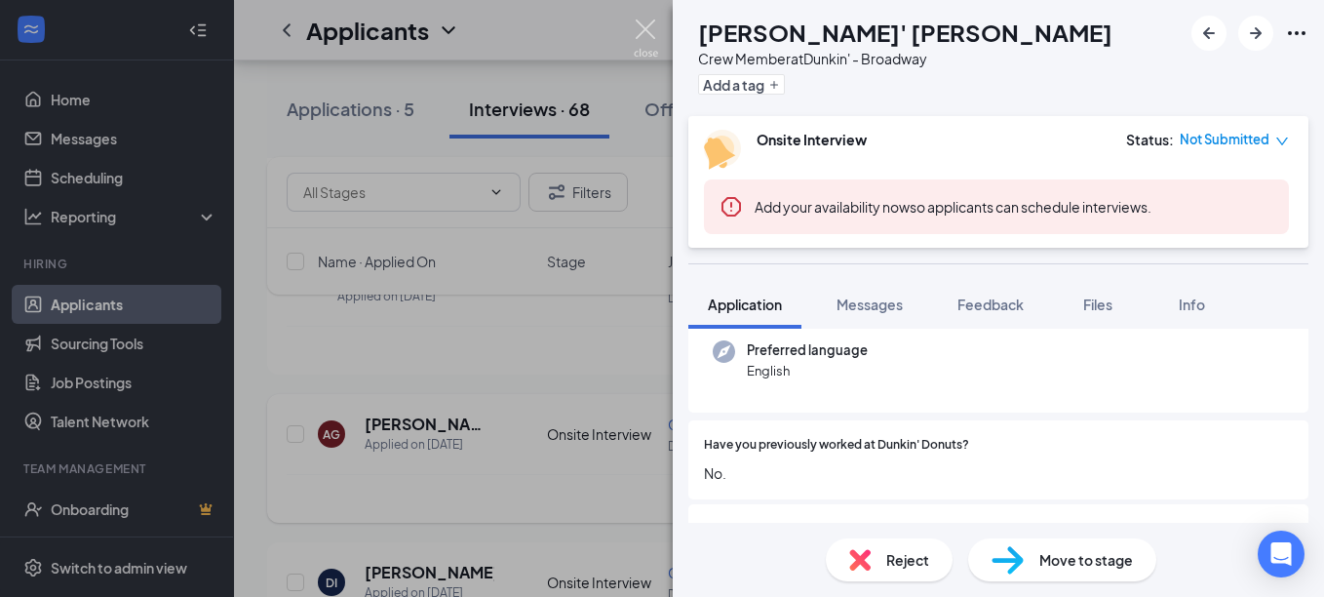
drag, startPoint x: 642, startPoint y: 31, endPoint x: 436, endPoint y: 449, distance: 466.5
click at [640, 34] on img at bounding box center [646, 38] width 24 height 38
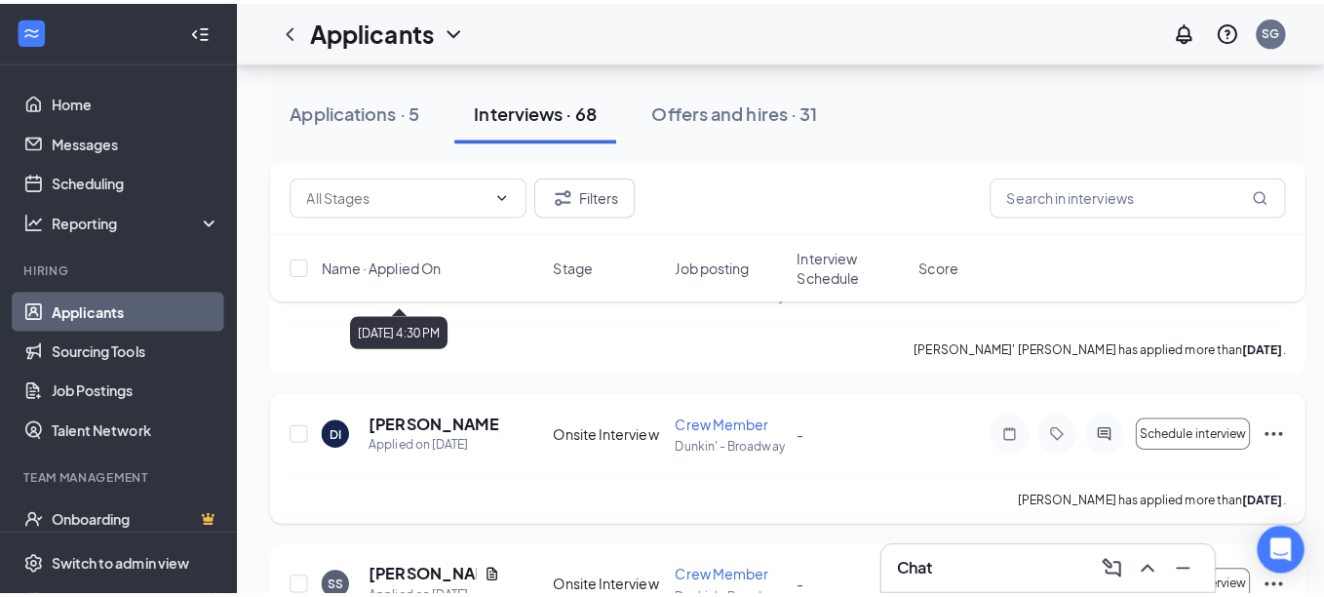
scroll to position [3255, 0]
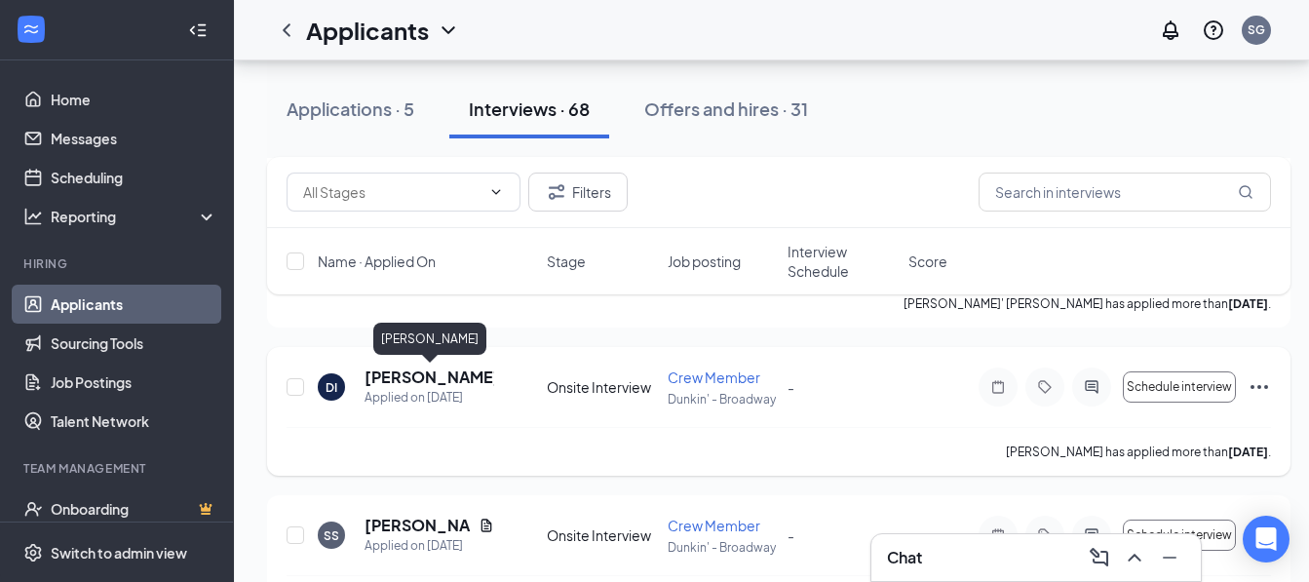
click at [407, 378] on h5 "[PERSON_NAME]" at bounding box center [430, 377] width 130 height 21
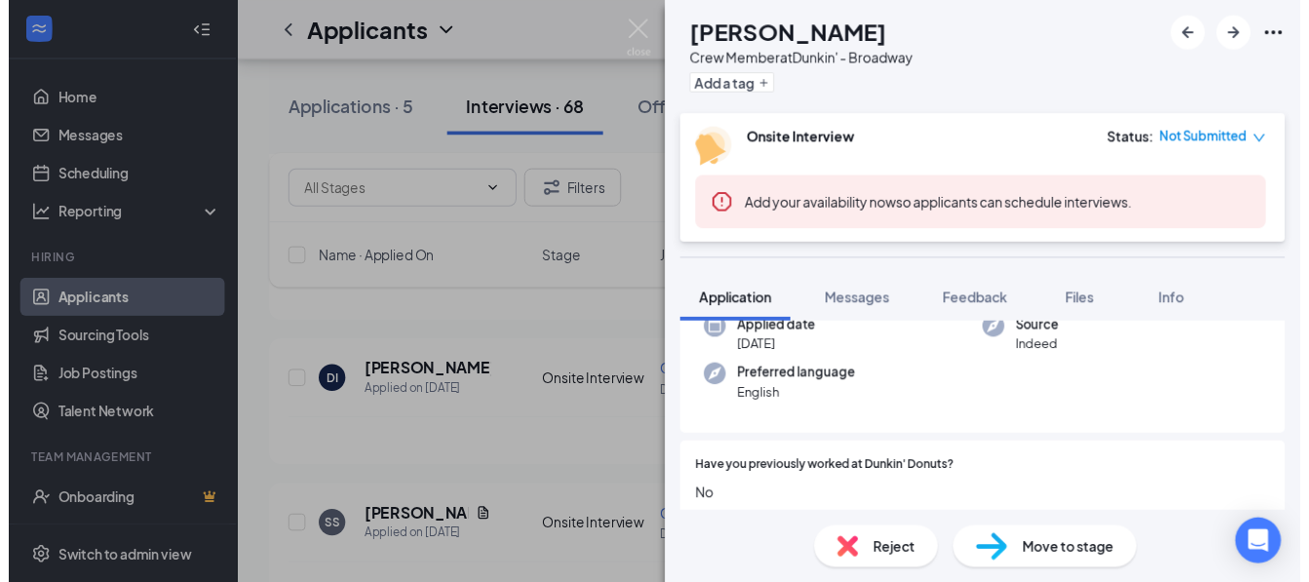
scroll to position [195, 0]
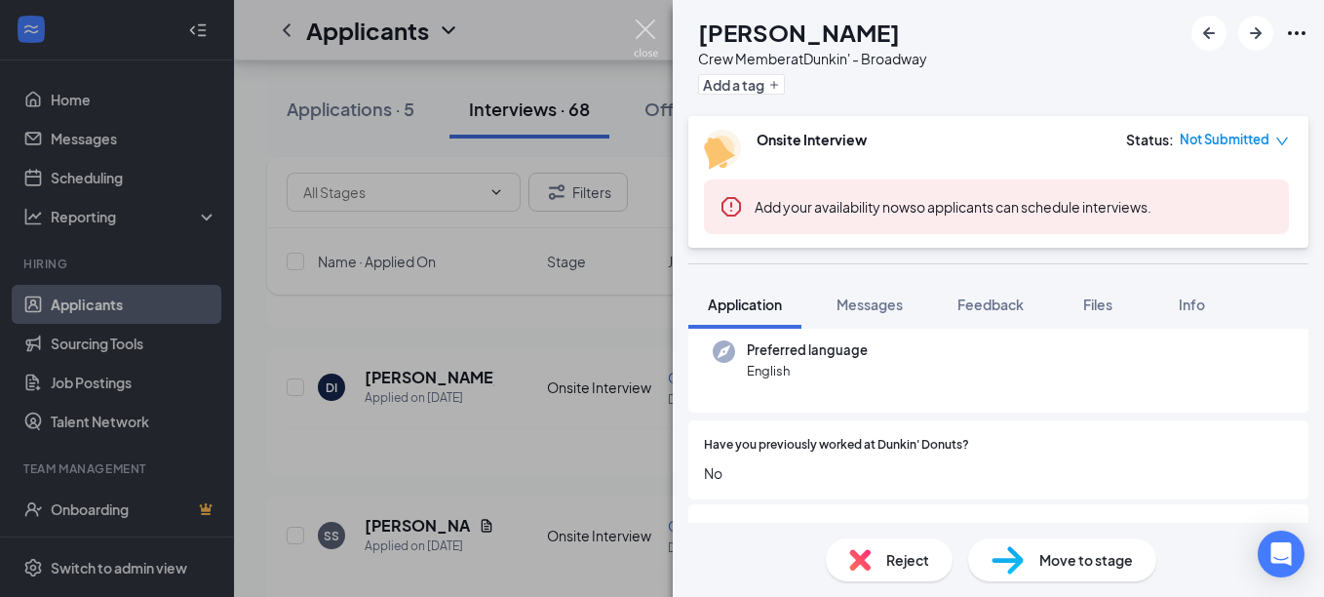
click at [639, 36] on img at bounding box center [646, 38] width 24 height 38
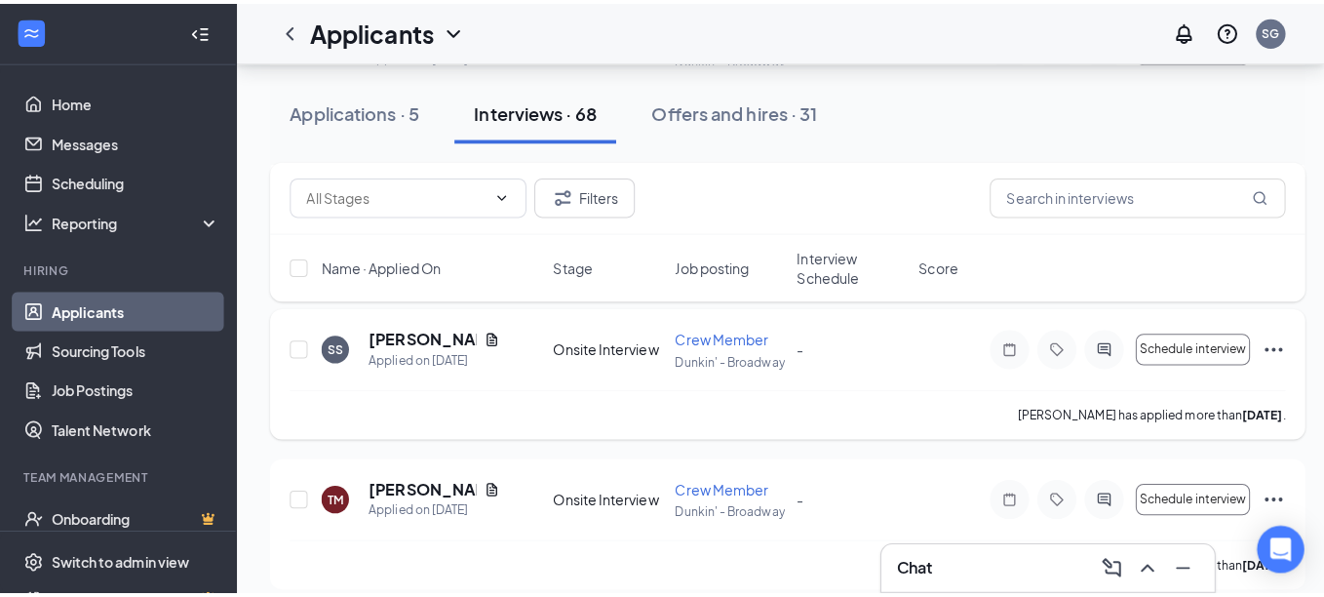
scroll to position [3450, 0]
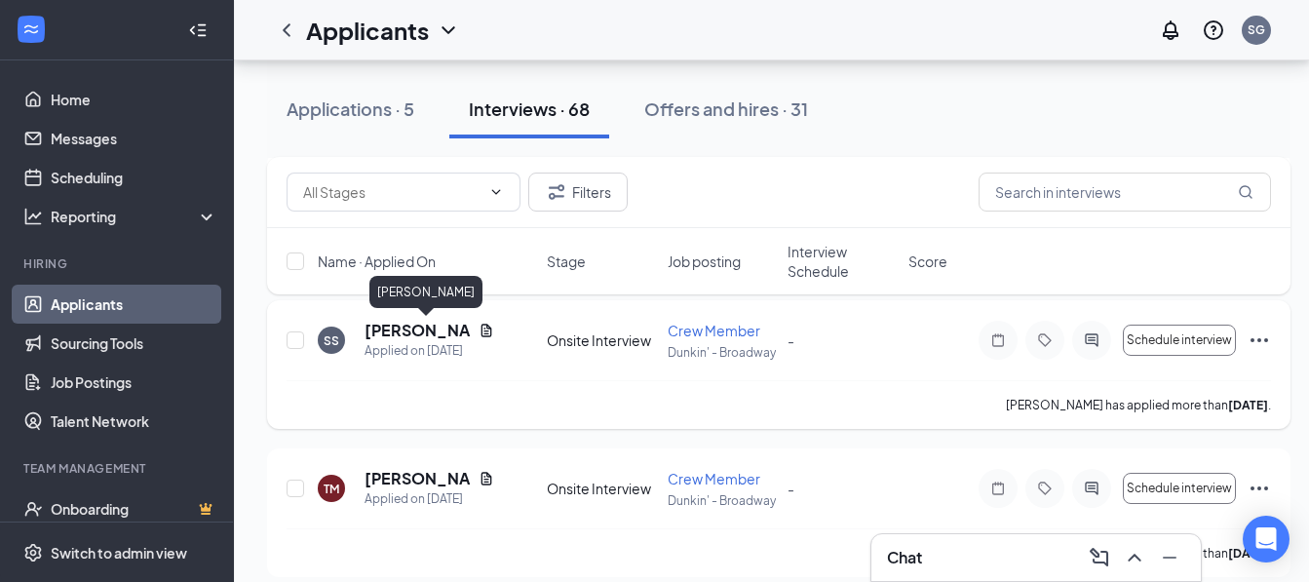
click at [413, 337] on h5 "[PERSON_NAME]" at bounding box center [418, 330] width 106 height 21
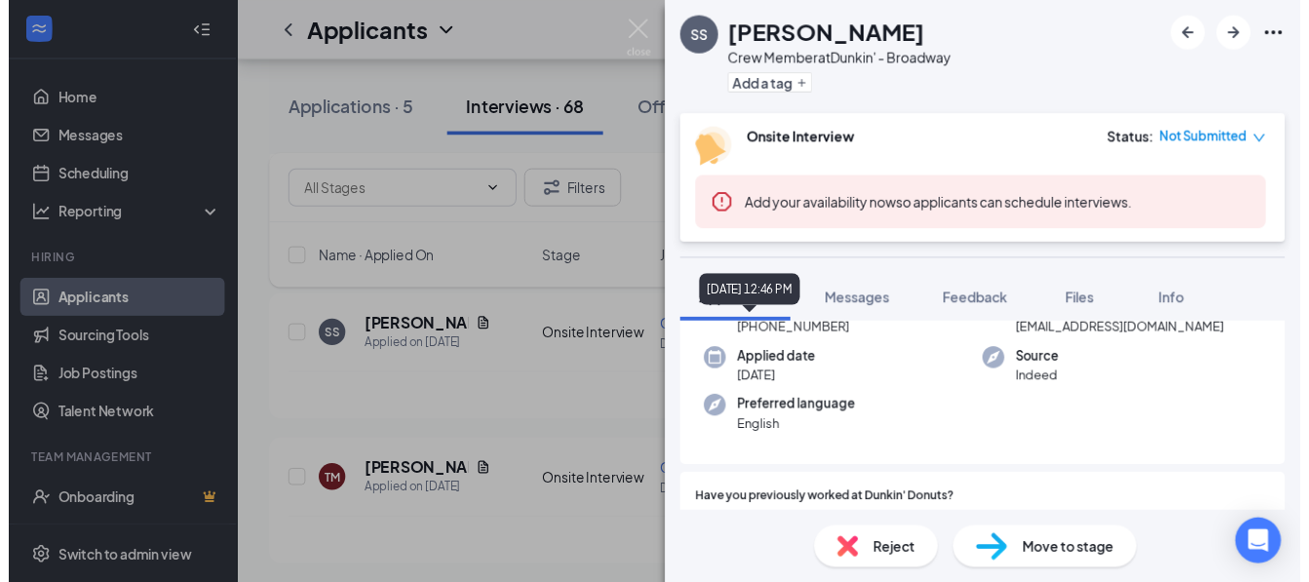
scroll to position [195, 0]
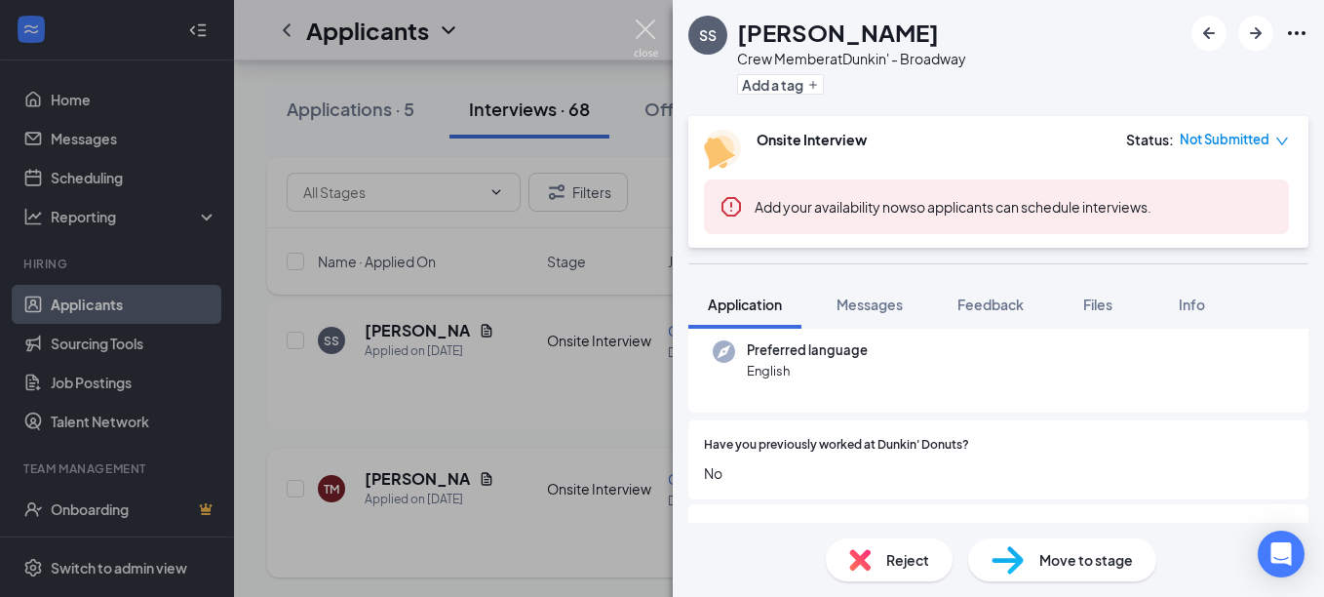
drag, startPoint x: 648, startPoint y: 22, endPoint x: 330, endPoint y: 456, distance: 538.4
click at [648, 24] on img at bounding box center [646, 38] width 24 height 38
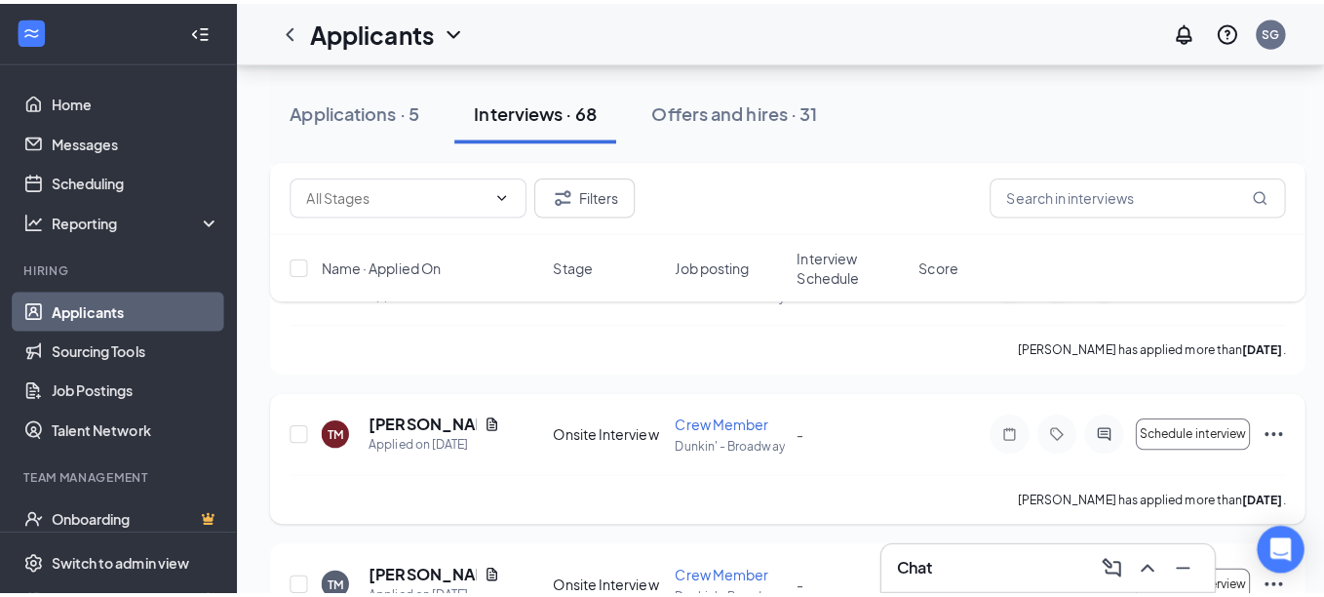
scroll to position [3548, 0]
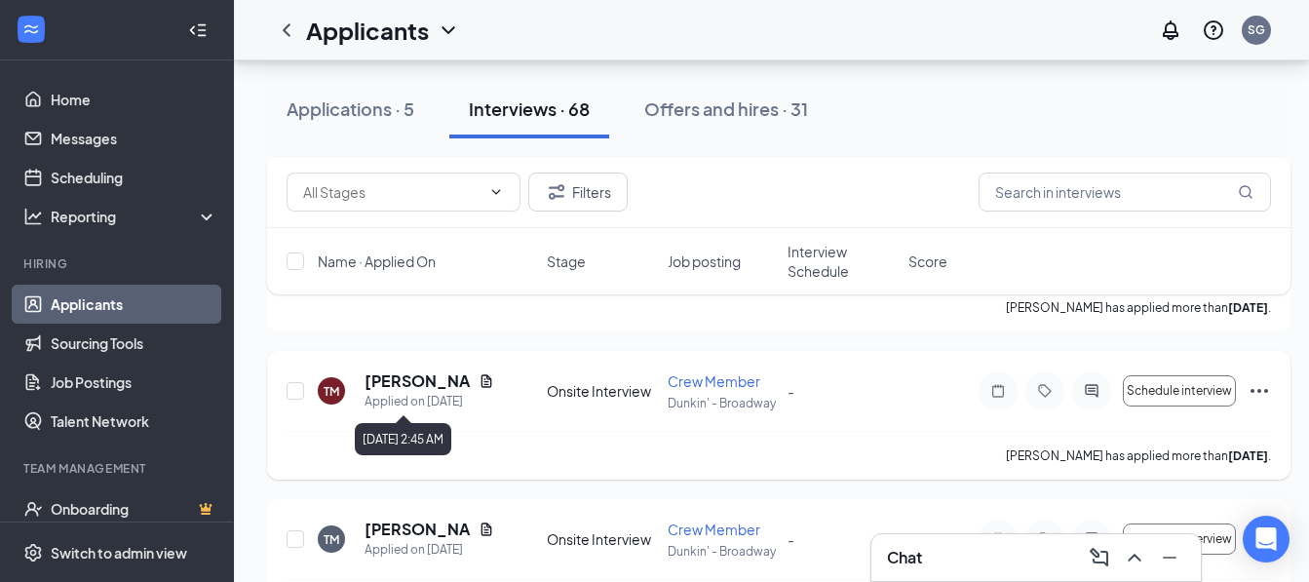
click at [391, 396] on div "Applied on [DATE]" at bounding box center [430, 401] width 130 height 19
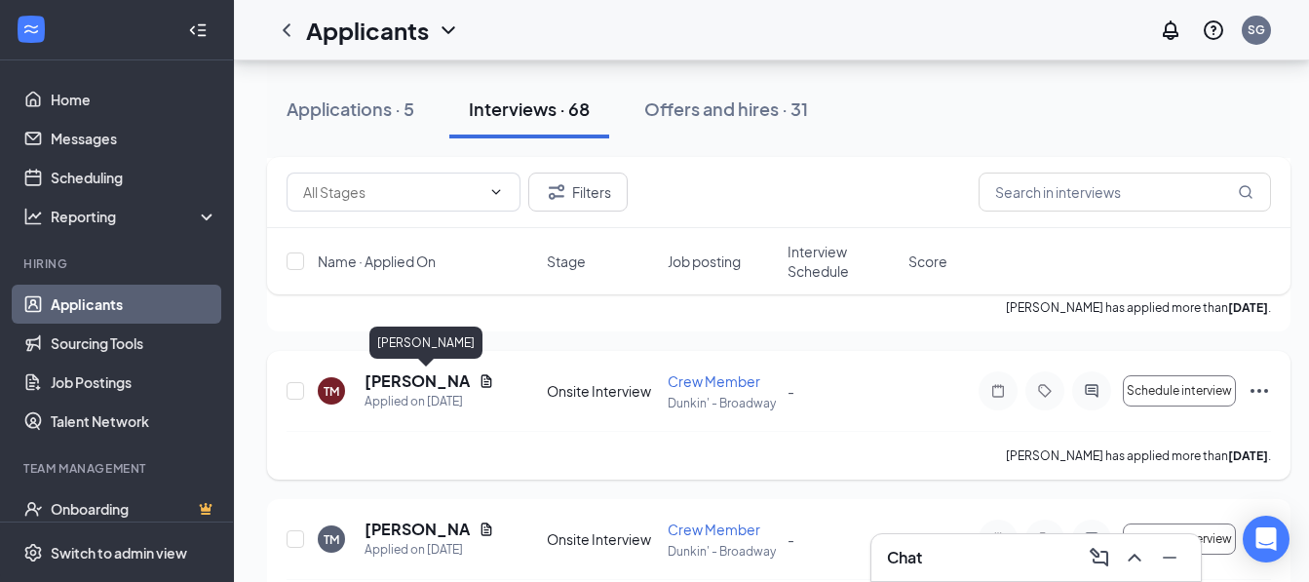
click at [383, 379] on h5 "[PERSON_NAME]" at bounding box center [418, 380] width 106 height 21
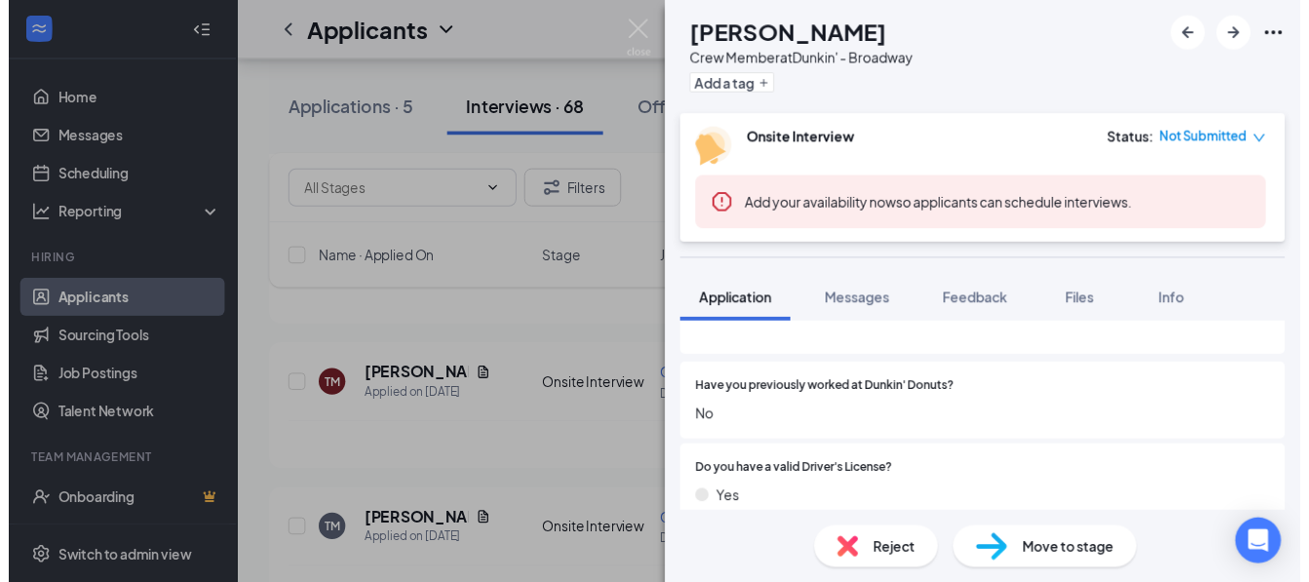
scroll to position [292, 0]
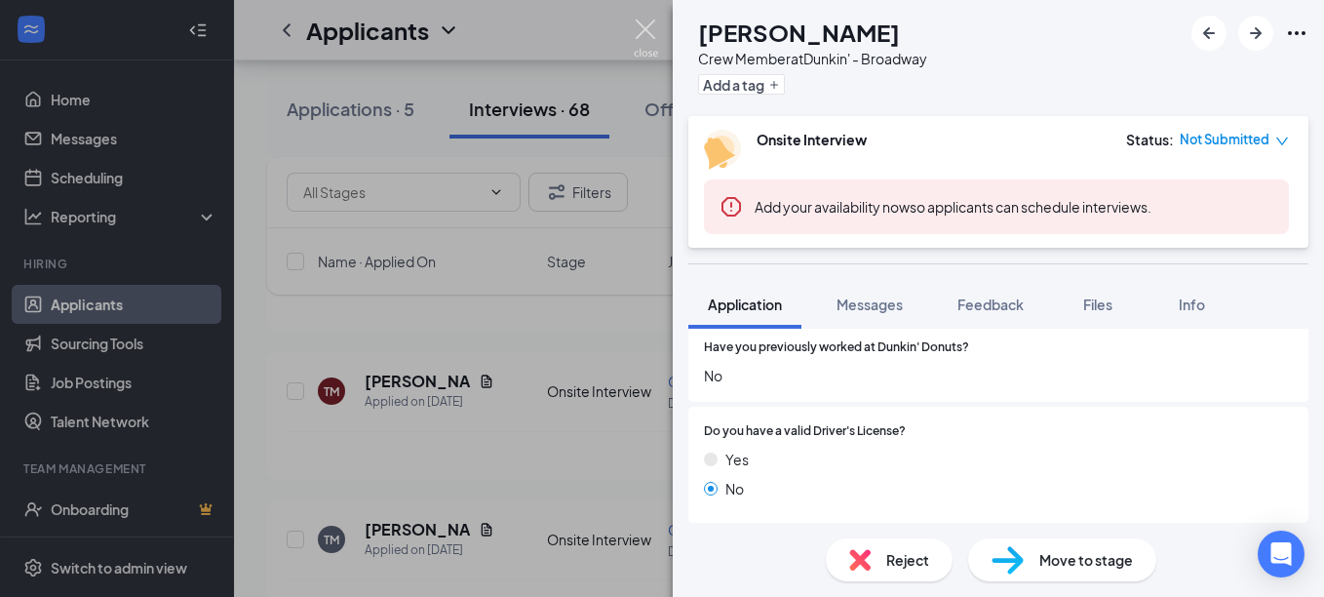
click at [657, 32] on img at bounding box center [646, 38] width 24 height 38
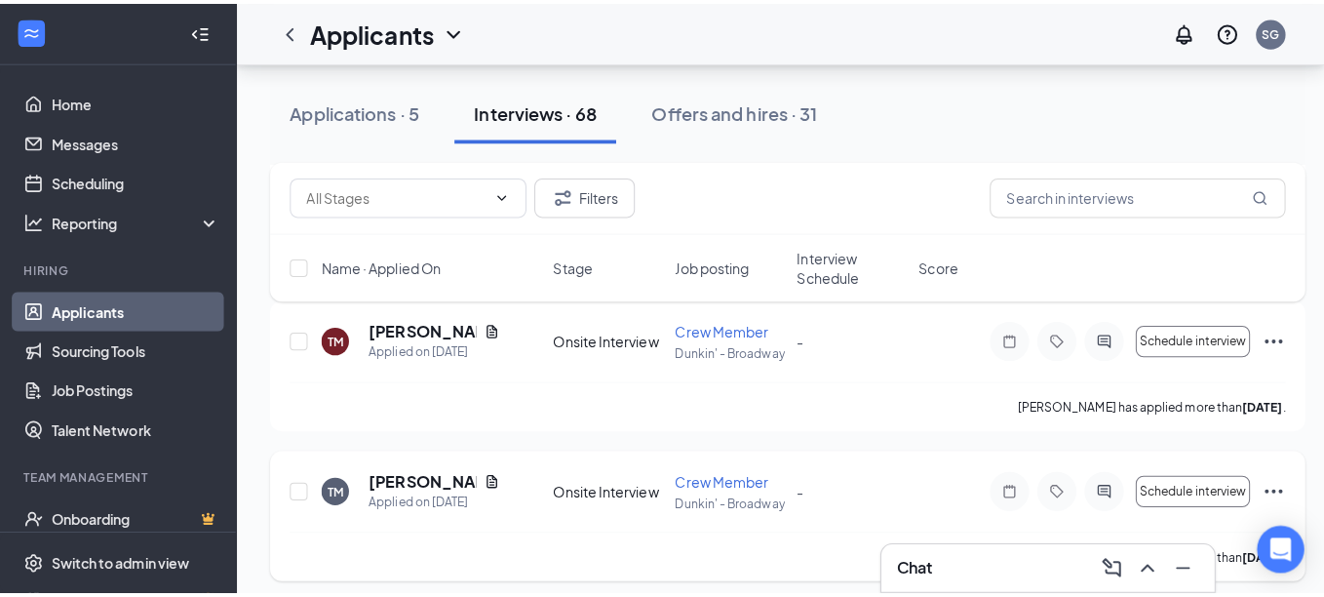
scroll to position [3645, 0]
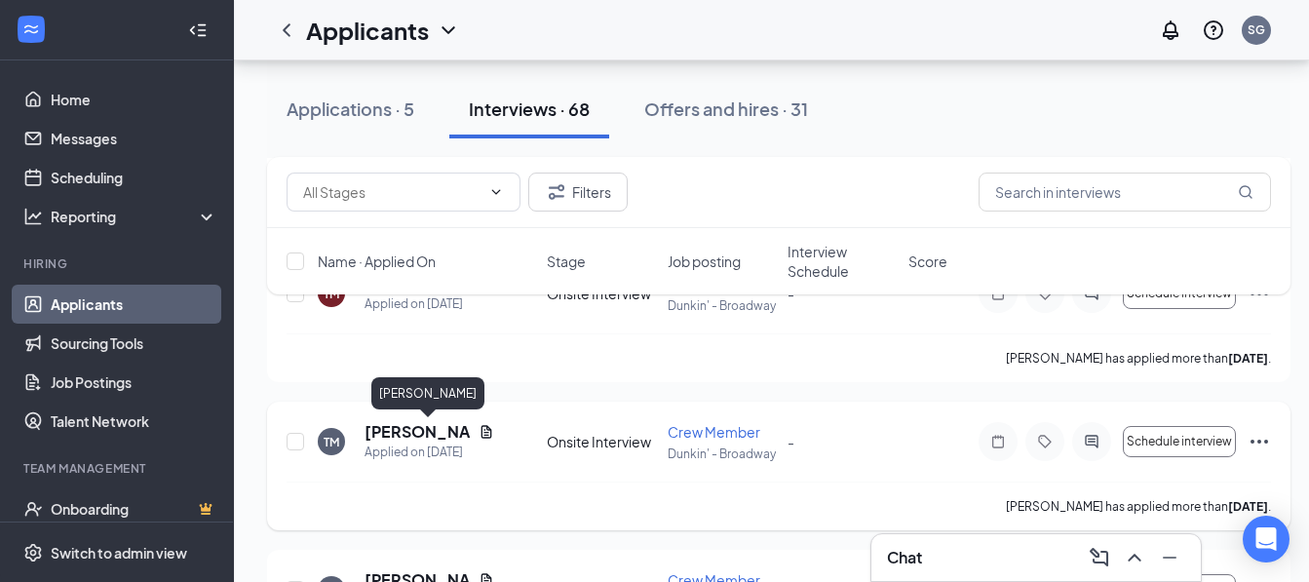
click at [415, 436] on h5 "[PERSON_NAME]" at bounding box center [418, 431] width 106 height 21
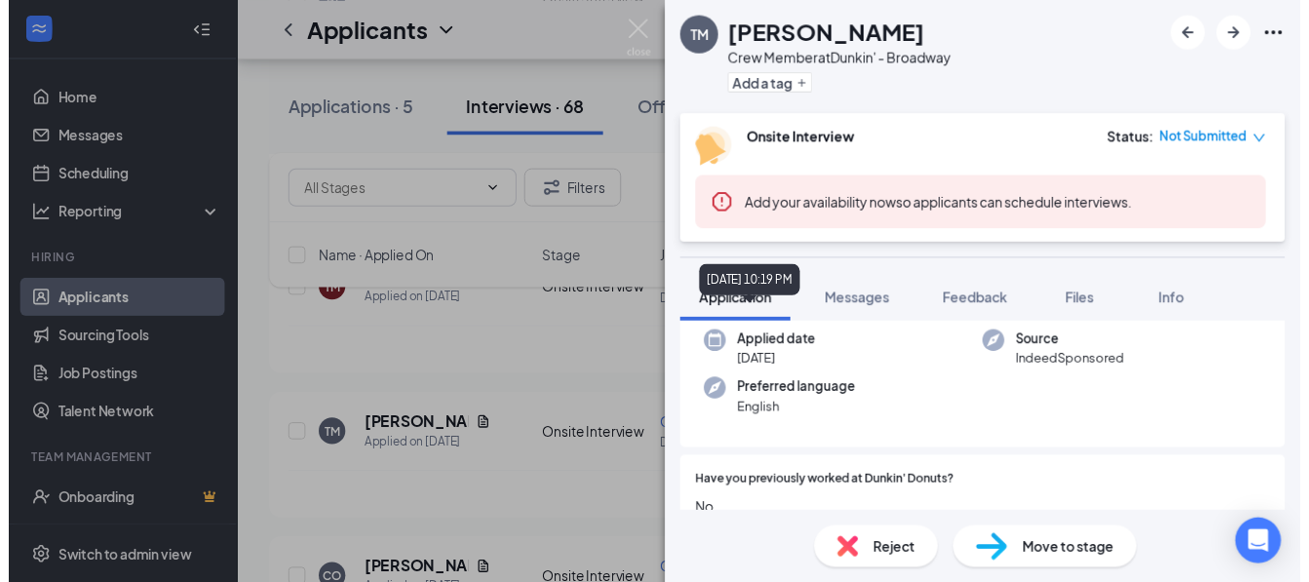
scroll to position [195, 0]
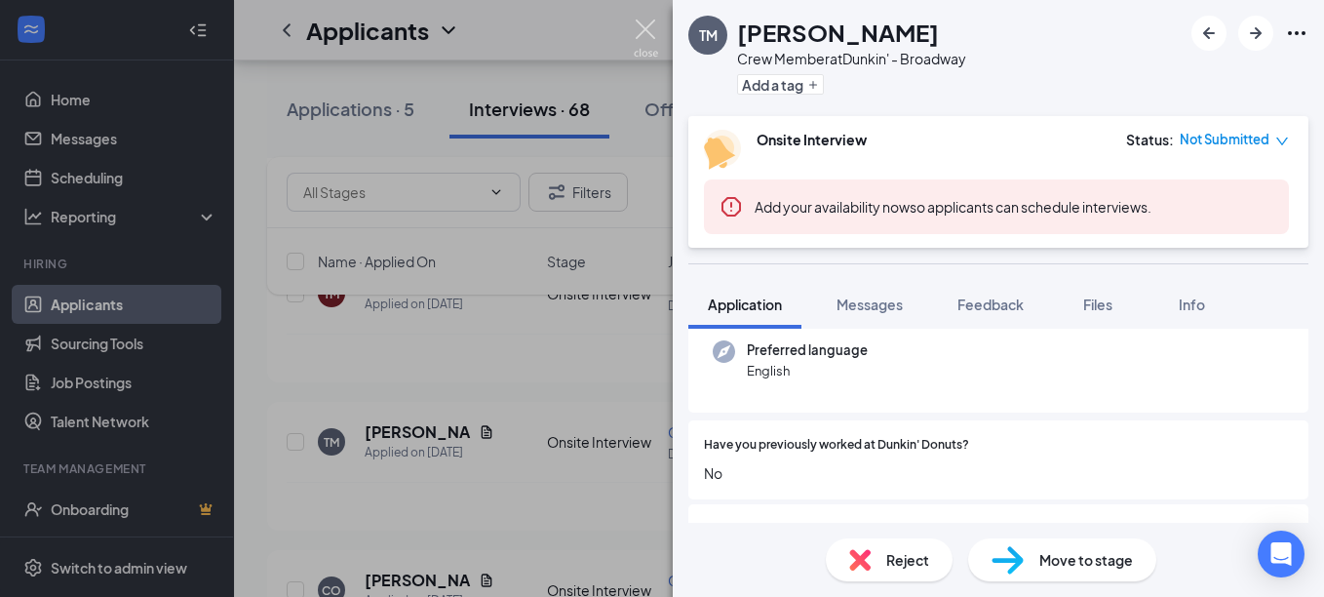
click at [641, 20] on img at bounding box center [646, 38] width 24 height 38
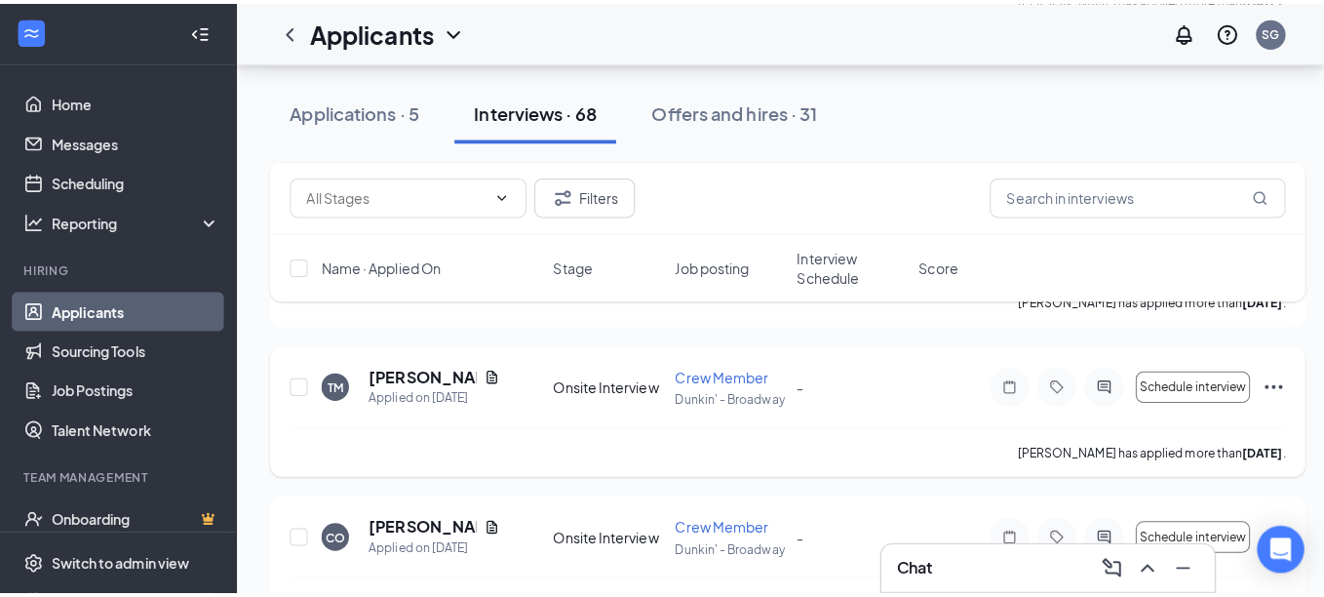
scroll to position [3743, 0]
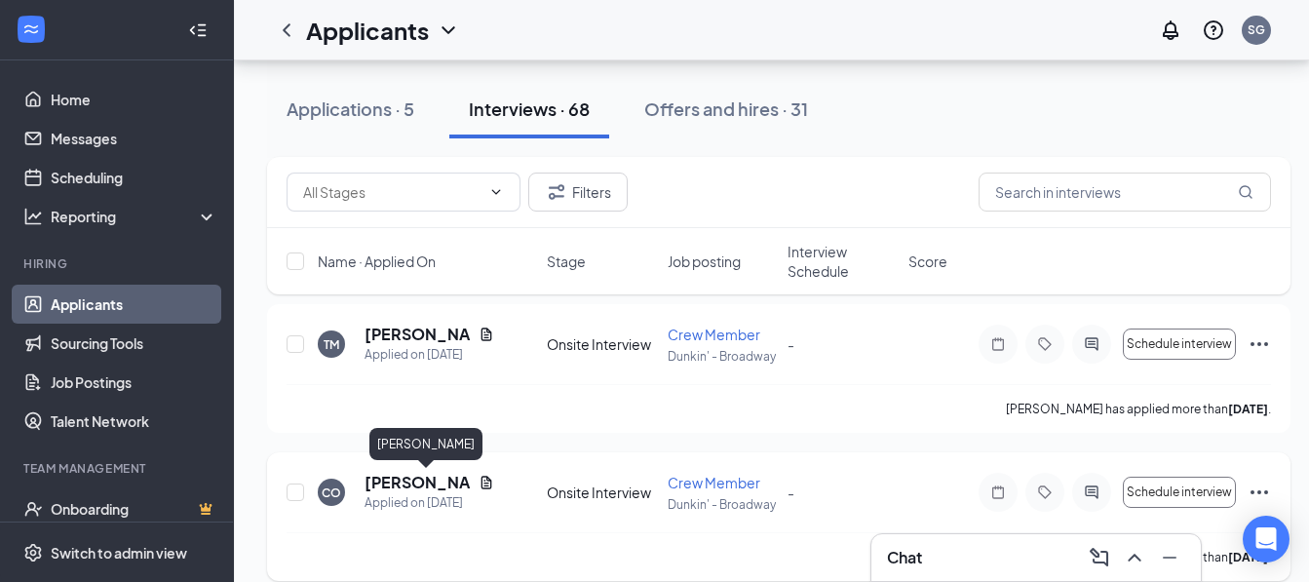
click at [394, 488] on h5 "[PERSON_NAME]" at bounding box center [418, 482] width 106 height 21
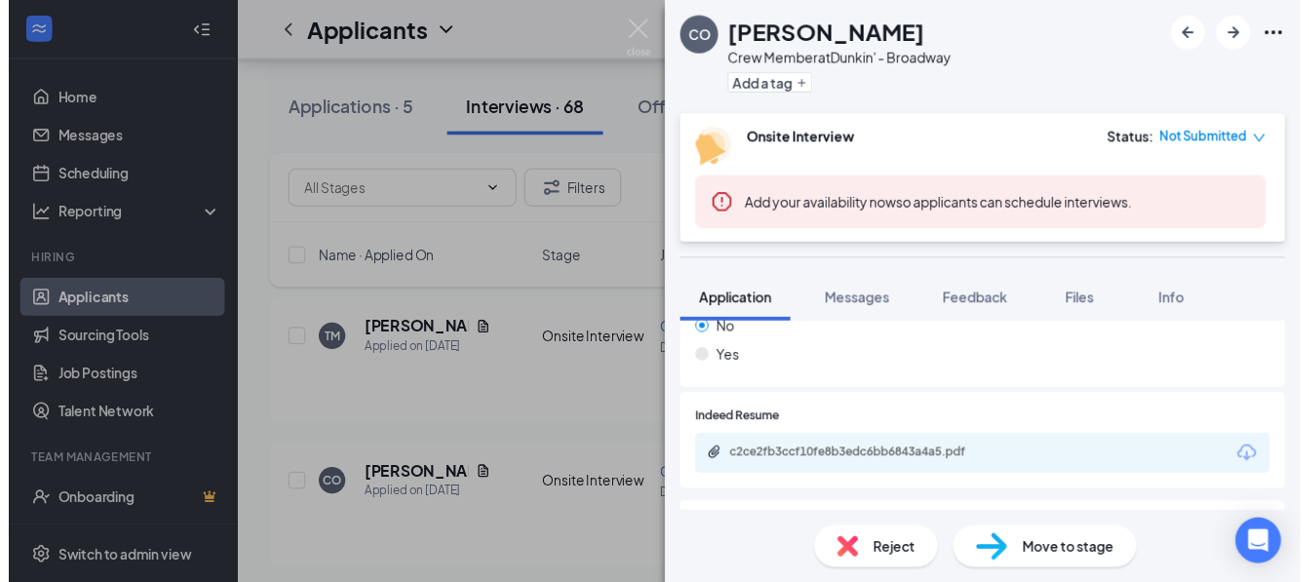
scroll to position [877, 0]
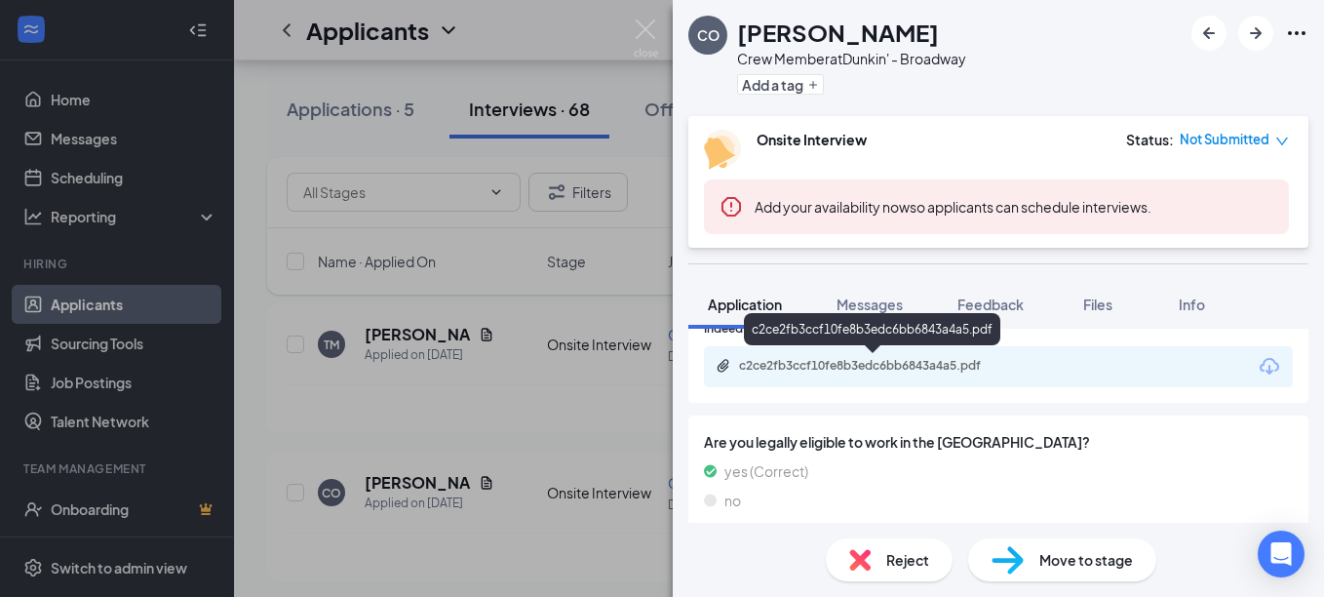
click at [815, 372] on div "c2ce2fb3ccf10fe8b3edc6bb6843a4a5.pdf" at bounding box center [875, 366] width 273 height 16
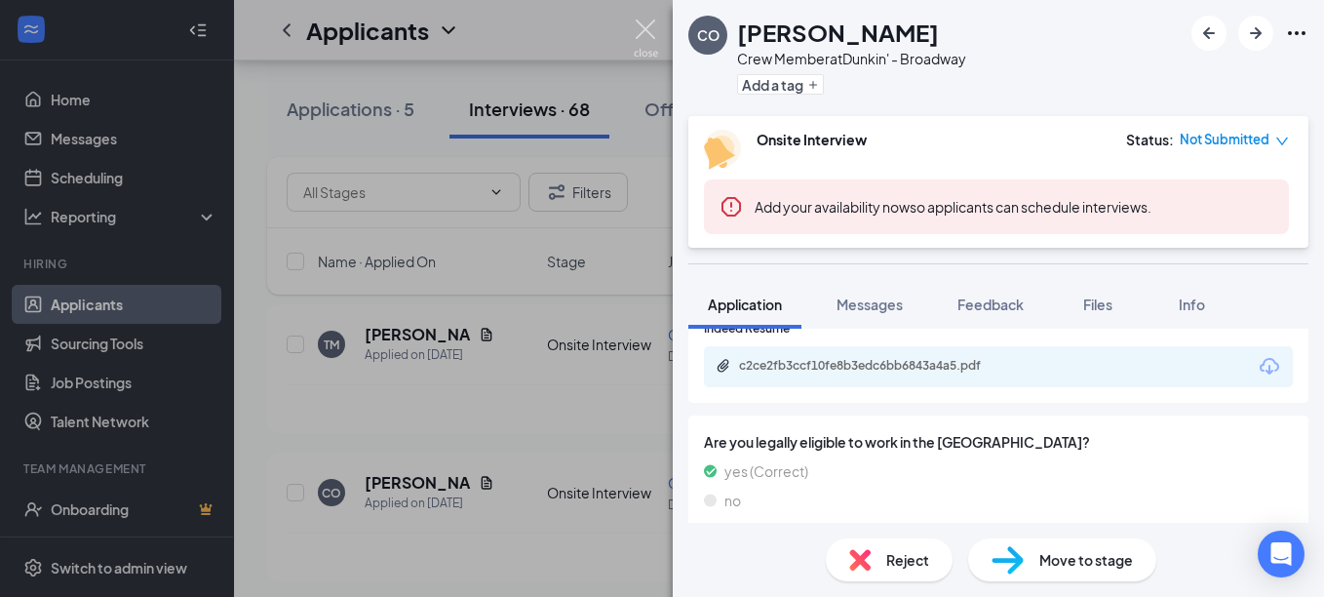
click at [636, 26] on img at bounding box center [646, 38] width 24 height 38
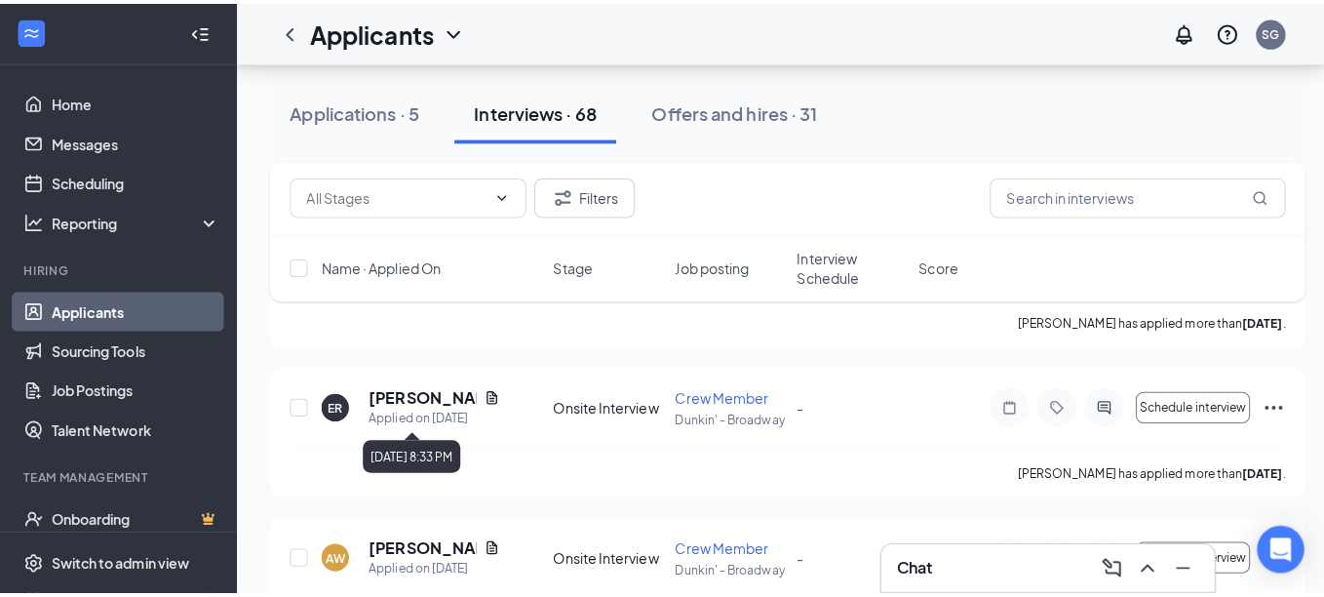
scroll to position [4230, 0]
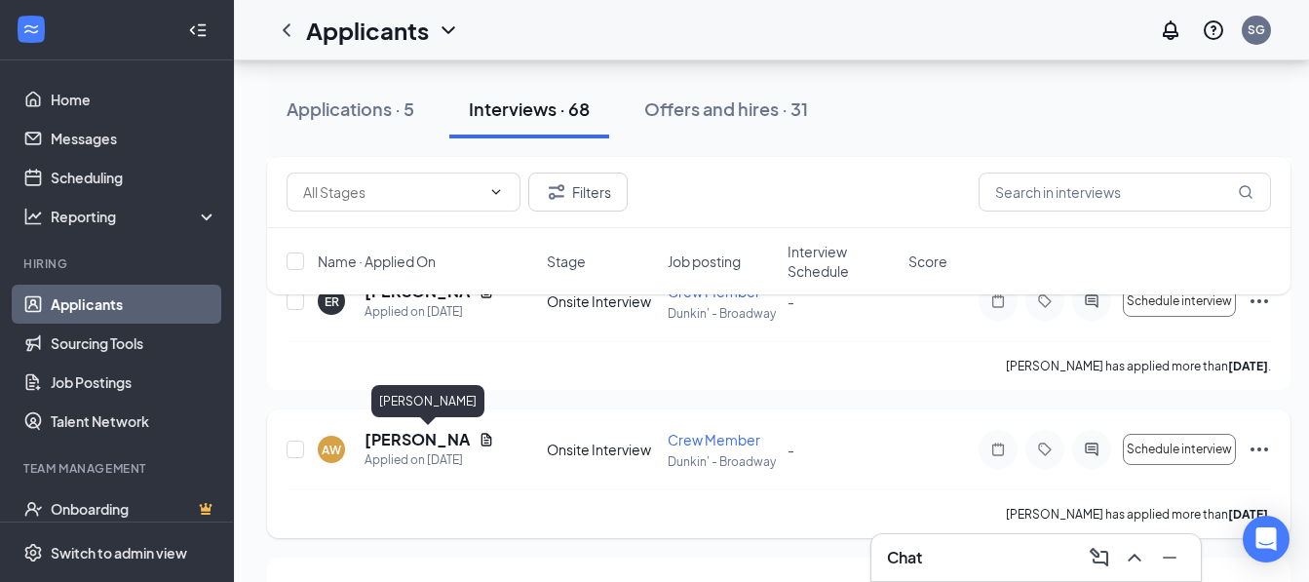
click at [394, 445] on h5 "[PERSON_NAME]" at bounding box center [418, 439] width 106 height 21
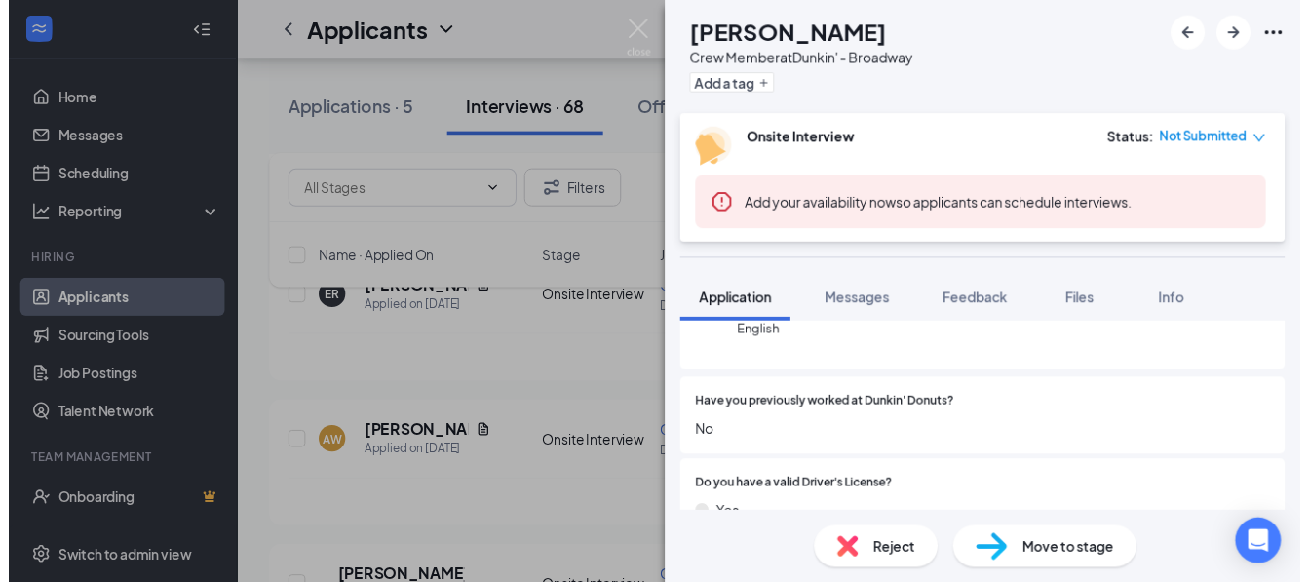
scroll to position [195, 0]
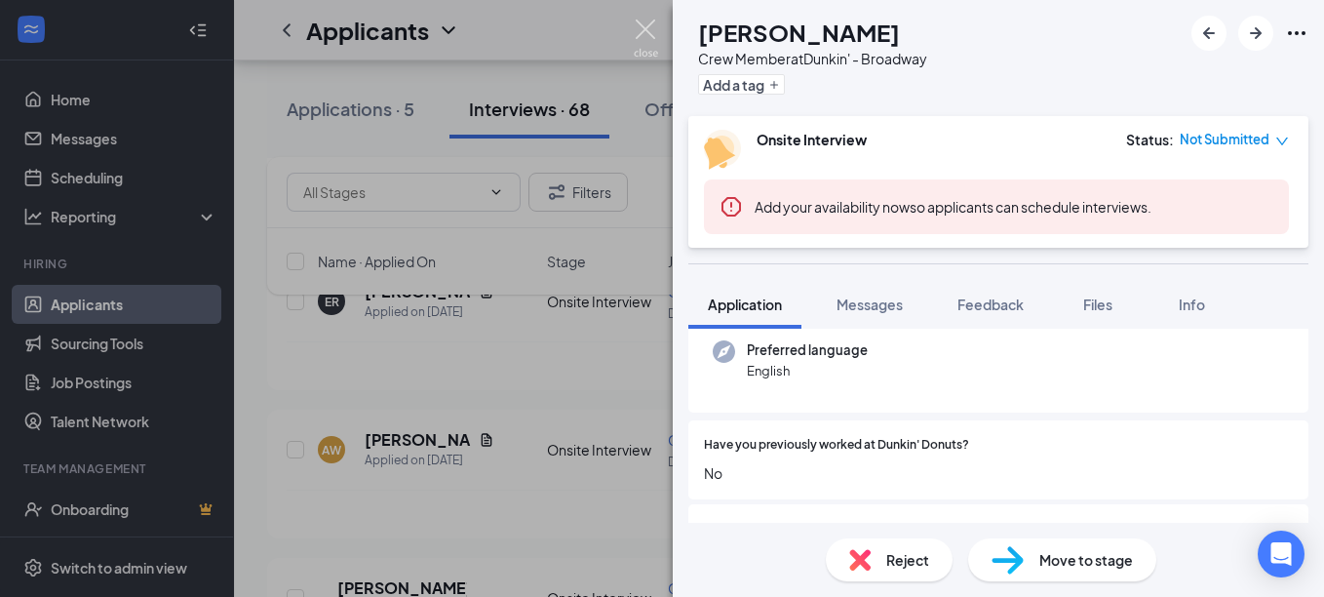
click at [641, 24] on img at bounding box center [646, 38] width 24 height 38
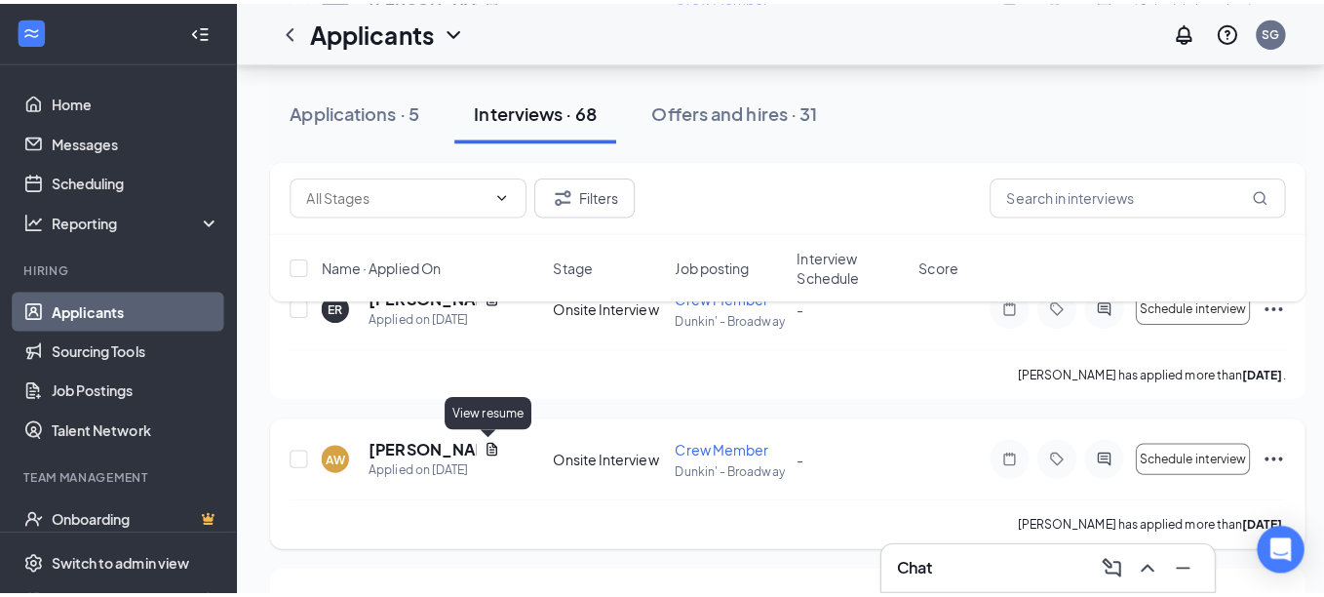
scroll to position [4327, 0]
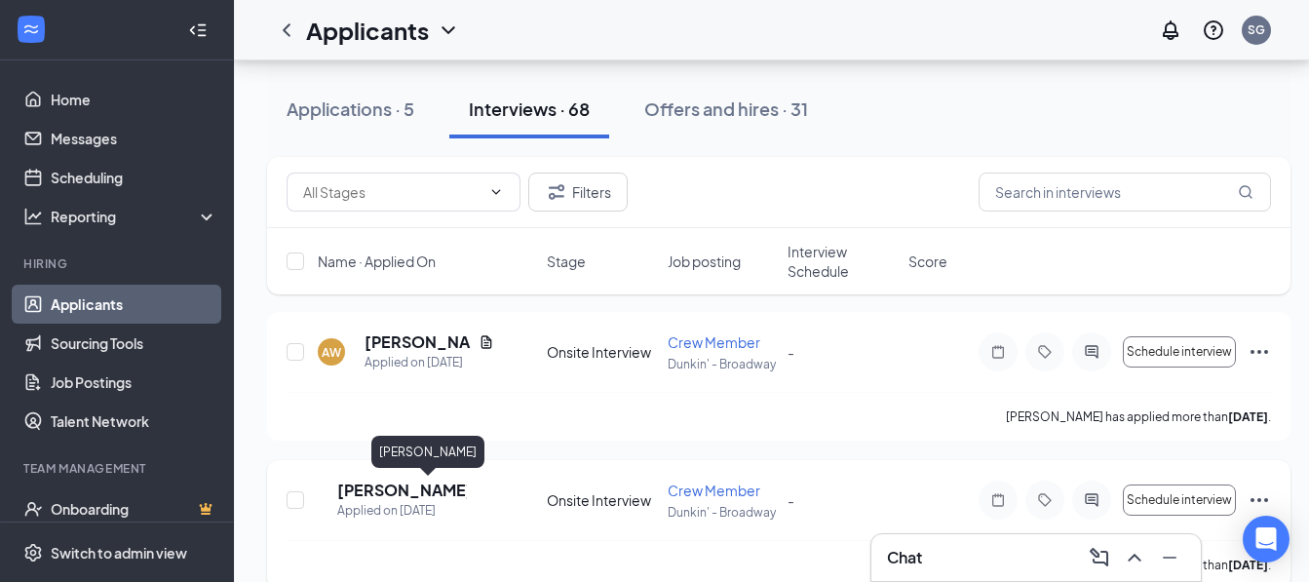
click at [415, 497] on h5 "[PERSON_NAME]" at bounding box center [402, 490] width 130 height 21
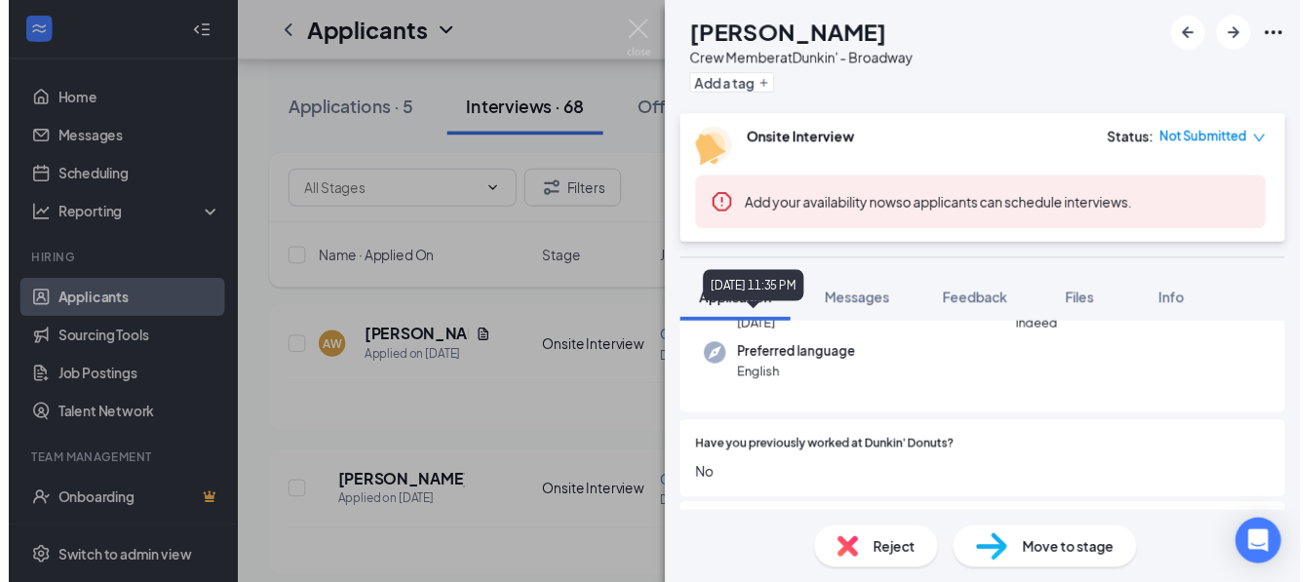
scroll to position [195, 0]
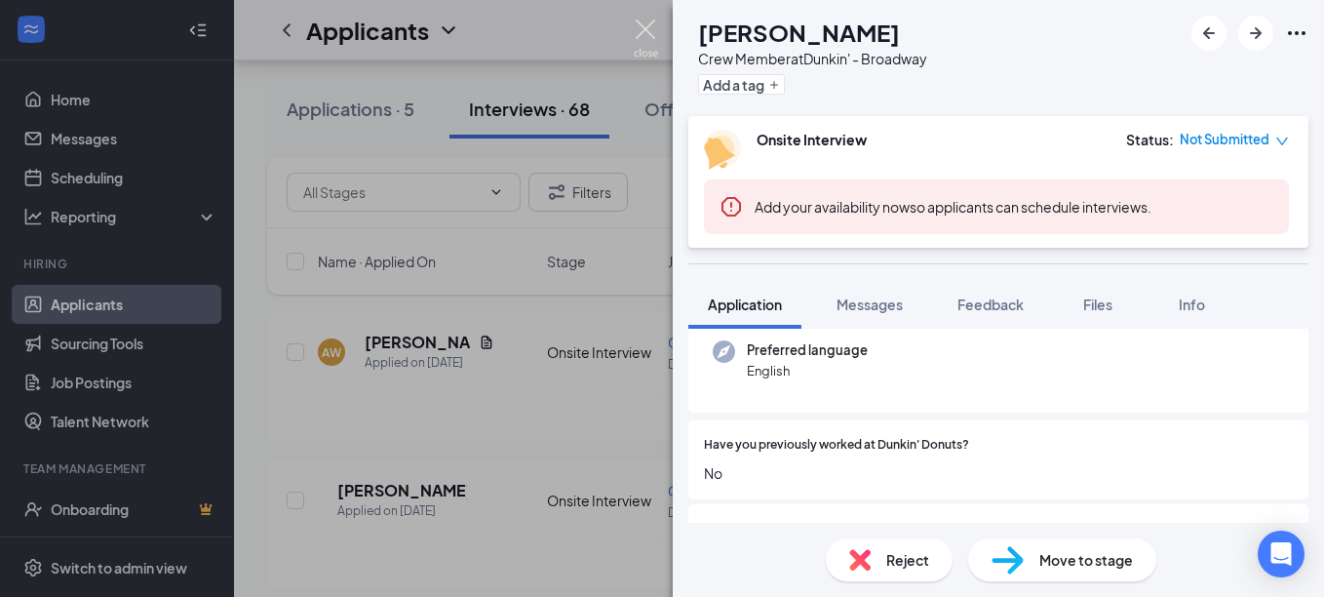
click at [636, 26] on img at bounding box center [646, 38] width 24 height 38
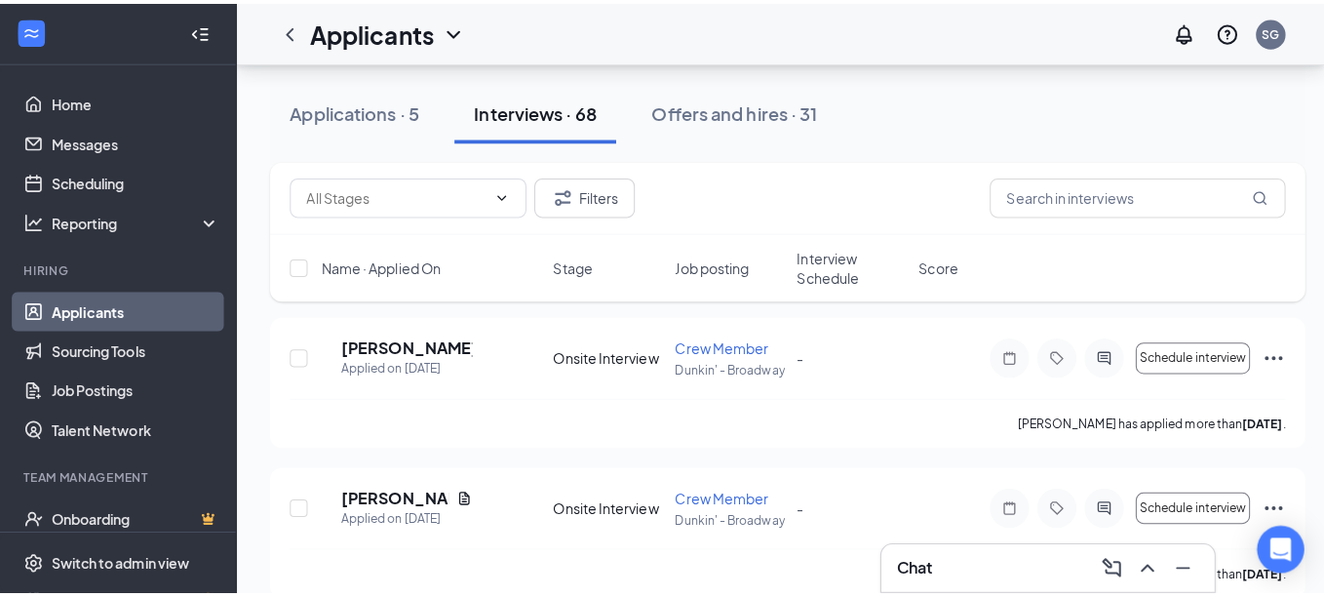
scroll to position [4522, 0]
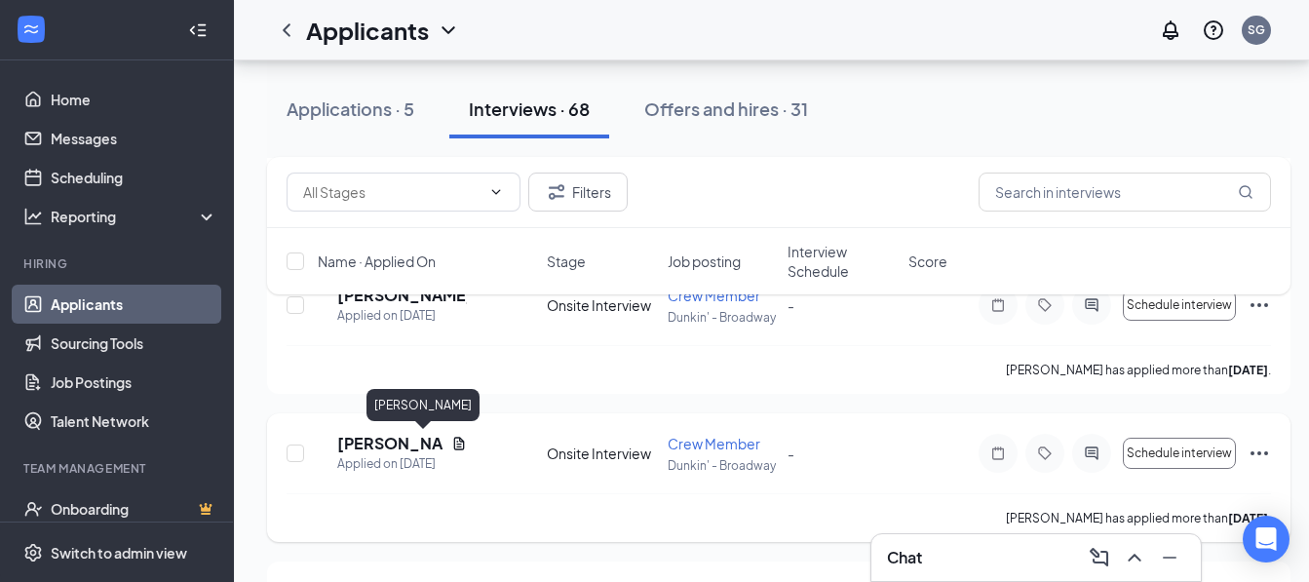
click at [410, 439] on h5 "[PERSON_NAME]" at bounding box center [390, 443] width 106 height 21
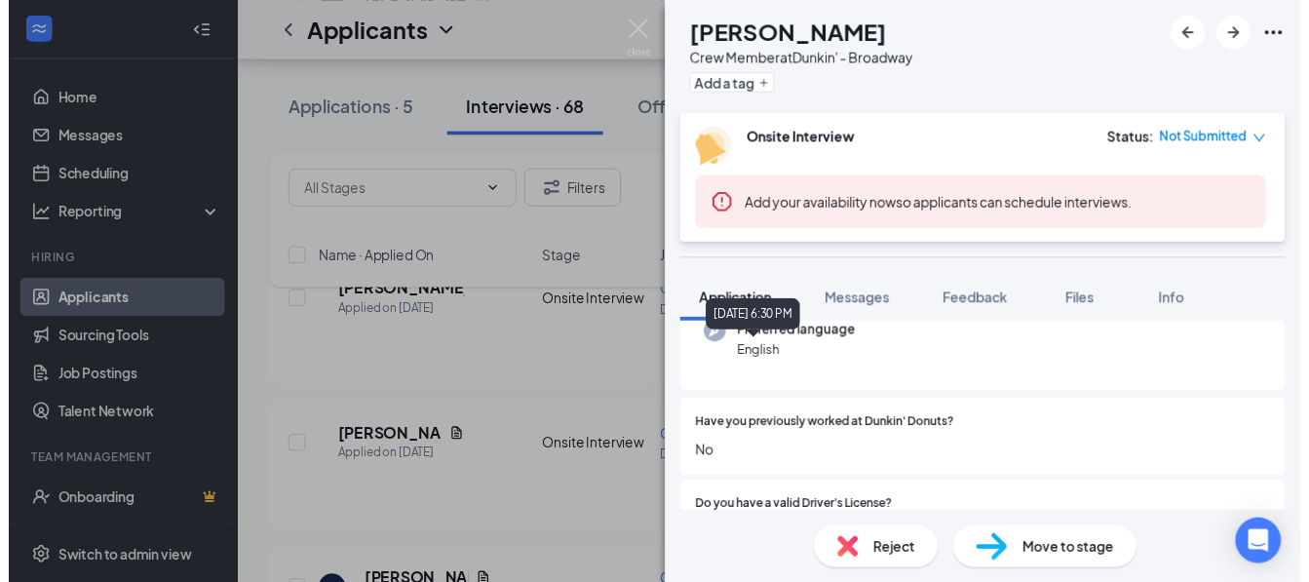
scroll to position [253, 0]
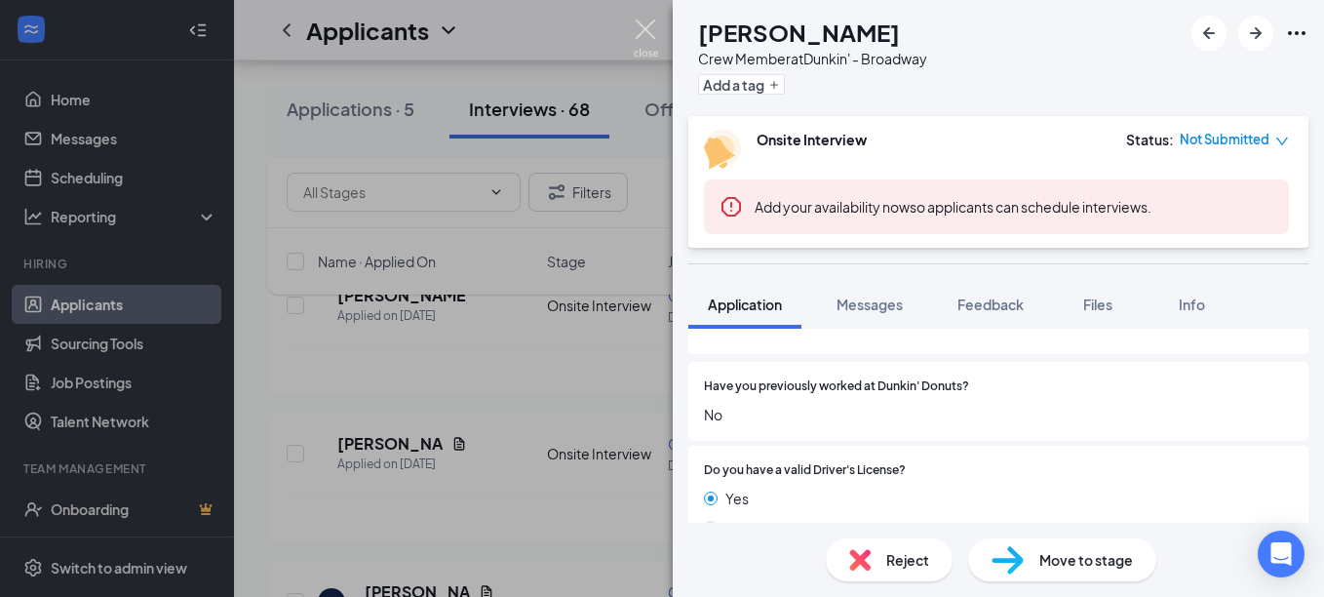
click at [642, 32] on img at bounding box center [646, 38] width 24 height 38
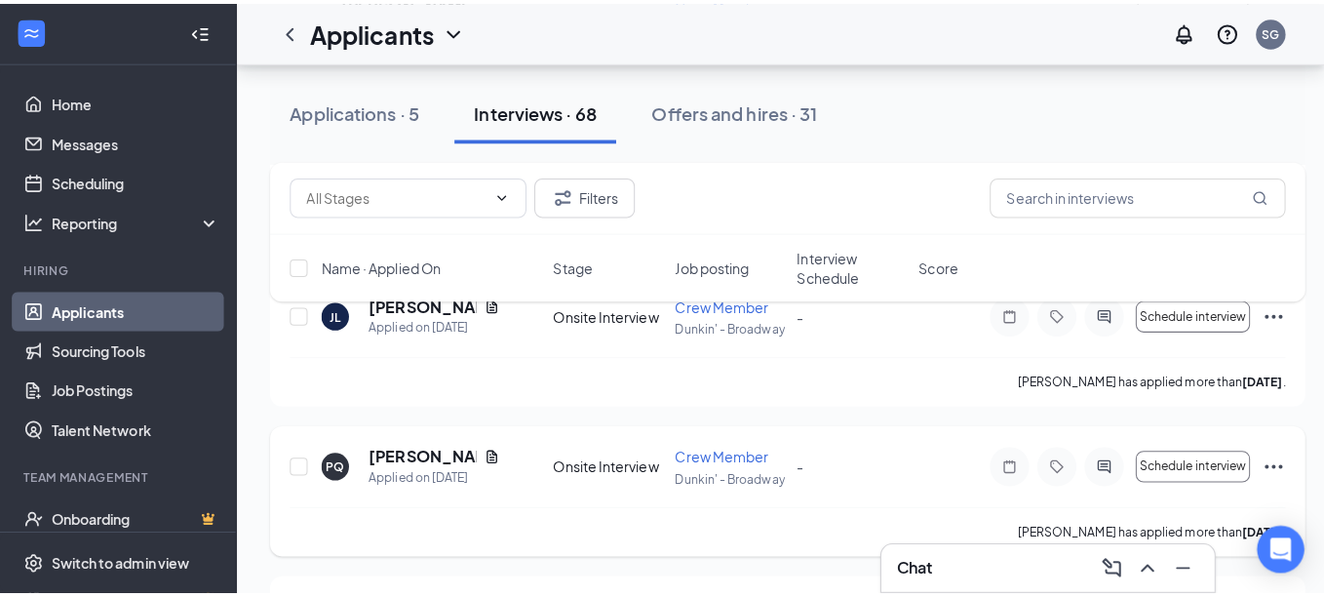
scroll to position [4912, 0]
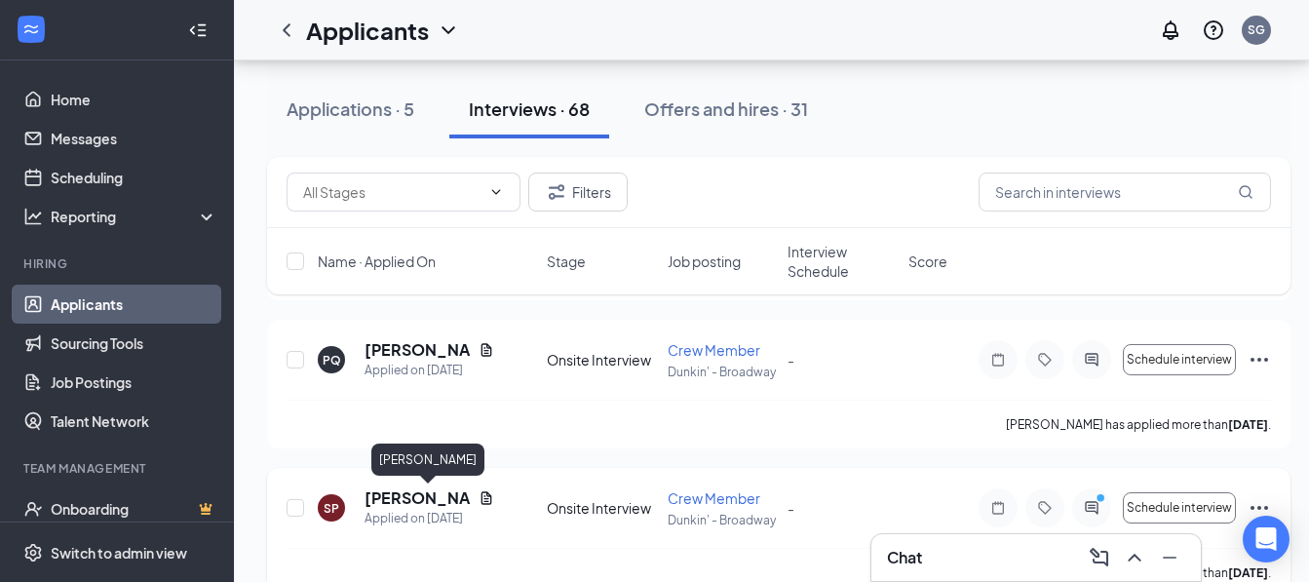
click at [396, 492] on h5 "[PERSON_NAME]" at bounding box center [418, 497] width 106 height 21
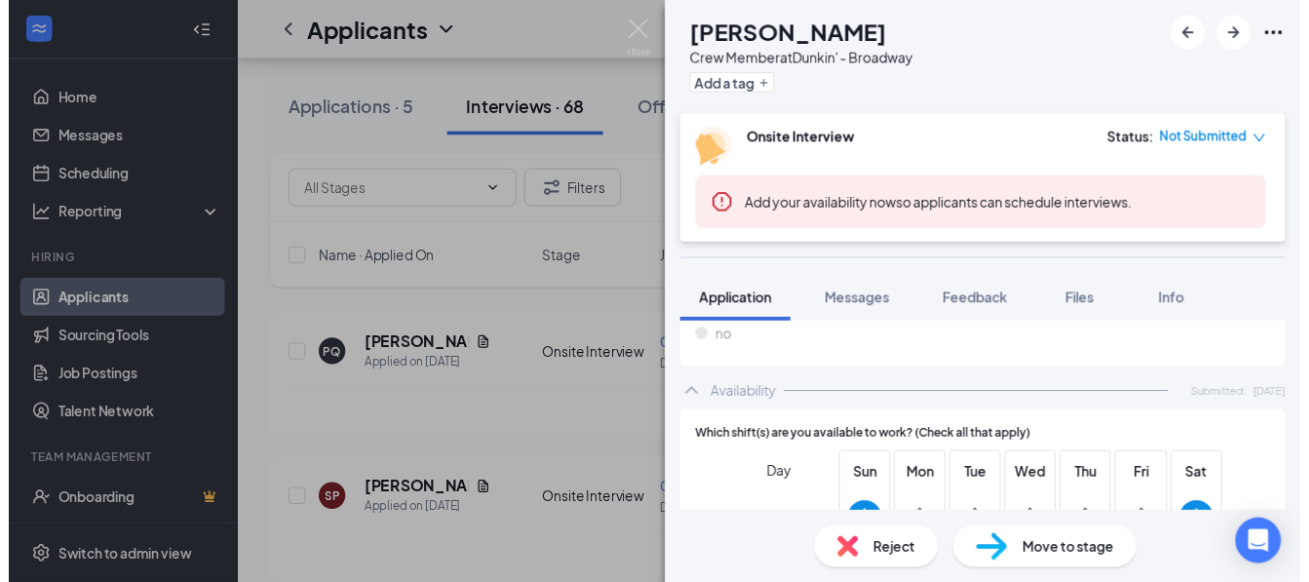
scroll to position [1250, 0]
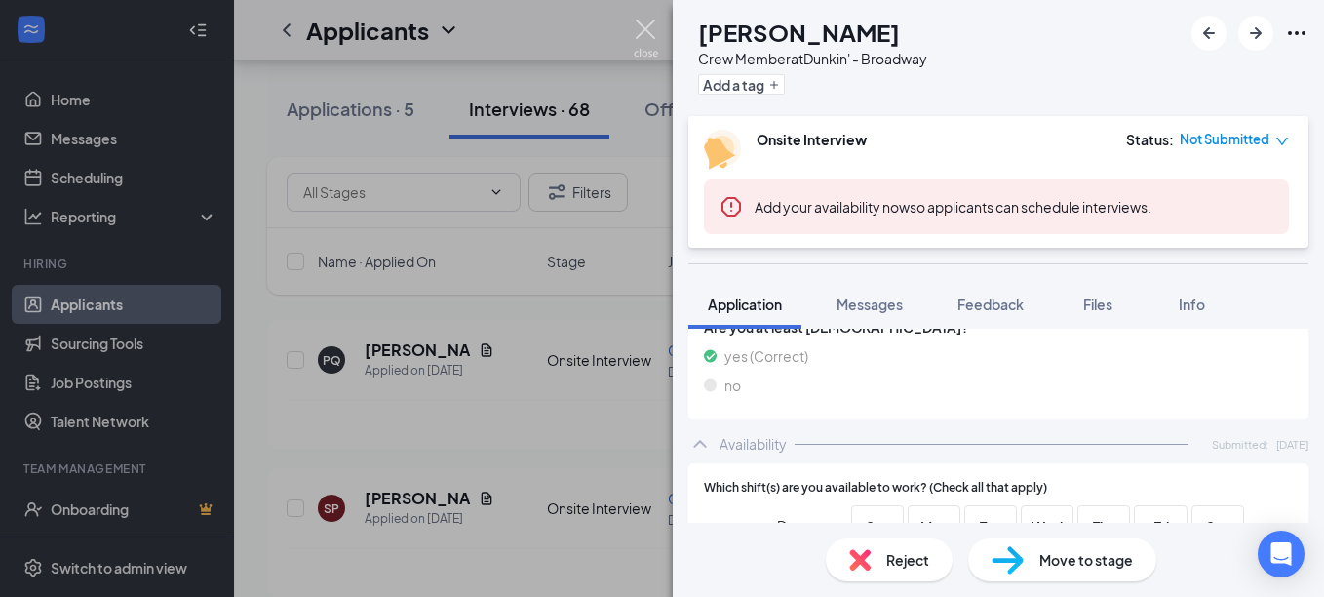
click at [640, 30] on img at bounding box center [646, 38] width 24 height 38
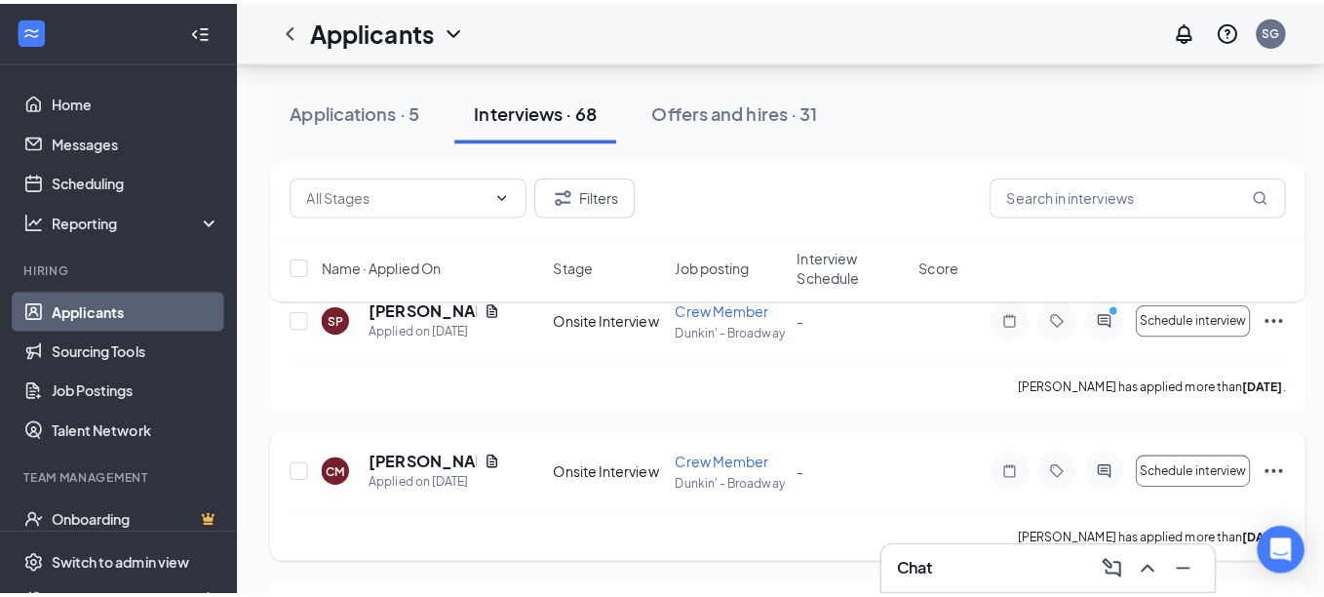
scroll to position [5107, 0]
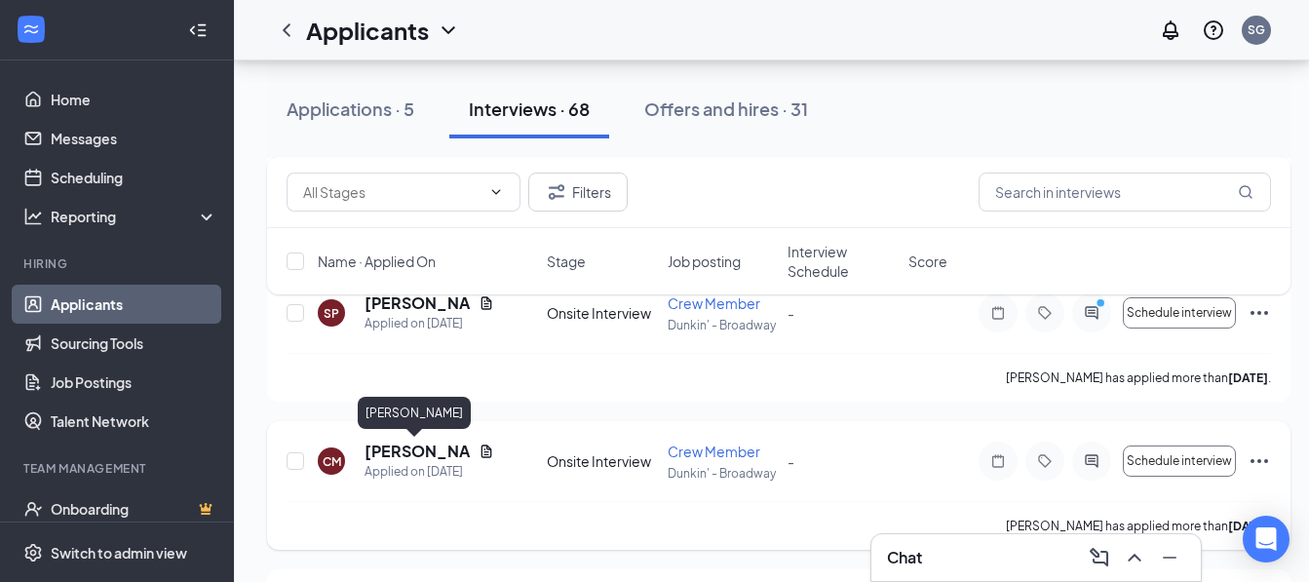
click at [393, 458] on h5 "[PERSON_NAME]" at bounding box center [418, 451] width 106 height 21
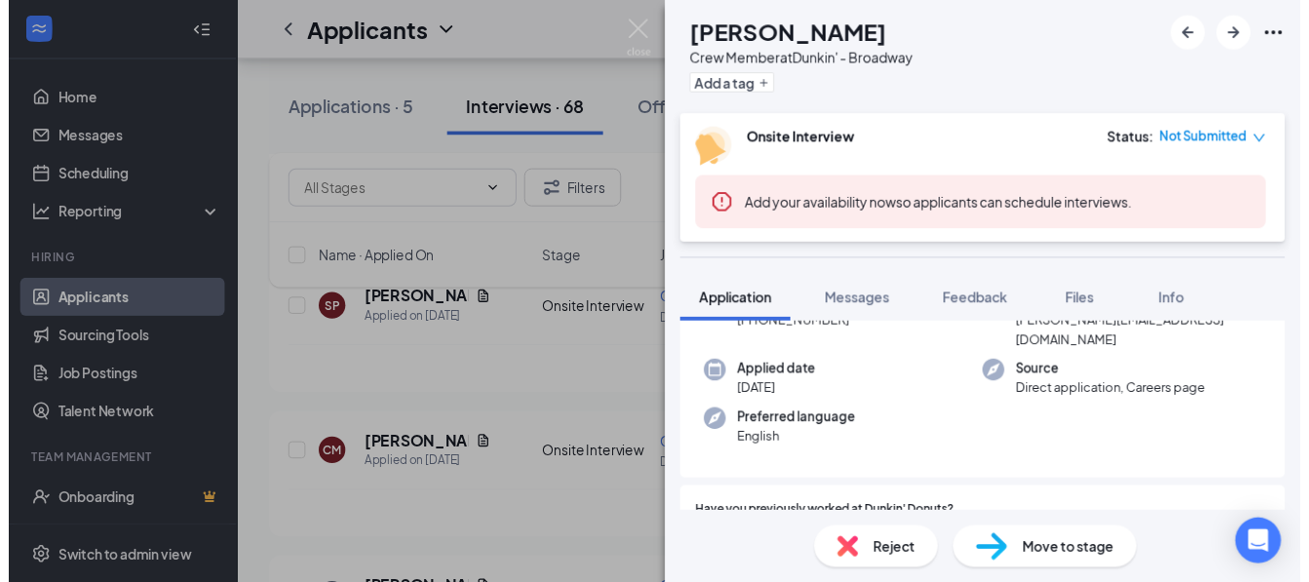
scroll to position [97, 0]
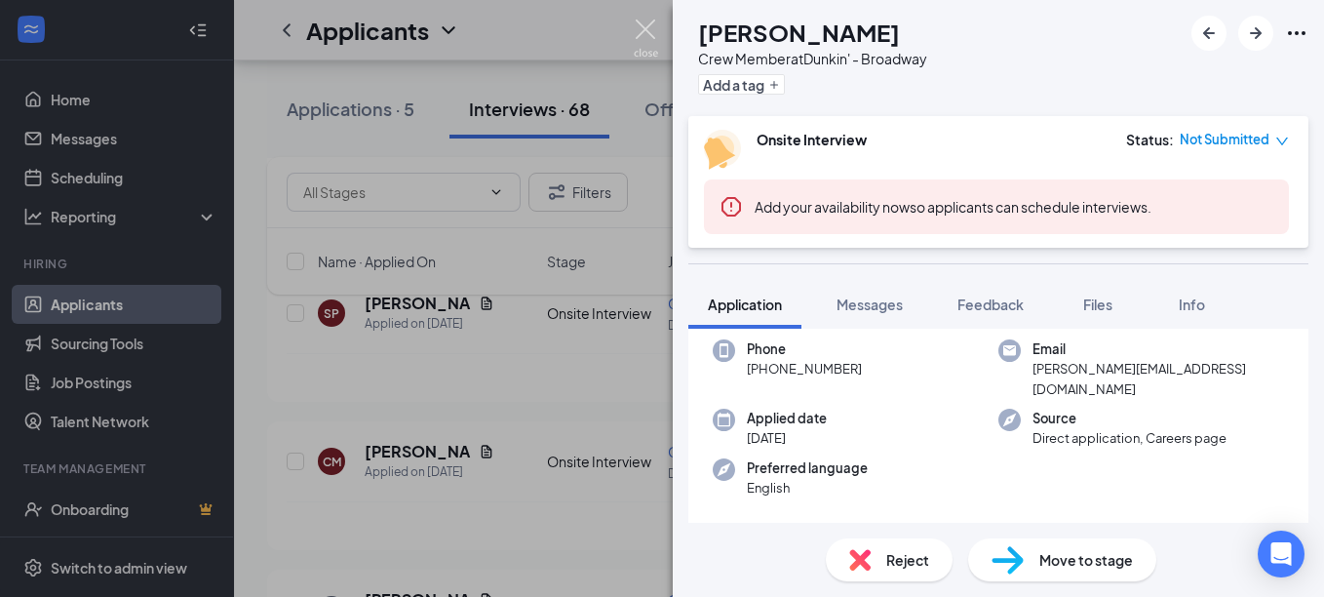
click at [649, 28] on img at bounding box center [646, 38] width 24 height 38
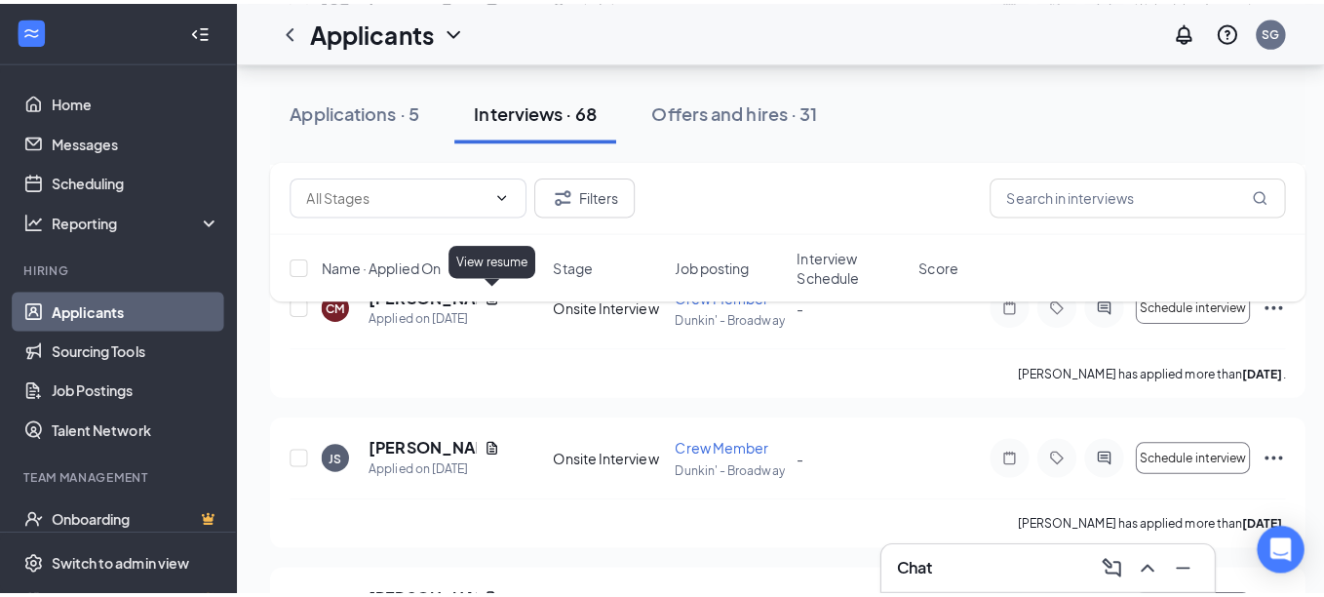
scroll to position [5302, 0]
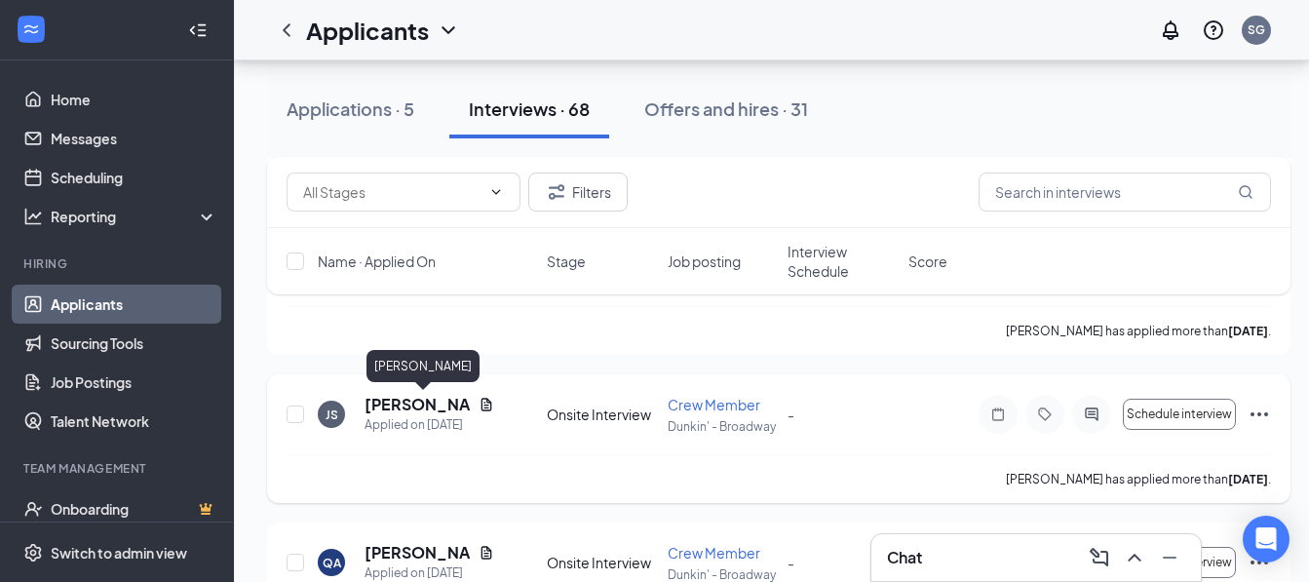
click at [384, 403] on h5 "[PERSON_NAME]" at bounding box center [418, 404] width 106 height 21
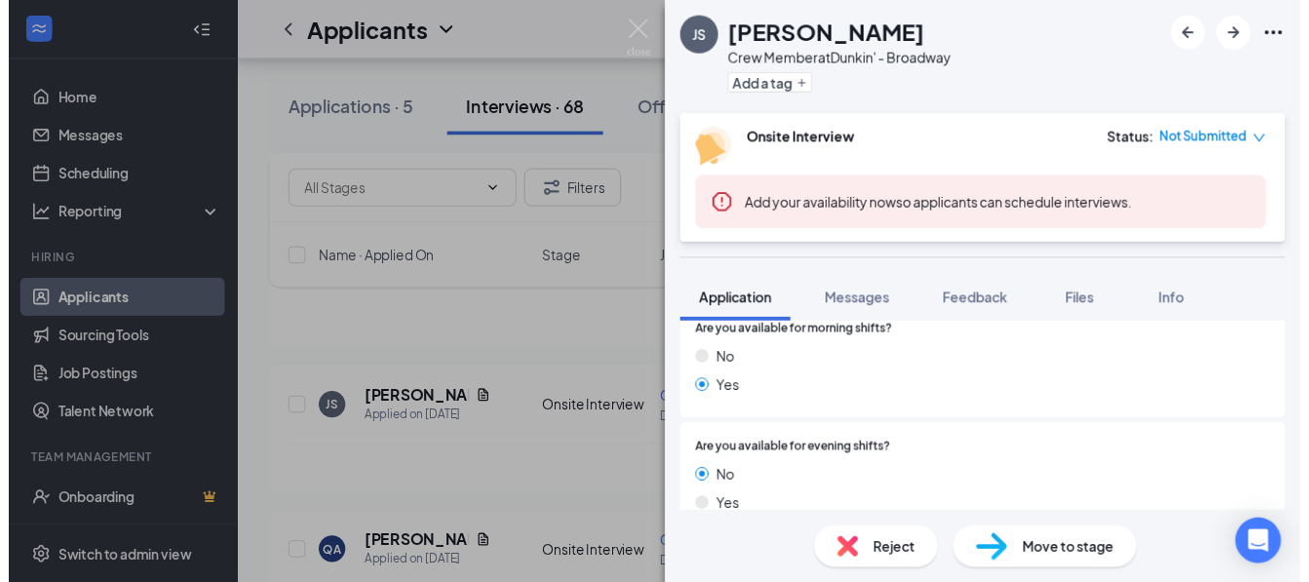
scroll to position [487, 0]
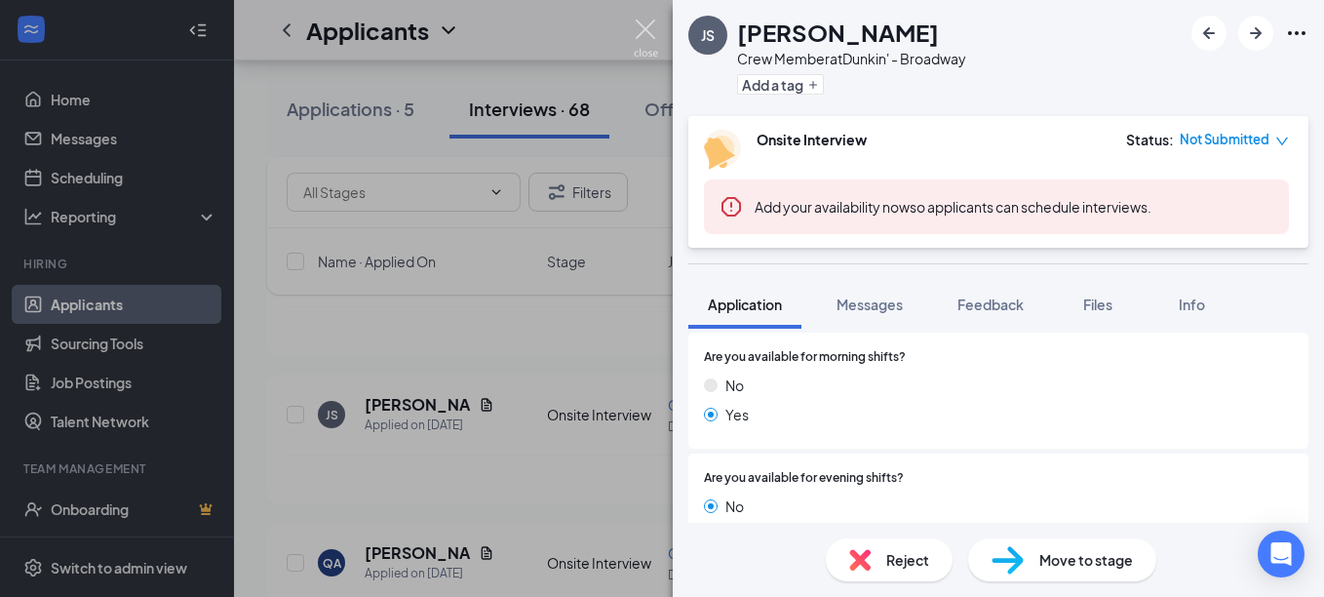
click at [647, 31] on img at bounding box center [646, 38] width 24 height 38
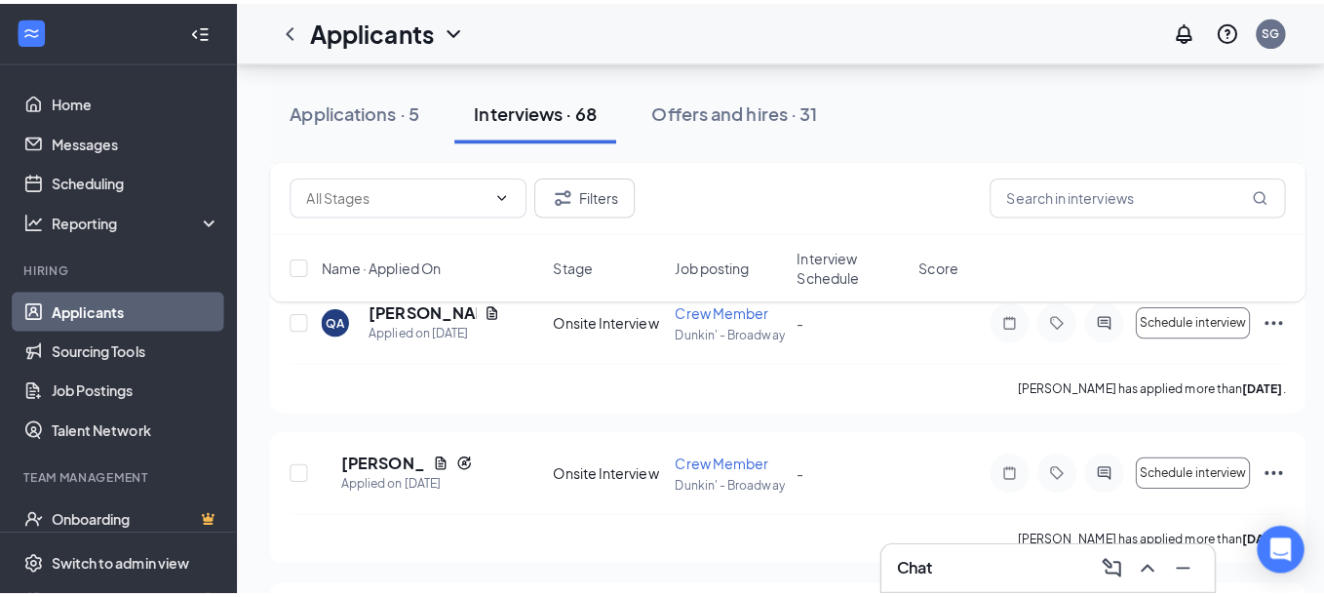
scroll to position [5595, 0]
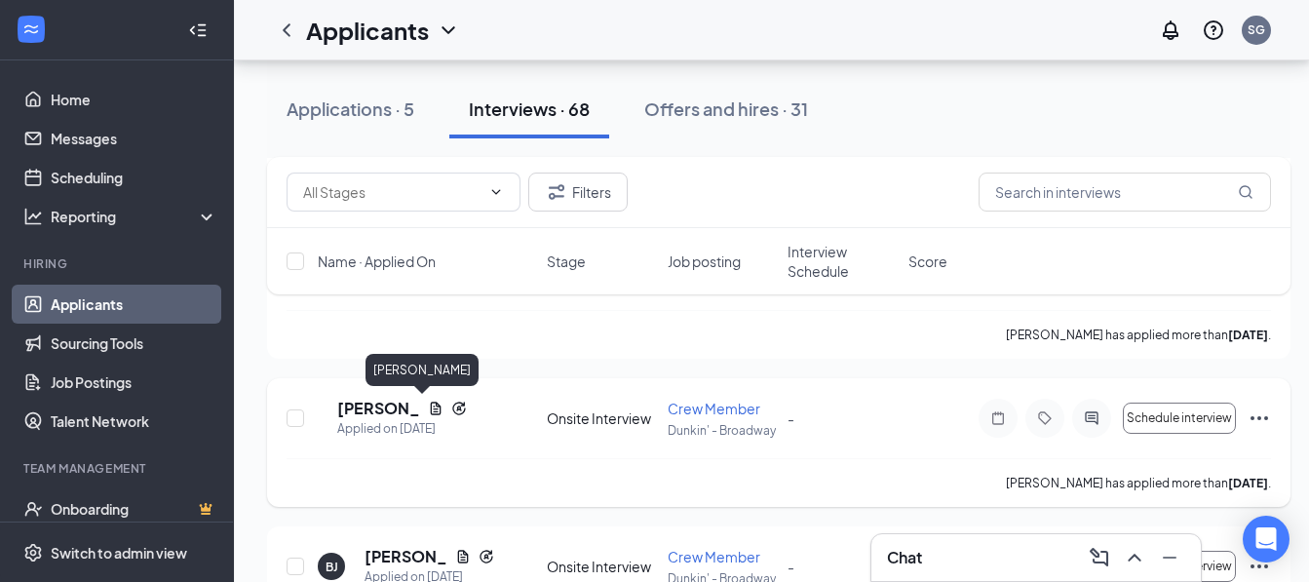
click at [375, 409] on h5 "[PERSON_NAME]" at bounding box center [378, 408] width 83 height 21
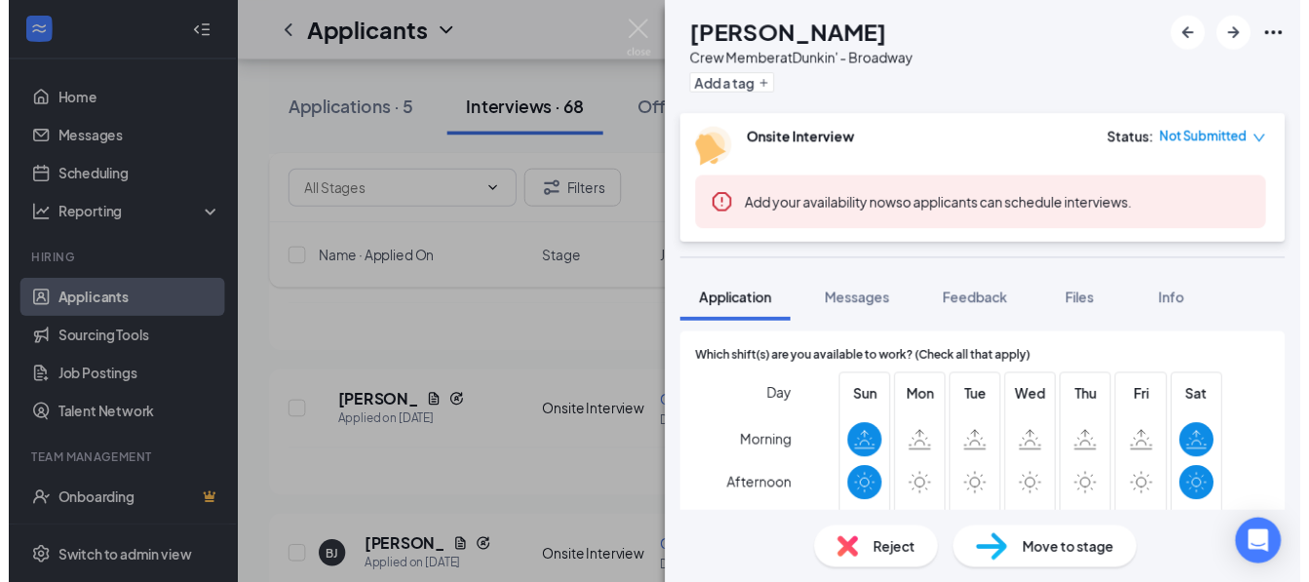
scroll to position [1462, 0]
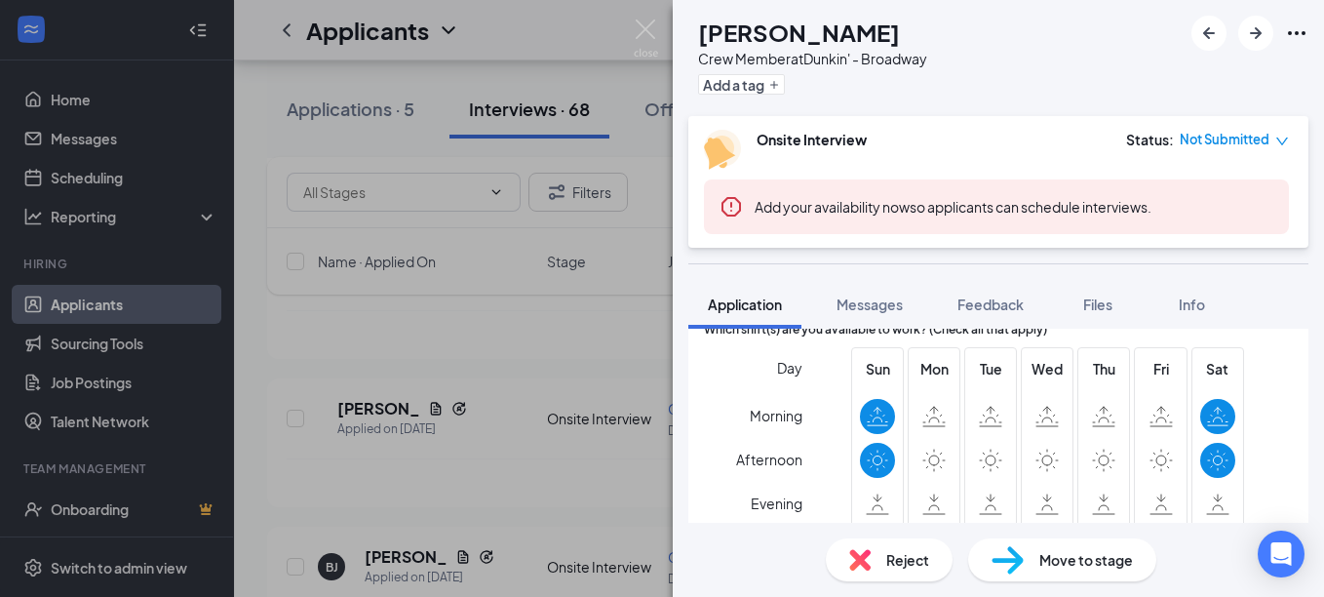
click at [633, 26] on div "EO [PERSON_NAME] Crew Member at Dunkin' - Broadway Add a tag Onsite Interview S…" at bounding box center [662, 298] width 1324 height 597
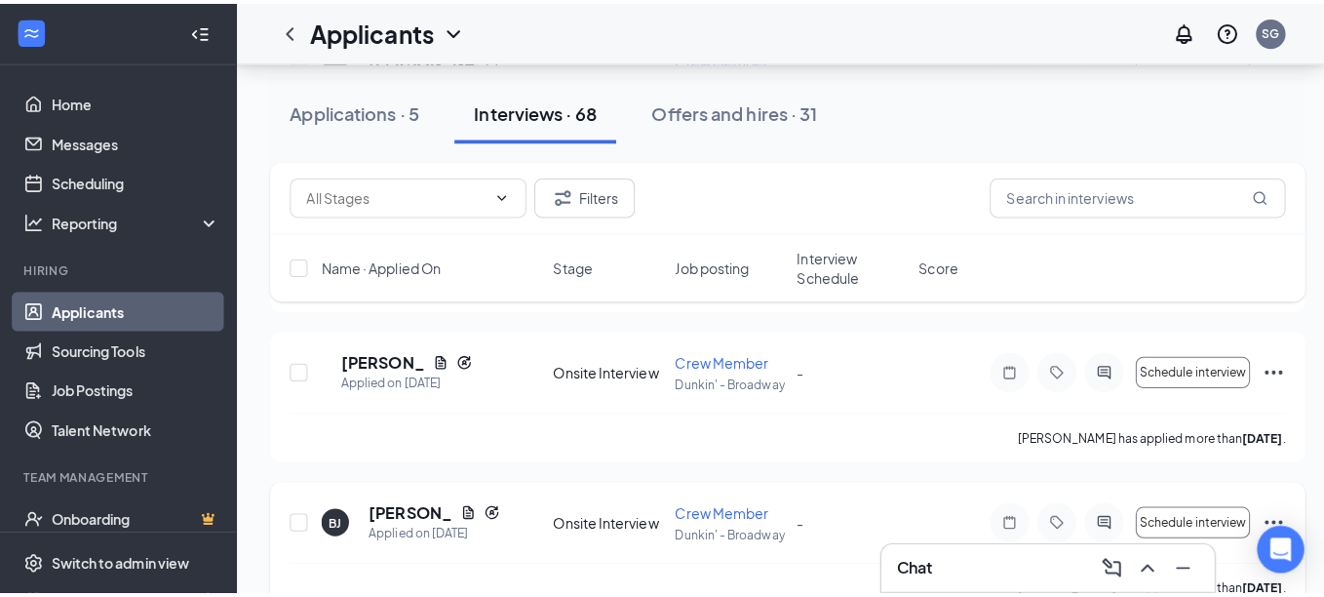
scroll to position [5692, 0]
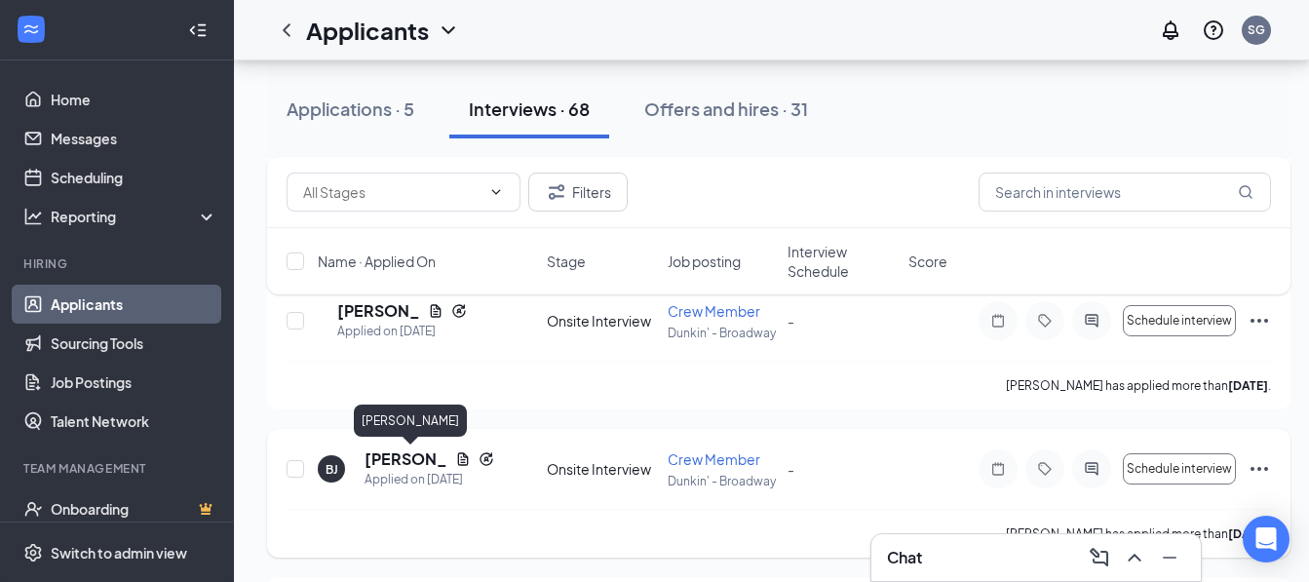
click at [398, 468] on h5 "[PERSON_NAME]" at bounding box center [406, 458] width 83 height 21
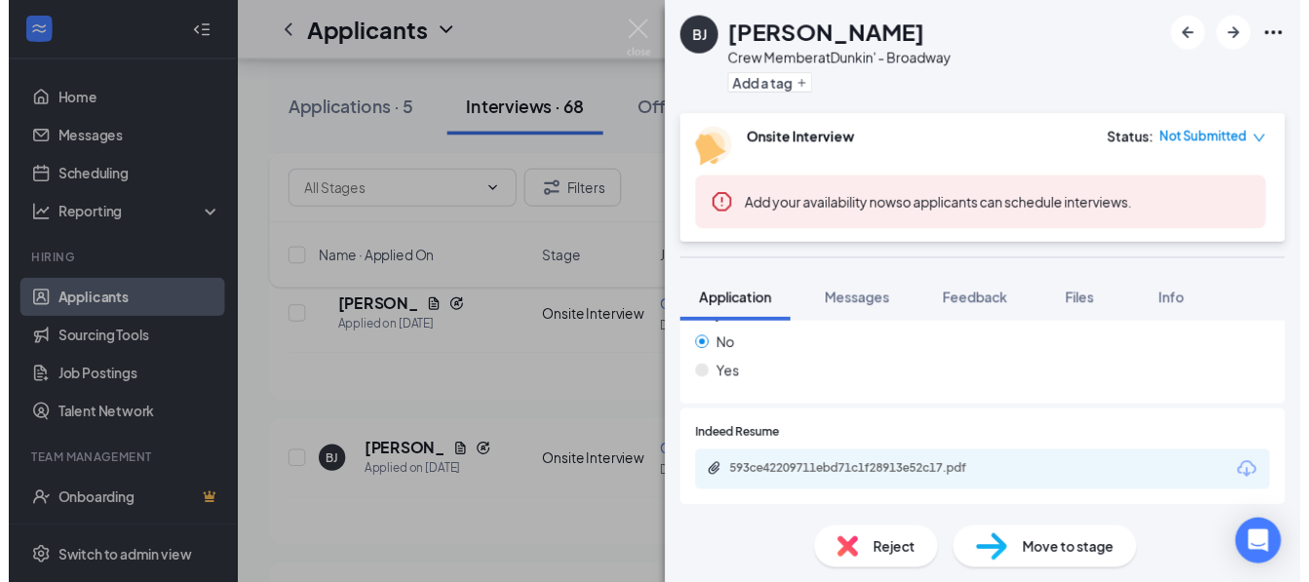
scroll to position [817, 0]
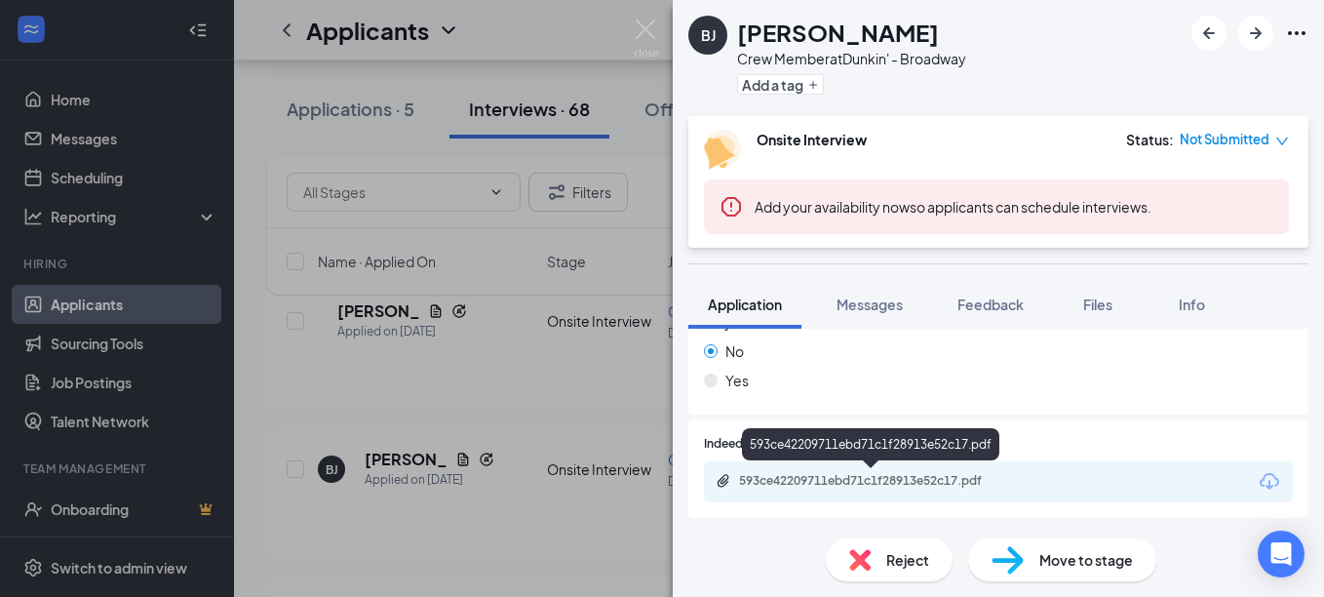
click at [852, 481] on div "593ce42209711ebd71c1f28913e52c17.pdf" at bounding box center [875, 481] width 273 height 16
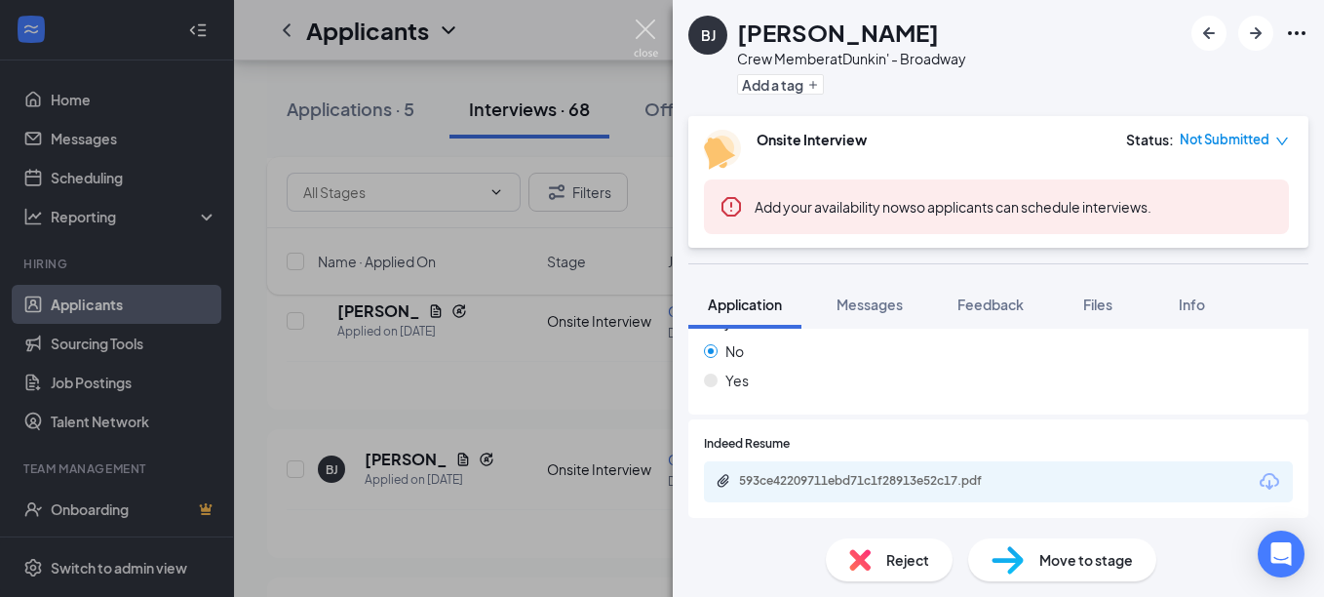
click at [639, 31] on img at bounding box center [646, 38] width 24 height 38
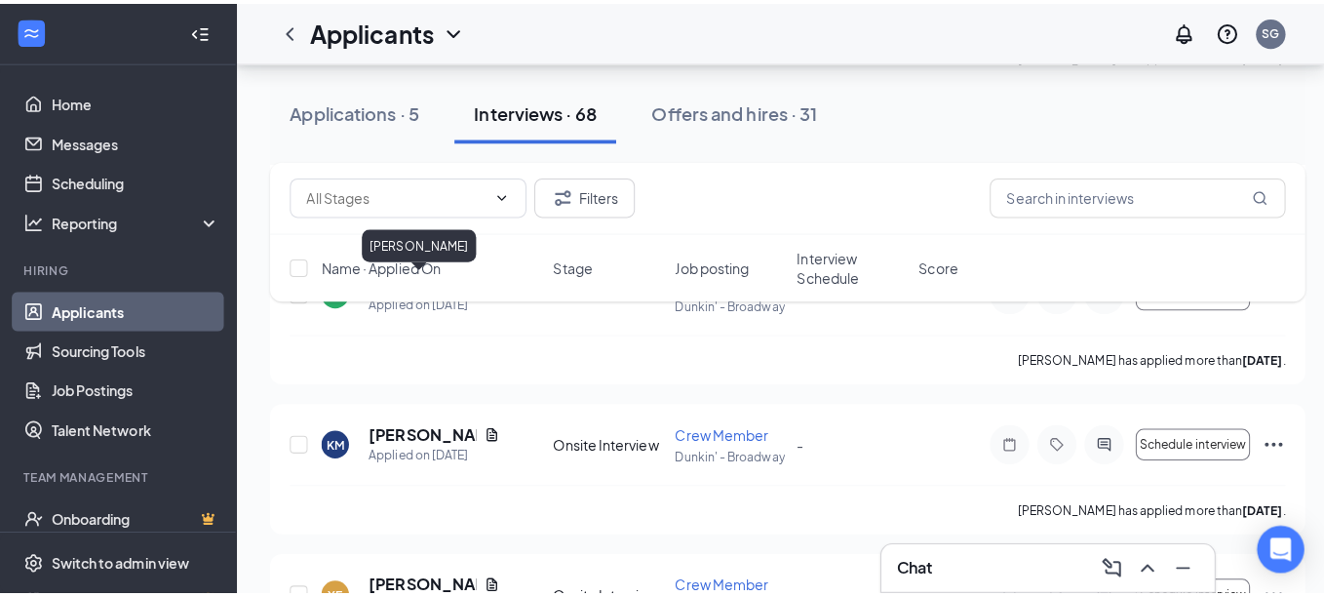
scroll to position [6619, 0]
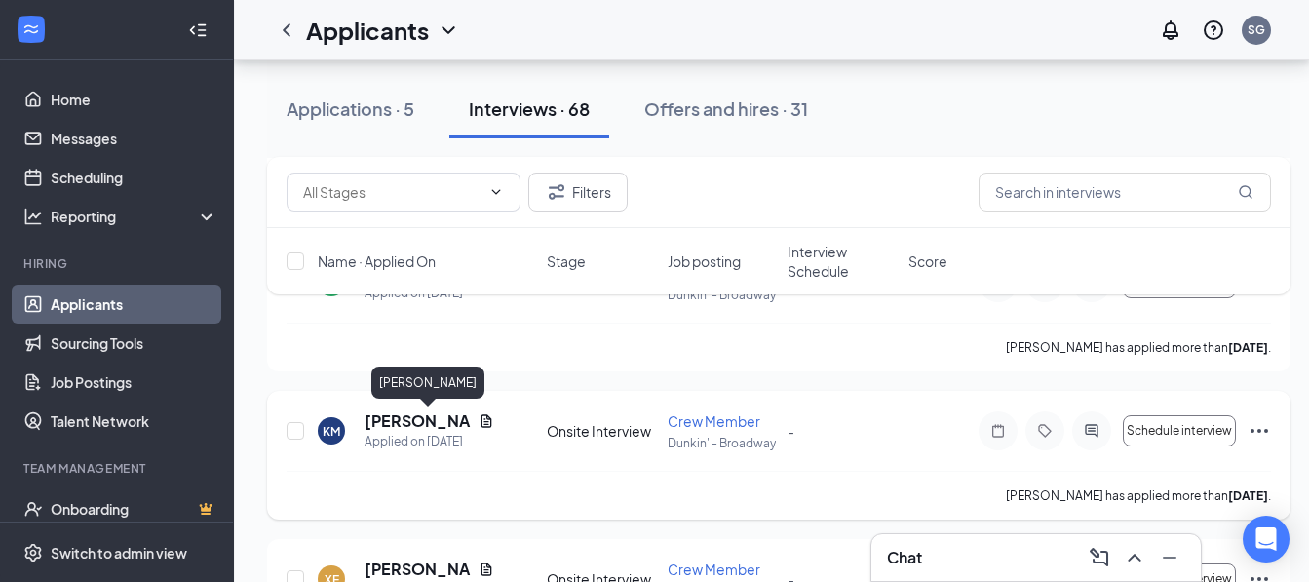
click at [404, 424] on h5 "[PERSON_NAME]" at bounding box center [418, 420] width 106 height 21
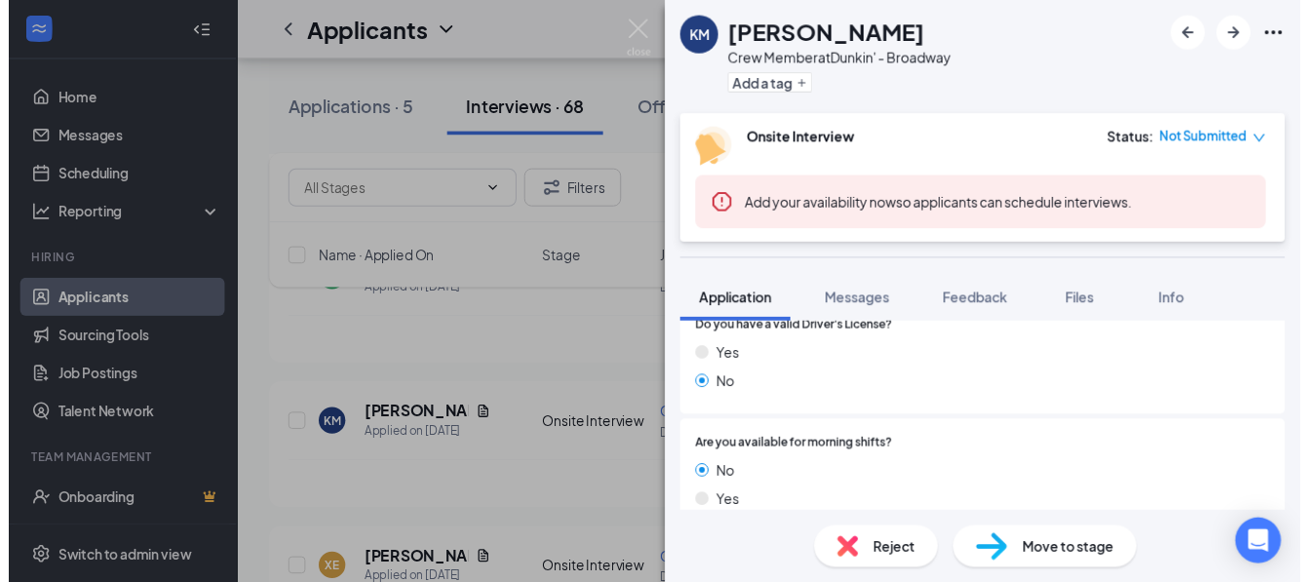
scroll to position [390, 0]
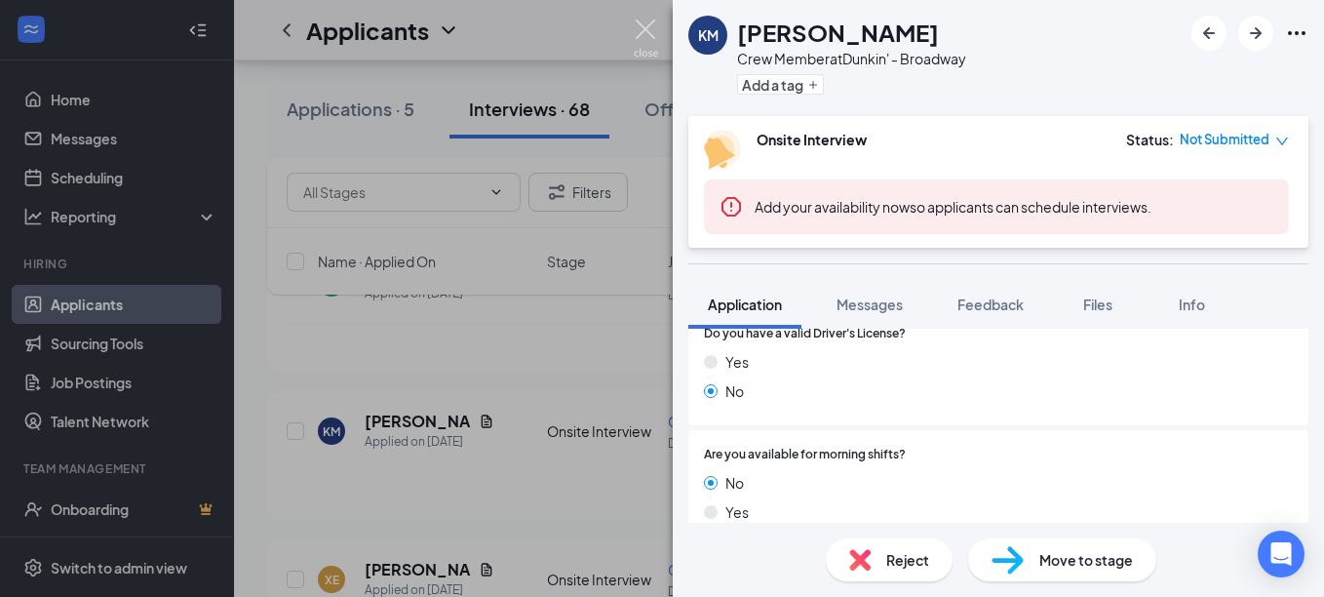
click at [638, 34] on img at bounding box center [646, 38] width 24 height 38
